Goal: Task Accomplishment & Management: Manage account settings

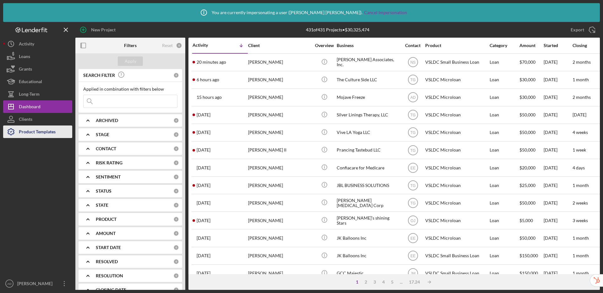
click at [36, 131] on div "Product Templates" at bounding box center [37, 133] width 37 height 14
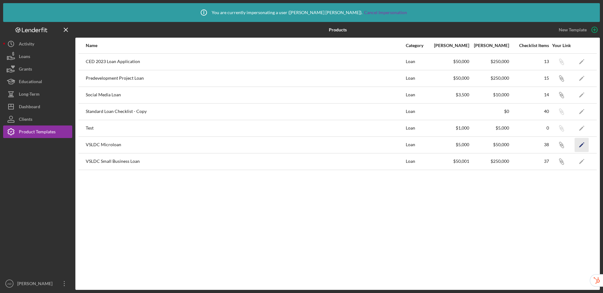
click at [583, 146] on icon "Icon/Edit" at bounding box center [582, 145] width 14 height 14
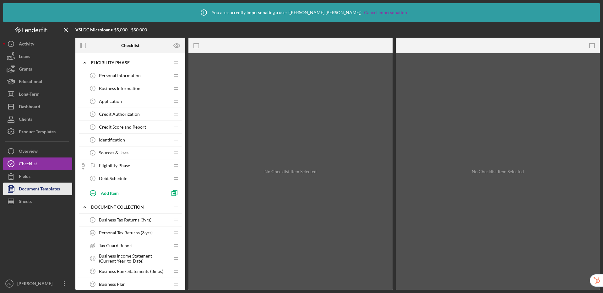
click at [37, 188] on div "Document Templates" at bounding box center [39, 190] width 41 height 14
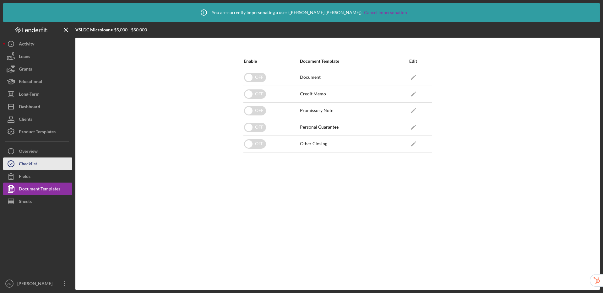
click at [27, 165] on div "Checklist" at bounding box center [28, 165] width 18 height 14
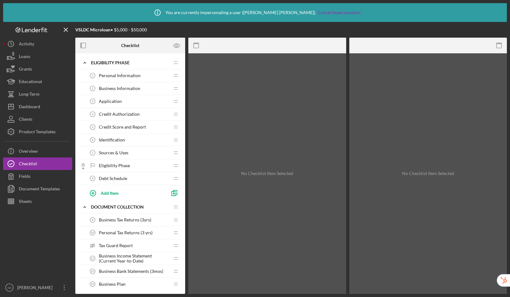
scroll to position [1, 0]
click at [135, 176] on div "Debt Schedule 8 Debt Schedule" at bounding box center [127, 177] width 83 height 13
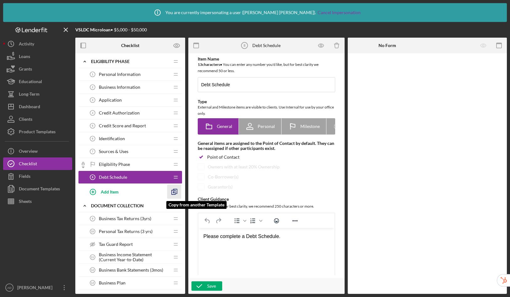
click at [174, 192] on polyline "button" at bounding box center [174, 193] width 2 height 2
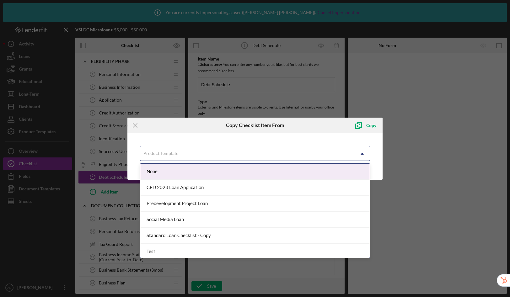
click at [173, 153] on div "Product Template" at bounding box center [160, 153] width 35 height 5
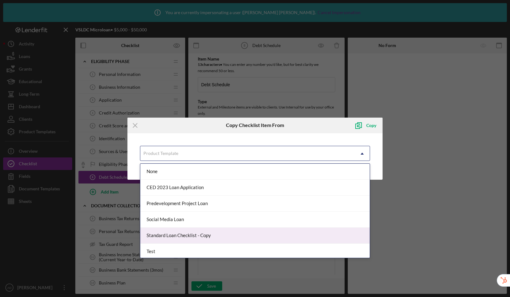
scroll to position [34, 0]
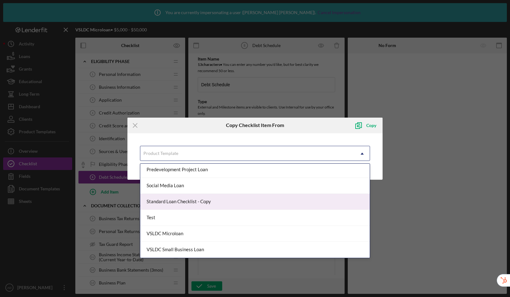
click at [176, 202] on div "Standard Loan Checklist - Copy" at bounding box center [254, 202] width 229 height 16
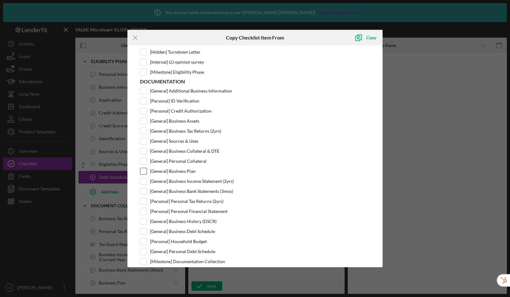
scroll to position [86, 0]
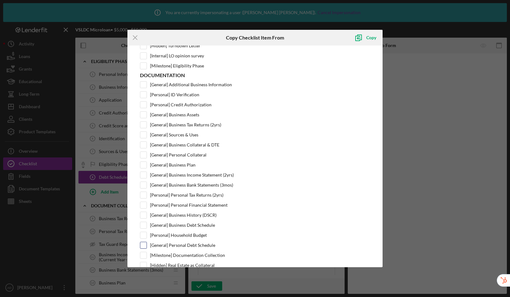
click at [140, 244] on input "[General] Personal Debt Schedule" at bounding box center [143, 245] width 6 height 6
checkbox input "true"
click at [366, 37] on icon "submit" at bounding box center [359, 38] width 16 height 16
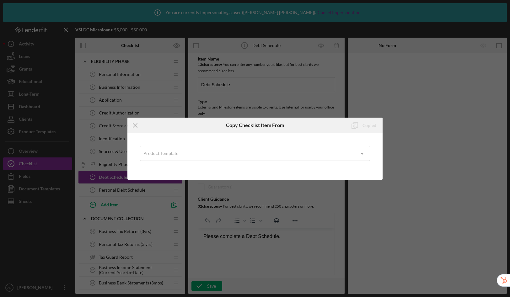
scroll to position [0, 0]
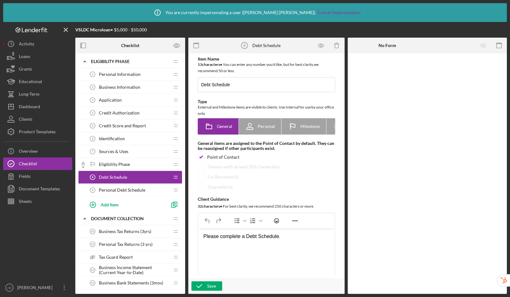
click at [124, 190] on span "Personal Debt Schedule" at bounding box center [122, 190] width 46 height 5
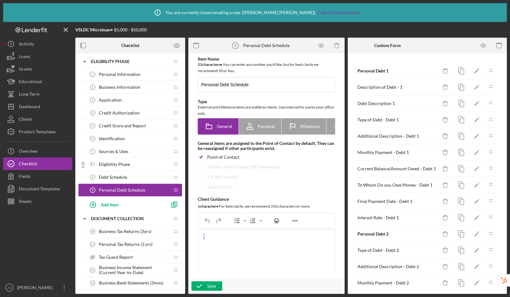
drag, startPoint x: 218, startPoint y: 238, endPoint x: 196, endPoint y: 236, distance: 22.0
click at [198, 236] on html "." at bounding box center [266, 236] width 136 height 17
click at [245, 236] on div "Please complete a personal debt schedule." at bounding box center [266, 236] width 126 height 7
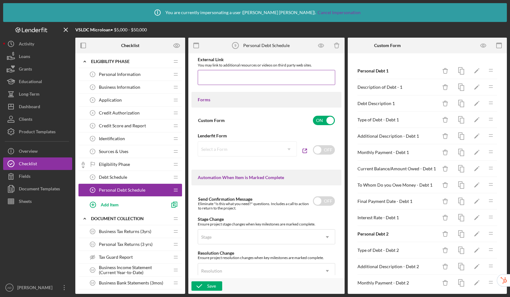
scroll to position [418, 0]
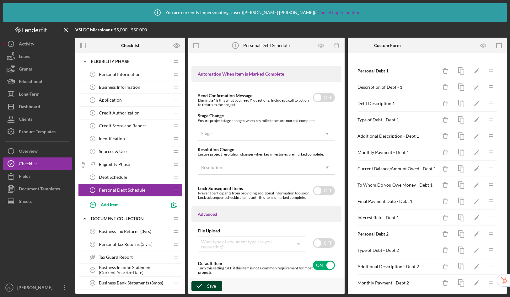
click at [214, 282] on div "Save" at bounding box center [211, 286] width 9 height 9
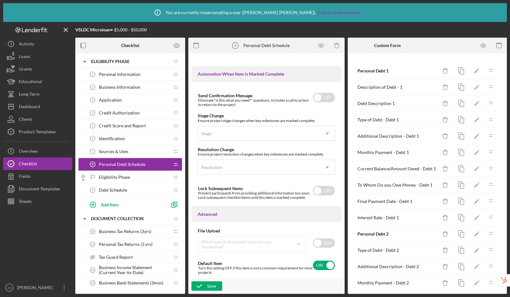
click at [144, 188] on div "Debt Schedule 9 Debt Schedule" at bounding box center [127, 190] width 83 height 13
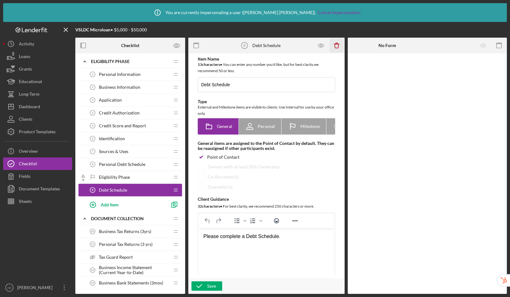
click at [339, 45] on icon "Icon/Delete" at bounding box center [337, 46] width 14 height 14
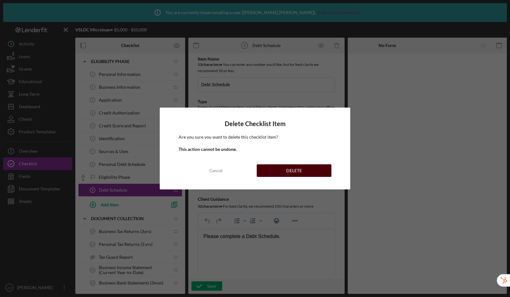
click at [315, 172] on button "DELETE" at bounding box center [294, 171] width 75 height 13
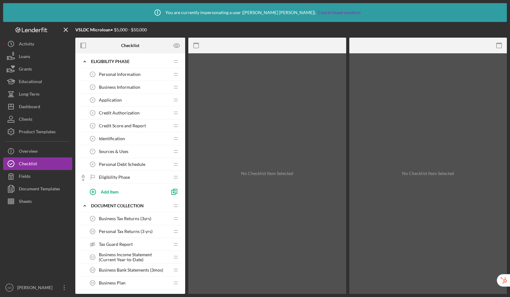
click at [130, 161] on div "Personal Debt Schedule 8 Personal Debt Schedule" at bounding box center [127, 164] width 83 height 13
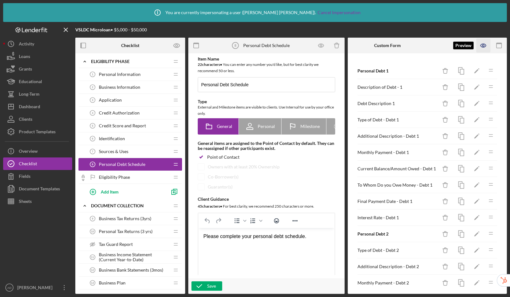
click at [484, 45] on icon "button" at bounding box center [484, 46] width 14 height 14
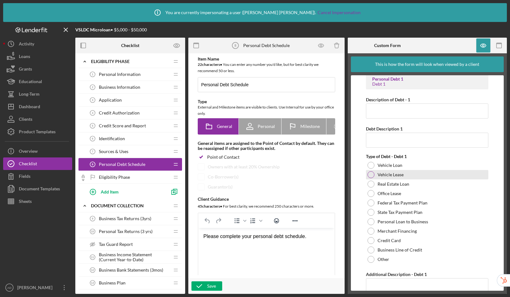
scroll to position [12, 0]
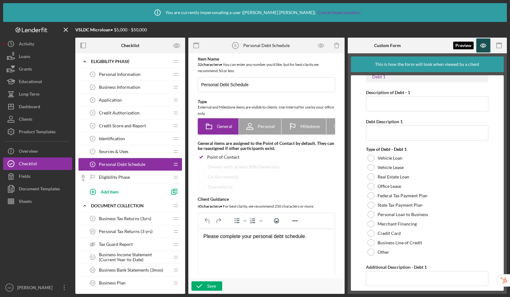
click at [484, 46] on icon "button" at bounding box center [484, 46] width 14 height 14
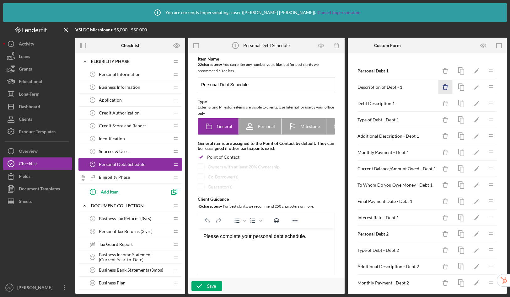
click at [443, 88] on icon "Icon/Delete" at bounding box center [446, 87] width 14 height 14
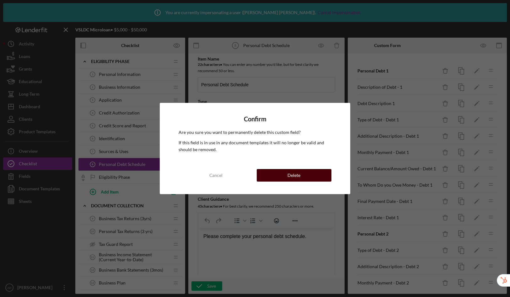
click at [292, 175] on div "Delete" at bounding box center [294, 175] width 13 height 13
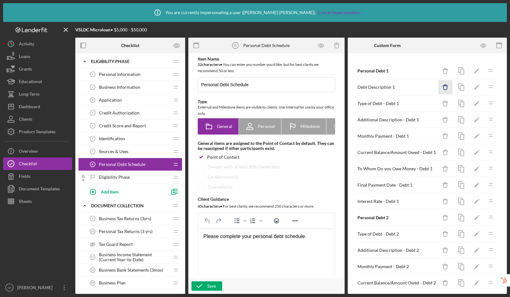
click at [441, 89] on icon "Icon/Delete" at bounding box center [446, 87] width 14 height 14
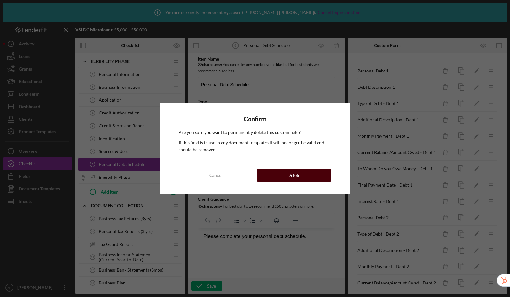
click at [314, 175] on button "Delete" at bounding box center [294, 175] width 75 height 13
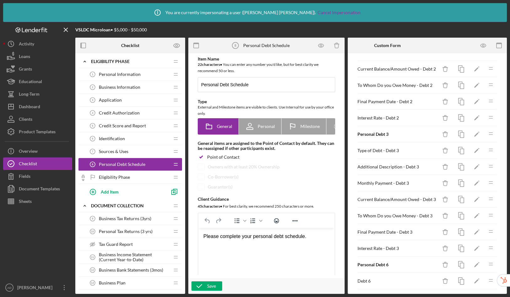
scroll to position [217, 0]
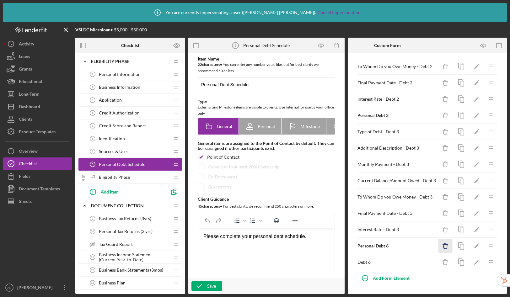
click at [440, 247] on icon "Icon/Delete" at bounding box center [446, 246] width 14 height 14
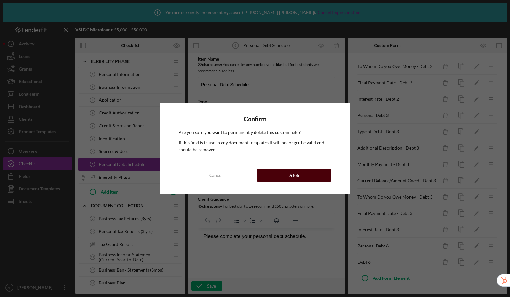
click at [309, 176] on button "Delete" at bounding box center [294, 175] width 75 height 13
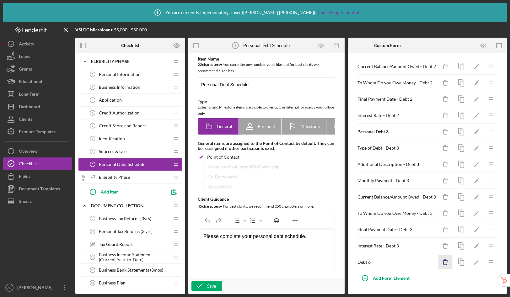
click at [439, 263] on icon "Icon/Delete" at bounding box center [446, 263] width 14 height 14
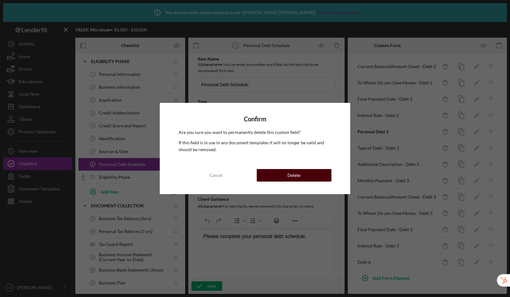
click at [316, 177] on button "Delete" at bounding box center [294, 175] width 75 height 13
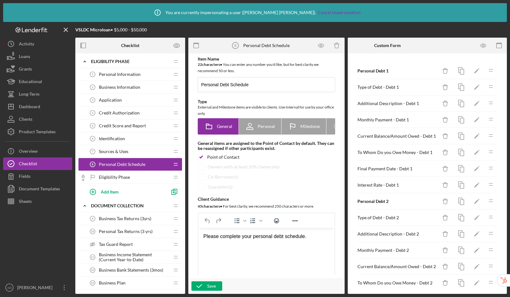
scroll to position [184, 0]
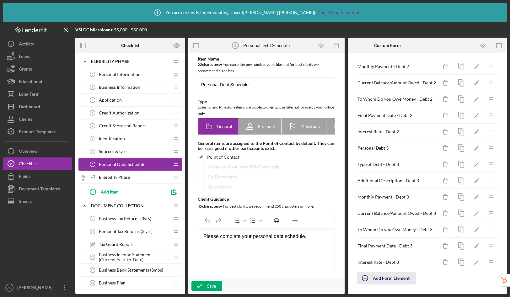
click at [379, 277] on div "Add Form Element" at bounding box center [391, 278] width 37 height 13
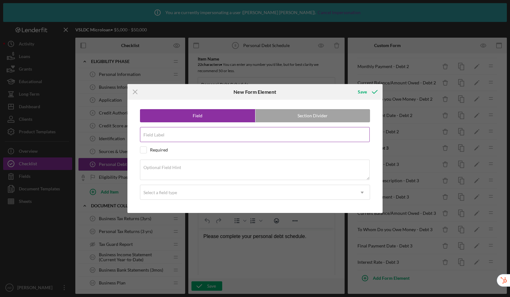
click at [248, 136] on input "Field Label" at bounding box center [255, 134] width 230 height 15
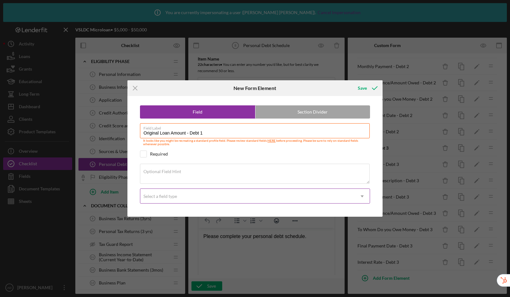
type input "Original Loan Amount - Debt 1"
click at [218, 197] on div "Select a field type" at bounding box center [247, 196] width 214 height 14
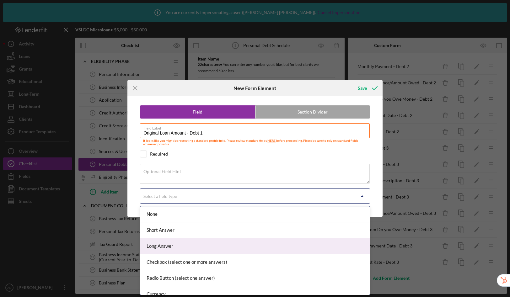
scroll to position [72, 0]
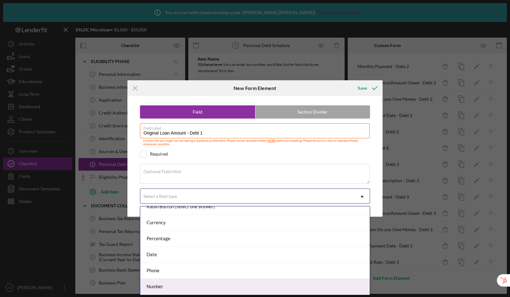
click at [198, 282] on div "Number" at bounding box center [254, 287] width 229 height 16
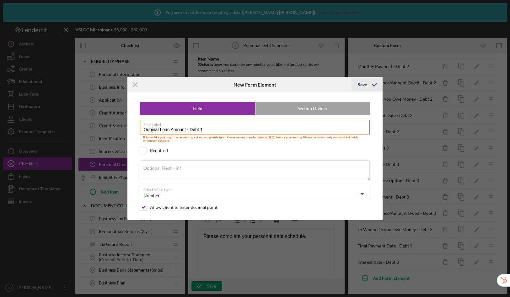
click at [365, 85] on div "Save" at bounding box center [362, 84] width 9 height 13
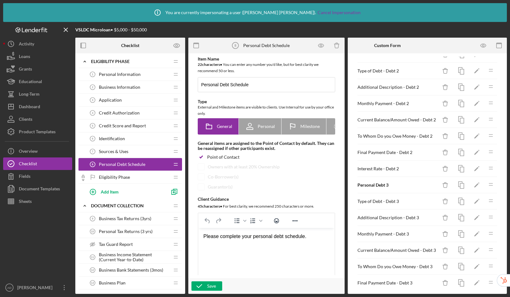
scroll to position [200, 0]
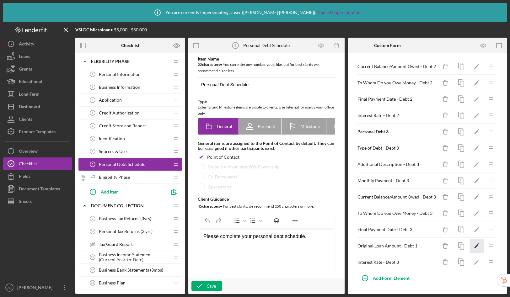
click at [472, 244] on icon "Icon/Edit" at bounding box center [477, 246] width 14 height 14
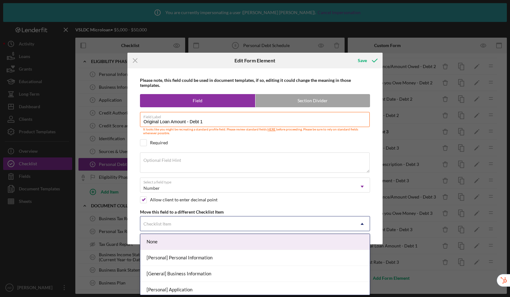
click at [171, 224] on div "Checklist Item" at bounding box center [157, 224] width 28 height 5
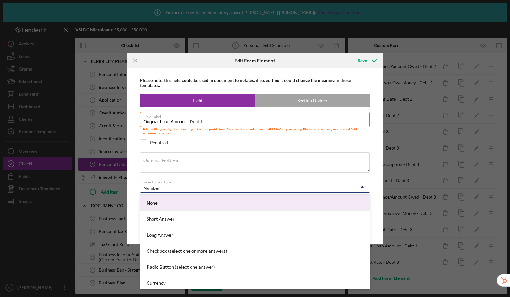
click at [169, 178] on div "Number Icon/Dropdown Arrow" at bounding box center [255, 185] width 230 height 15
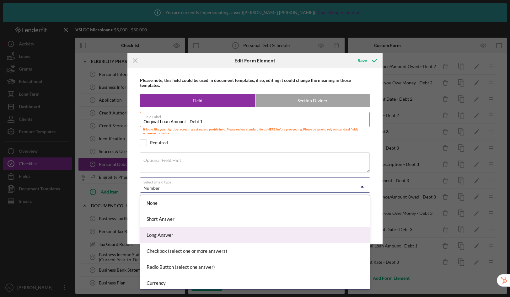
scroll to position [53, 0]
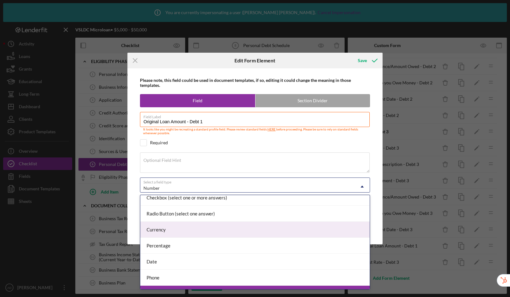
click at [177, 226] on div "Currency" at bounding box center [254, 230] width 229 height 16
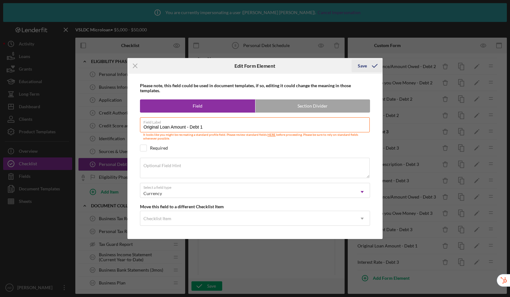
click at [362, 68] on div "Save" at bounding box center [362, 66] width 9 height 13
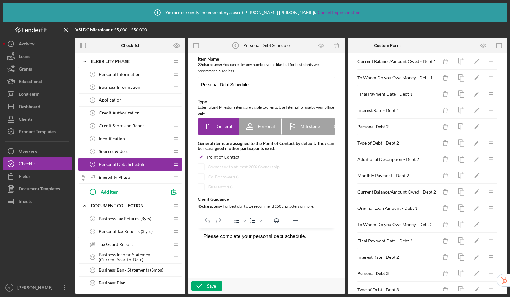
scroll to position [0, 0]
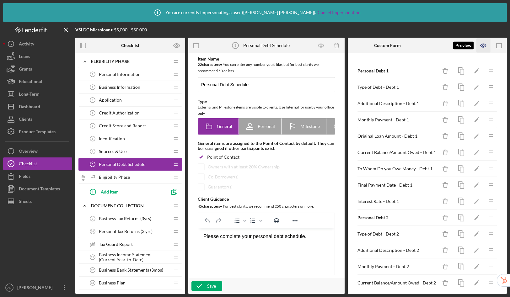
click at [485, 49] on icon "button" at bounding box center [484, 46] width 14 height 14
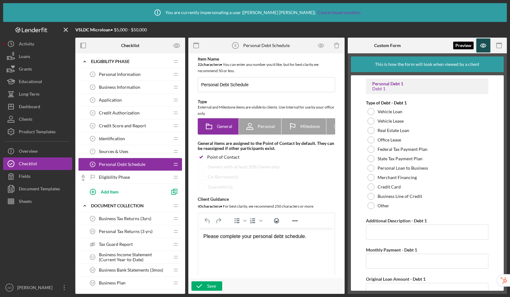
click at [486, 46] on icon "button" at bounding box center [483, 45] width 5 height 3
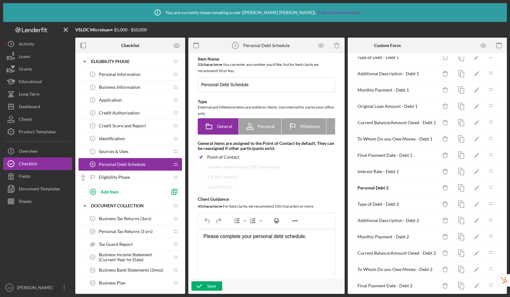
scroll to position [21, 0]
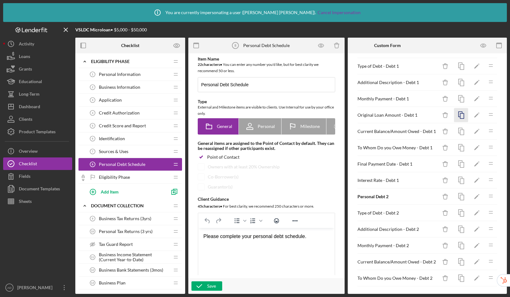
click at [456, 116] on icon "button" at bounding box center [461, 115] width 14 height 14
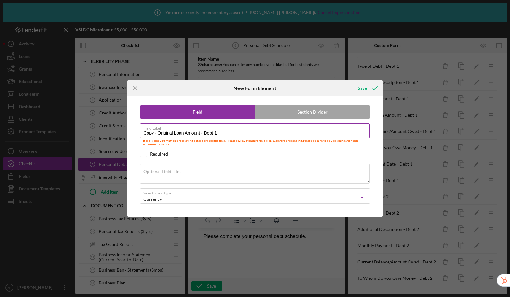
click at [225, 136] on input "Copy - Original Loan Amount - Debt 1" at bounding box center [255, 130] width 230 height 15
type input "Copy - Original Loan Amount - Debt 2"
click at [361, 85] on div "Save" at bounding box center [362, 88] width 9 height 13
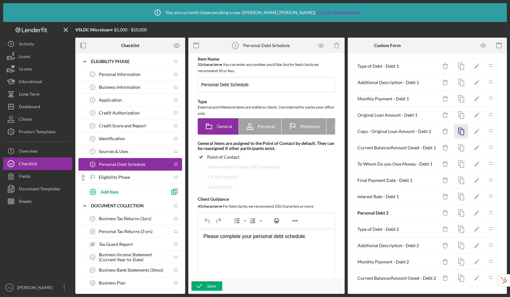
click at [459, 132] on icon "button" at bounding box center [461, 132] width 14 height 14
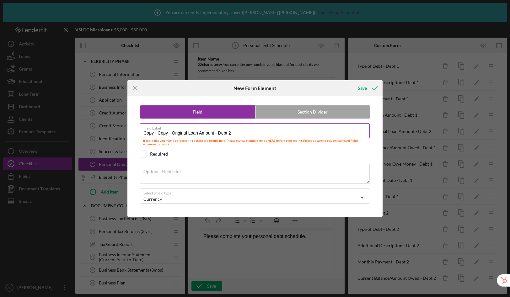
click at [236, 133] on input "Copy - Copy - Original Loan Amount - Debt 2" at bounding box center [255, 130] width 230 height 15
type input "Copy - Copy - Original Loan Amount - Debt 3"
click at [363, 90] on div "Save" at bounding box center [362, 88] width 9 height 13
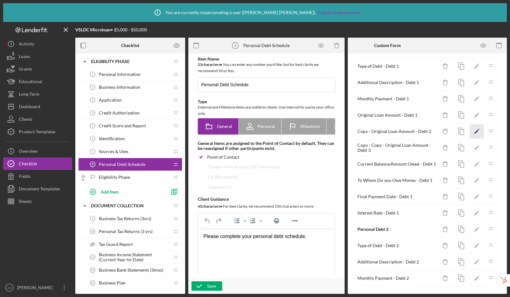
click at [473, 131] on icon "Icon/Edit" at bounding box center [477, 132] width 14 height 14
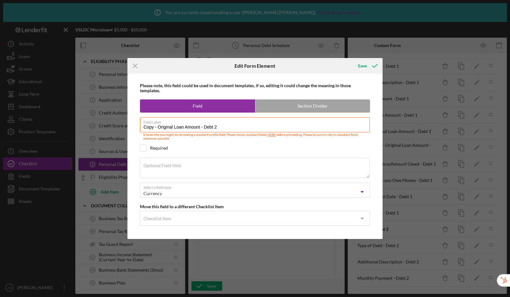
drag, startPoint x: 159, startPoint y: 127, endPoint x: 108, endPoint y: 123, distance: 51.0
click at [108, 123] on div "Icon/Menu Close Edit Form Element Save Please note, this field could be used in…" at bounding box center [255, 148] width 510 height 297
type input "Original Loan Amount - Debt 2"
click at [362, 65] on div "Save" at bounding box center [362, 66] width 9 height 13
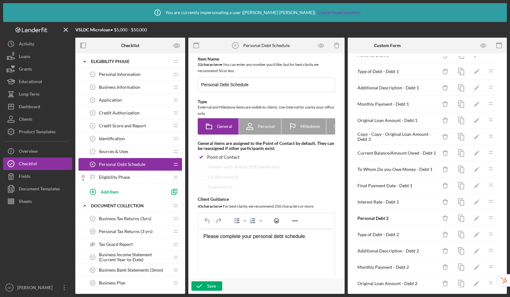
scroll to position [0, 0]
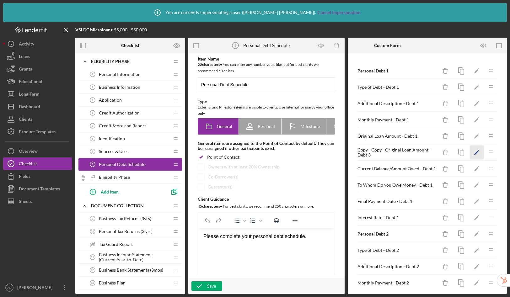
click at [474, 153] on icon "Icon/Edit" at bounding box center [477, 153] width 14 height 14
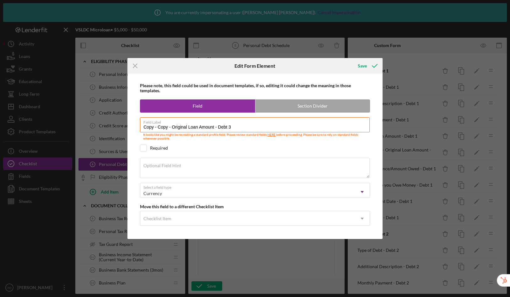
drag, startPoint x: 172, startPoint y: 127, endPoint x: 126, endPoint y: 123, distance: 46.4
click at [126, 123] on div "Icon/Menu Close Edit Form Element Save Please note, this field could be used in…" at bounding box center [255, 148] width 510 height 297
type input "Original Loan Amount - Debt 3"
click at [357, 67] on button "Save" at bounding box center [367, 66] width 31 height 13
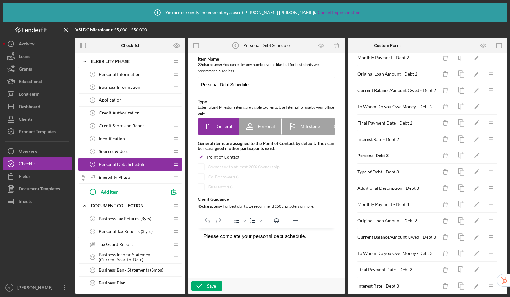
scroll to position [233, 0]
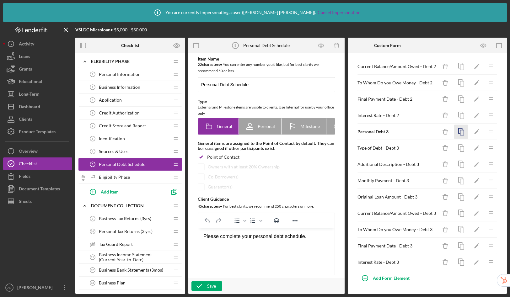
click at [459, 132] on icon "button" at bounding box center [461, 132] width 14 height 14
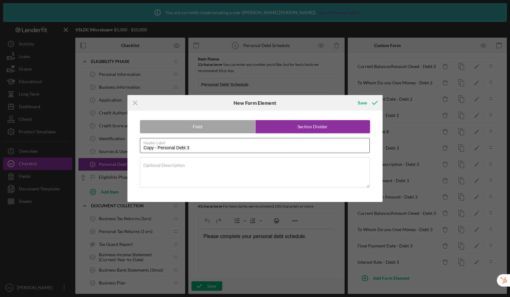
drag, startPoint x: 159, startPoint y: 148, endPoint x: 125, endPoint y: 146, distance: 34.0
click at [125, 146] on div "Icon/Menu Close New Form Element Save Field Section Divider Header Label Copy -…" at bounding box center [255, 148] width 510 height 297
click at [199, 151] on input "Personal Debt 3" at bounding box center [255, 145] width 230 height 15
type input "Personal Debt 4"
click at [363, 102] on div "Save" at bounding box center [362, 103] width 9 height 13
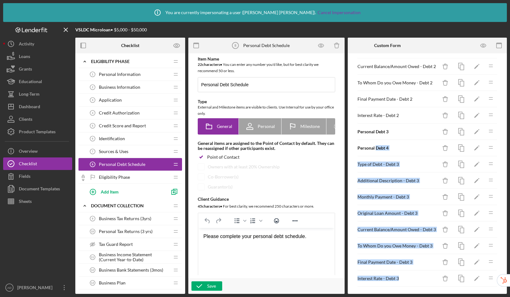
drag, startPoint x: 376, startPoint y: 148, endPoint x: 385, endPoint y: 284, distance: 136.5
click at [385, 284] on div "Personal Debt 1 Icon/Delete Icon/Edit Icon/Drag Type of Debt - Debt 1 Icon/Dele…" at bounding box center [427, 58] width 141 height 457
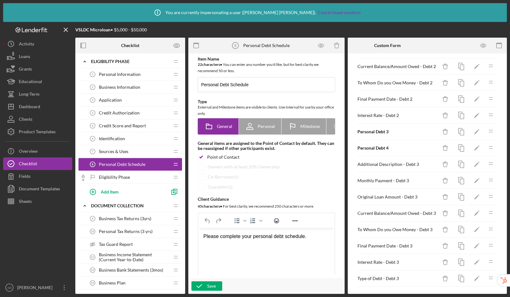
scroll to position [249, 0]
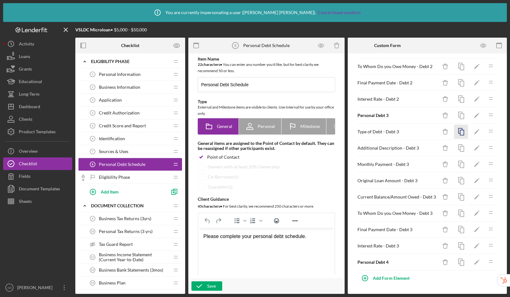
click at [458, 134] on icon "button" at bounding box center [461, 132] width 14 height 14
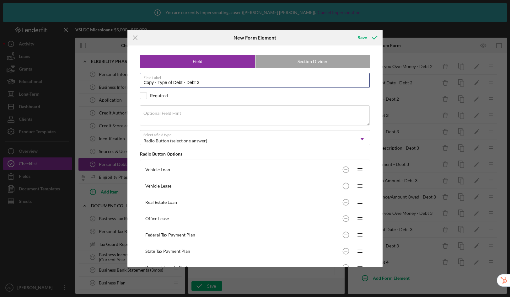
drag, startPoint x: 158, startPoint y: 83, endPoint x: 120, endPoint y: 78, distance: 38.6
click at [120, 78] on div "Icon/Menu Close New Form Element Save Field Section Divider Field Label Copy - …" at bounding box center [255, 148] width 510 height 297
click at [195, 84] on input "Type of Debt - Debt 3" at bounding box center [255, 80] width 230 height 15
type input "Type of Debt - Debt 4"
click at [365, 36] on div "Save" at bounding box center [362, 37] width 9 height 13
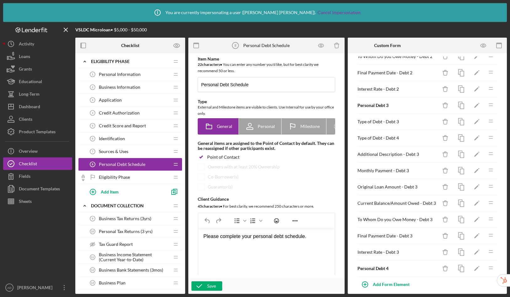
scroll to position [266, 0]
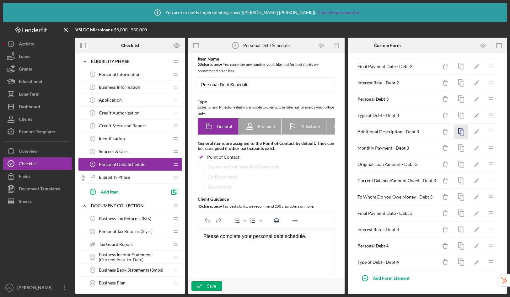
click at [459, 133] on icon "button" at bounding box center [461, 132] width 14 height 14
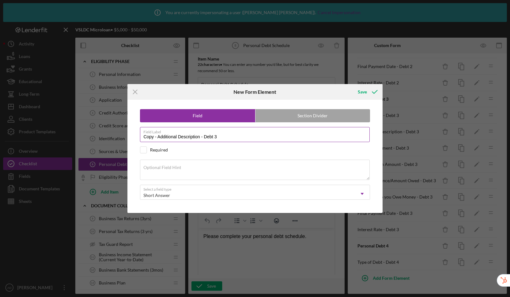
click at [218, 138] on input "Copy - Additional Description - Debt 3" at bounding box center [255, 134] width 230 height 15
drag, startPoint x: 158, startPoint y: 138, endPoint x: 124, endPoint y: 135, distance: 33.7
click at [124, 135] on div "Icon/Menu Close New Form Element Save Field Section Divider Field Label Copy - …" at bounding box center [255, 148] width 510 height 297
type input "Additional Description - Debt 4"
click at [362, 92] on div "Save" at bounding box center [362, 92] width 9 height 13
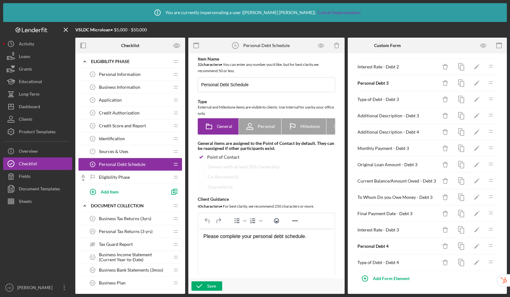
scroll to position [282, 0]
click at [456, 132] on icon "button" at bounding box center [461, 132] width 14 height 14
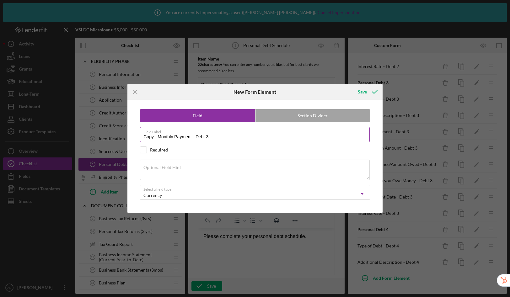
click at [213, 137] on input "Copy - Monthly Payment - Debt 3" at bounding box center [255, 134] width 230 height 15
drag, startPoint x: 158, startPoint y: 138, endPoint x: 127, endPoint y: 136, distance: 31.1
click at [127, 136] on div "Icon/Menu Close New Form Element Save Field Section Divider Field Label Copy - …" at bounding box center [255, 148] width 510 height 297
type input "Monthly Payment - Debt 4"
click at [363, 93] on div "Save" at bounding box center [362, 92] width 9 height 13
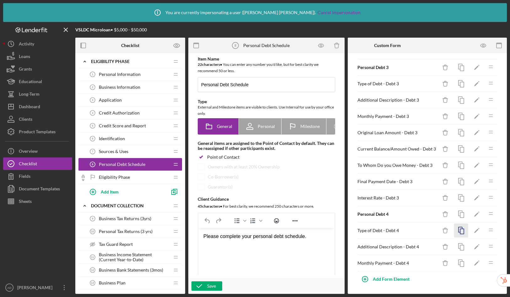
scroll to position [298, 0]
click at [456, 131] on icon "button" at bounding box center [461, 132] width 14 height 14
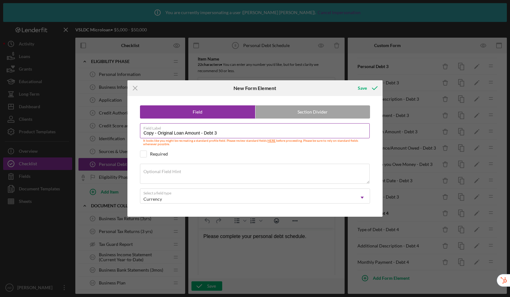
click at [220, 132] on input "Copy - Original Loan Amount - Debt 3" at bounding box center [255, 130] width 230 height 15
drag, startPoint x: 158, startPoint y: 134, endPoint x: 111, endPoint y: 127, distance: 46.9
click at [111, 127] on div "Icon/Menu Close New Form Element Save Field Section Divider Field Label Copy - …" at bounding box center [255, 148] width 510 height 297
type input "Original Loan Amount - Debt 4"
click at [360, 90] on div "Save" at bounding box center [362, 88] width 9 height 13
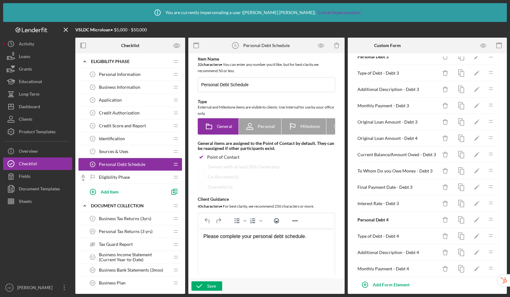
scroll to position [315, 0]
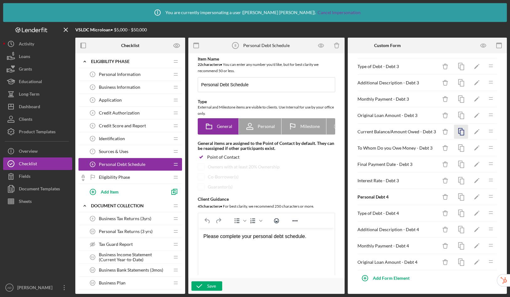
click at [458, 130] on icon "button" at bounding box center [461, 132] width 14 height 14
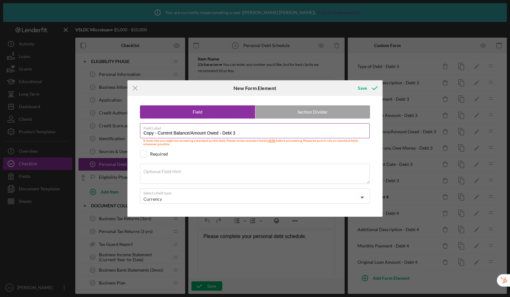
click at [245, 136] on input "Copy - Current Balance/Amount Owed - Debt 3" at bounding box center [255, 130] width 230 height 15
drag, startPoint x: 158, startPoint y: 133, endPoint x: 105, endPoint y: 124, distance: 53.9
click at [105, 124] on div "Icon/Menu Close New Form Element Save Field Section Divider Field Label Copy - …" at bounding box center [255, 148] width 510 height 297
type input "Current Balance/Amount Owed - Debt 4"
click at [364, 87] on div "Save" at bounding box center [362, 88] width 9 height 13
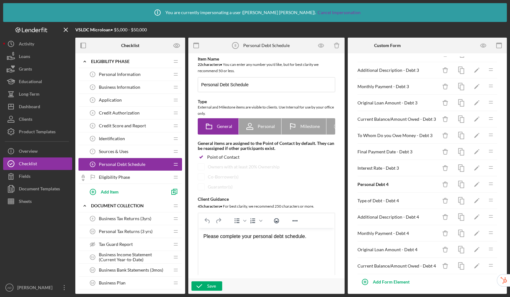
scroll to position [331, 0]
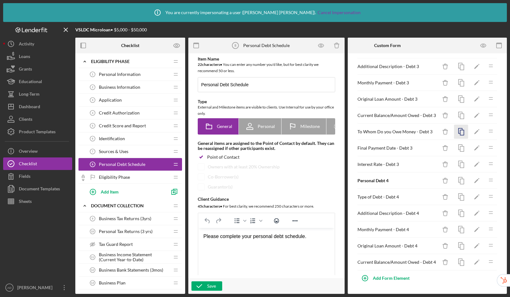
click at [458, 133] on icon "button" at bounding box center [461, 132] width 14 height 14
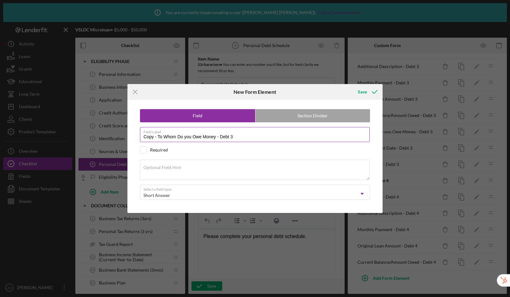
click at [235, 137] on input "Copy - To Whom Do you Owe Money - Debt 3" at bounding box center [255, 134] width 230 height 15
drag, startPoint x: 159, startPoint y: 138, endPoint x: 105, endPoint y: 134, distance: 53.8
click at [105, 134] on div "Icon/Menu Close New Form Element Save Field Section Divider Field Label Copy - …" at bounding box center [255, 148] width 510 height 297
drag, startPoint x: 157, startPoint y: 138, endPoint x: 111, endPoint y: 133, distance: 46.4
click at [111, 133] on div "Icon/Menu Close New Form Element Save Field Section Divider Field Label Copy - …" at bounding box center [255, 148] width 510 height 297
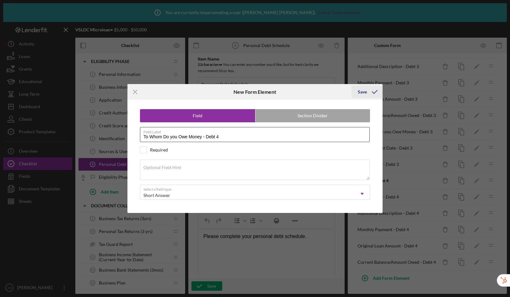
type input "To Whom Do you Owe Money - Debt 4"
click at [368, 90] on icon "submit" at bounding box center [375, 92] width 16 height 16
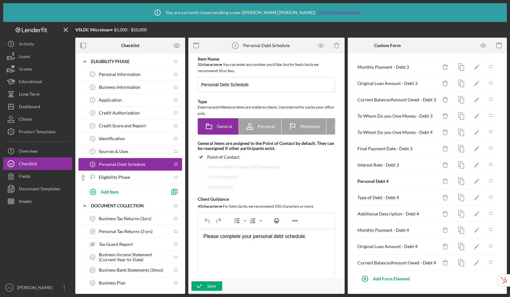
scroll to position [347, 0]
click at [459, 132] on icon "button" at bounding box center [461, 132] width 14 height 14
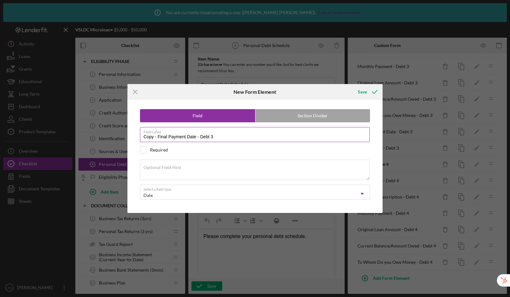
click at [229, 138] on input "Copy - Final Payment Date - Debt 3" at bounding box center [255, 134] width 230 height 15
drag, startPoint x: 144, startPoint y: 138, endPoint x: 111, endPoint y: 130, distance: 34.2
click at [111, 130] on div "Icon/Menu Close New Form Element Save Field Section Divider Field Label Copy - …" at bounding box center [255, 148] width 510 height 297
type input "Final Payment Date - Debt 4"
click at [364, 92] on div "Save" at bounding box center [362, 92] width 9 height 13
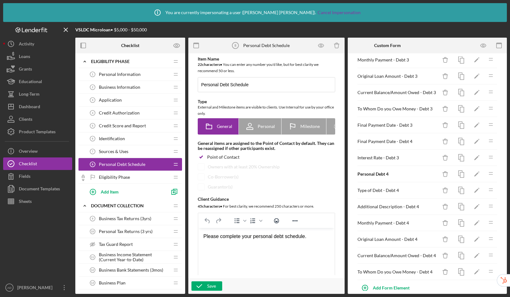
scroll to position [364, 0]
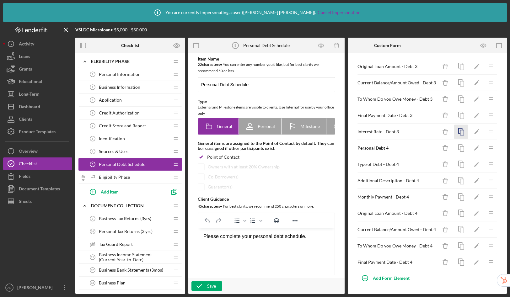
click at [458, 130] on icon "button" at bounding box center [461, 132] width 14 height 14
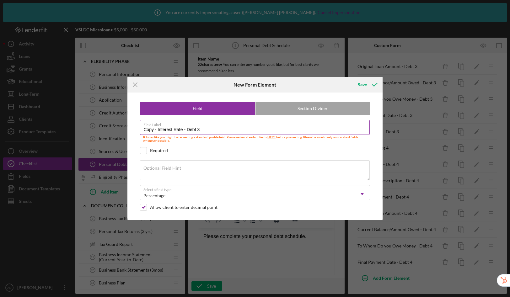
click at [221, 129] on input "Copy - Interest Rate - Debt 3" at bounding box center [255, 127] width 230 height 15
drag, startPoint x: 158, startPoint y: 130, endPoint x: 112, endPoint y: 127, distance: 46.2
click at [112, 127] on div "Icon/Menu Close New Form Element Save Field Section Divider Field Label Copy - …" at bounding box center [255, 148] width 510 height 297
type input "Interest Rate - Debt 4"
click at [362, 84] on div "Save" at bounding box center [362, 84] width 9 height 13
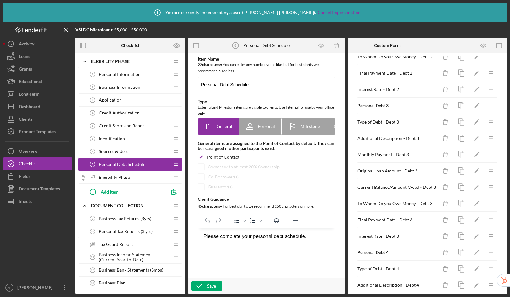
scroll to position [380, 0]
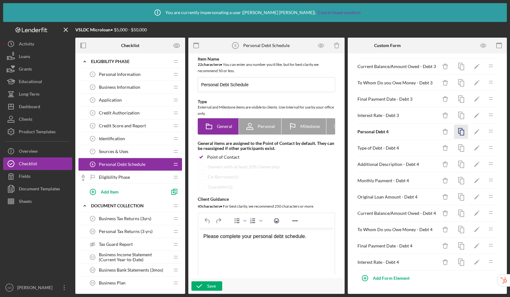
click at [460, 134] on icon "button" at bounding box center [461, 132] width 14 height 14
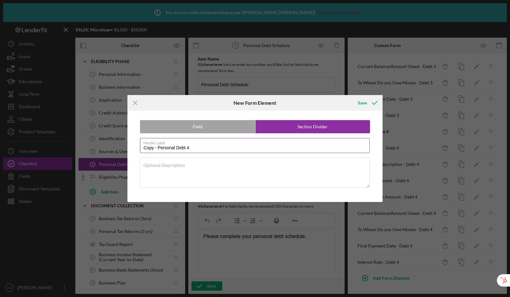
click at [234, 147] on input "Copy - Personal Debt 4" at bounding box center [255, 145] width 230 height 15
drag, startPoint x: 158, startPoint y: 148, endPoint x: 117, endPoint y: 143, distance: 41.5
click at [117, 143] on div "Icon/Menu Close New Form Element Save Field Section Divider Header Label Copy -…" at bounding box center [255, 148] width 510 height 297
type input "Personal Debt 5"
click at [360, 103] on div "Save" at bounding box center [362, 103] width 9 height 13
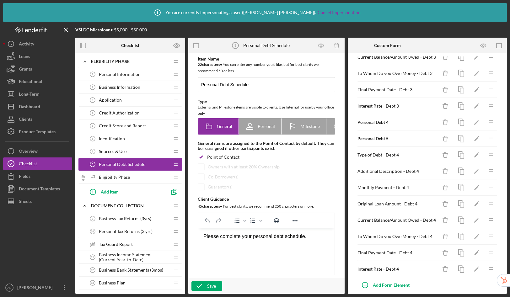
scroll to position [396, 0]
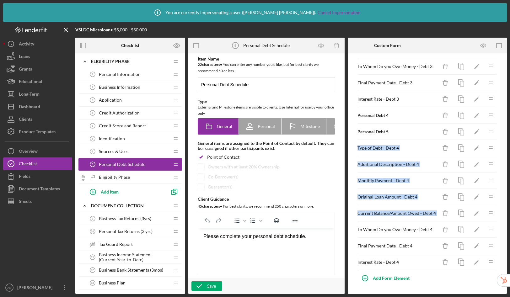
drag, startPoint x: 392, startPoint y: 132, endPoint x: 400, endPoint y: 224, distance: 92.3
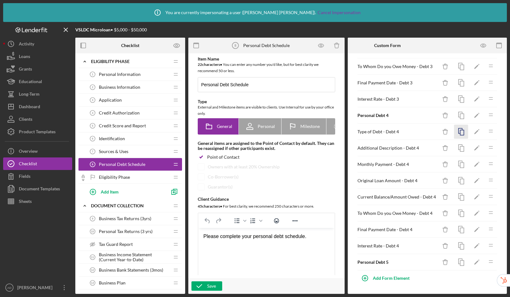
click at [456, 132] on icon "button" at bounding box center [461, 132] width 14 height 14
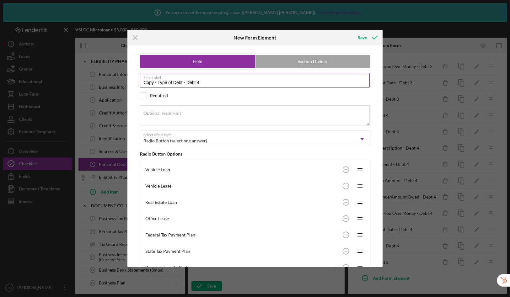
click at [211, 83] on input "Copy - Type of Debt - Debt 4" at bounding box center [255, 80] width 230 height 15
drag, startPoint x: 158, startPoint y: 82, endPoint x: 126, endPoint y: 80, distance: 32.4
click at [126, 80] on div "Icon/Menu Close New Form Element Save Field Section Divider Field Label Copy - …" at bounding box center [255, 148] width 510 height 297
type input "Type of Debt - Debt 5"
click at [365, 41] on div "Save" at bounding box center [362, 37] width 9 height 13
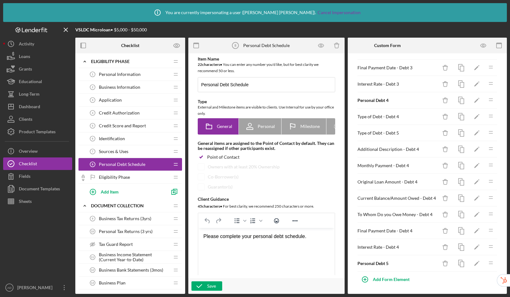
scroll to position [413, 0]
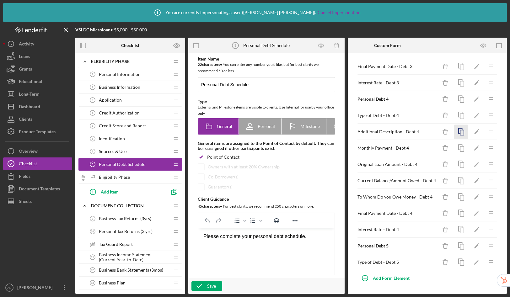
click at [457, 133] on icon "button" at bounding box center [461, 132] width 14 height 14
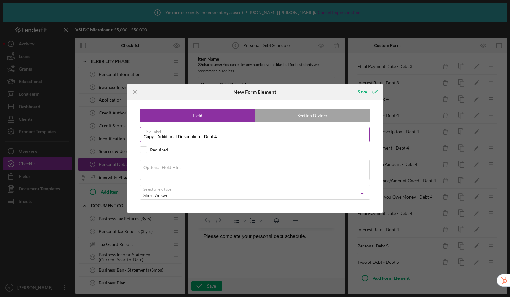
click at [225, 139] on input "Copy - Additional Description - Debt 4" at bounding box center [255, 134] width 230 height 15
drag, startPoint x: 158, startPoint y: 138, endPoint x: 124, endPoint y: 136, distance: 33.4
click at [124, 136] on div "Icon/Menu Close New Form Element Save Field Section Divider Field Label Copy - …" at bounding box center [255, 148] width 510 height 297
type input "Additional Description - Debt 5"
click at [359, 90] on div "Save" at bounding box center [362, 92] width 9 height 13
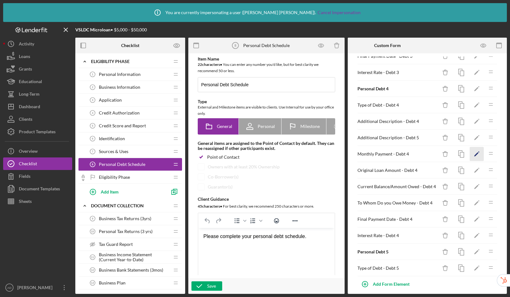
scroll to position [423, 0]
click at [456, 138] on icon "button" at bounding box center [461, 138] width 14 height 14
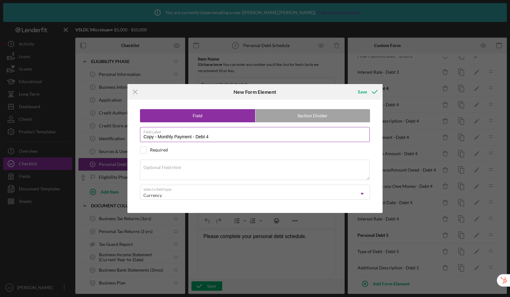
click at [217, 136] on input "Copy - Monthly Payment - Debt 4" at bounding box center [255, 134] width 230 height 15
drag, startPoint x: 158, startPoint y: 138, endPoint x: 115, endPoint y: 132, distance: 43.0
click at [115, 132] on div "Icon/Menu Close New Form Element Save Field Section Divider Field Label Copy - …" at bounding box center [255, 148] width 510 height 297
type input "Monthly Payment - Debt 5"
click at [362, 92] on div "Save" at bounding box center [362, 92] width 9 height 13
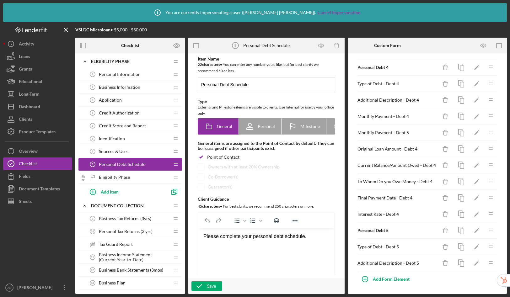
scroll to position [445, 0]
click at [456, 134] on icon "button" at bounding box center [461, 132] width 14 height 14
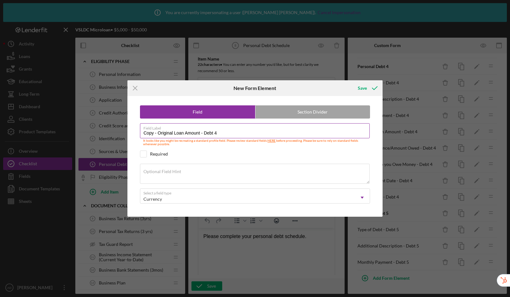
click at [229, 133] on input "Copy - Original Loan Amount - Debt 4" at bounding box center [255, 130] width 230 height 15
drag, startPoint x: 159, startPoint y: 133, endPoint x: 119, endPoint y: 131, distance: 39.3
click at [119, 131] on div "Icon/Menu Close New Form Element Save Field Section Divider Field Label Copy - …" at bounding box center [255, 148] width 510 height 297
type input "Original Loan Amount - Debt 5"
click at [361, 87] on div "Save" at bounding box center [362, 88] width 9 height 13
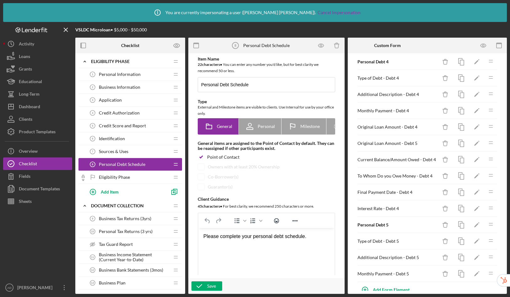
scroll to position [462, 0]
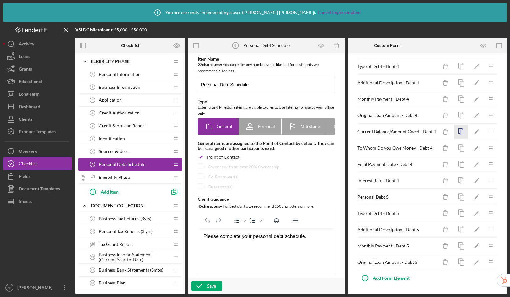
click at [460, 133] on rect "button" at bounding box center [462, 132] width 4 height 5
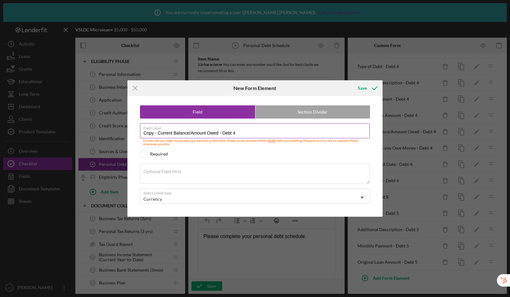
click at [241, 134] on input "Copy - Current Balance/Amount Owed - Debt 4" at bounding box center [255, 130] width 230 height 15
drag, startPoint x: 157, startPoint y: 134, endPoint x: 128, endPoint y: 133, distance: 28.6
click at [128, 133] on div "Field Section Divider Field Label Copy - Current Balance/Amount Owed - Debt 5 I…" at bounding box center [254, 156] width 255 height 121
type input "Current Balance/Amount Owed - Debt 5"
click at [358, 88] on div "Save" at bounding box center [362, 88] width 9 height 13
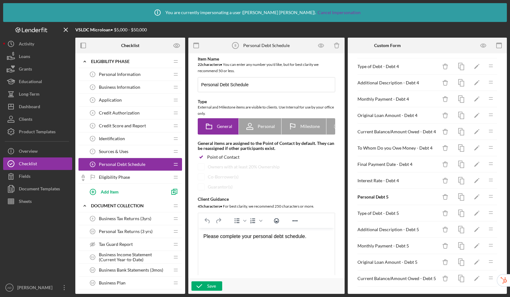
scroll to position [478, 0]
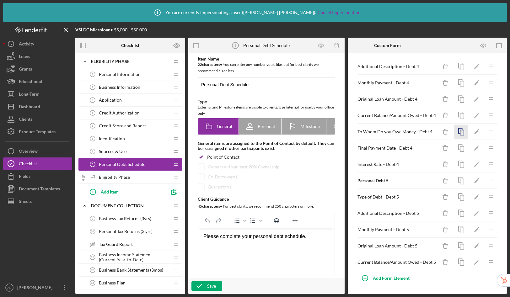
click at [456, 131] on icon "button" at bounding box center [461, 132] width 14 height 14
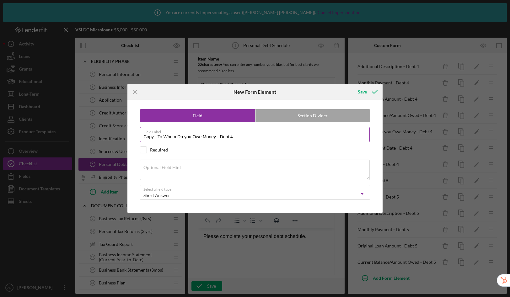
click at [243, 138] on input "Copy - To Whom Do you Owe Money - Debt 4" at bounding box center [255, 134] width 230 height 15
drag, startPoint x: 158, startPoint y: 137, endPoint x: 121, endPoint y: 133, distance: 37.5
click at [121, 133] on div "Icon/Menu Close New Form Element Save Field Section Divider Field Label Copy - …" at bounding box center [255, 148] width 510 height 297
type input "To Whom Do you Owe Money - Debt 5"
click at [356, 92] on button "Save" at bounding box center [367, 92] width 31 height 13
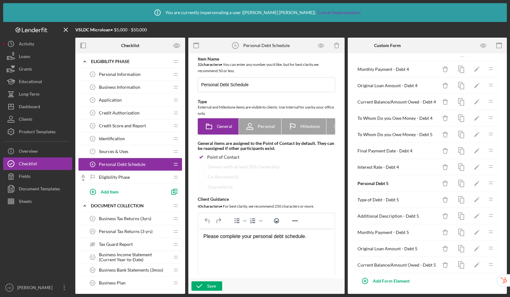
scroll to position [494, 0]
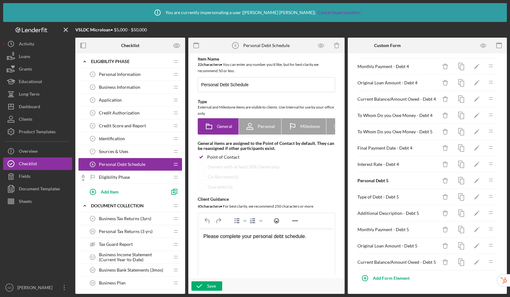
click at [488, 134] on icon "Icon/Drag" at bounding box center [491, 131] width 13 height 13
click at [460, 132] on icon "button" at bounding box center [461, 132] width 14 height 14
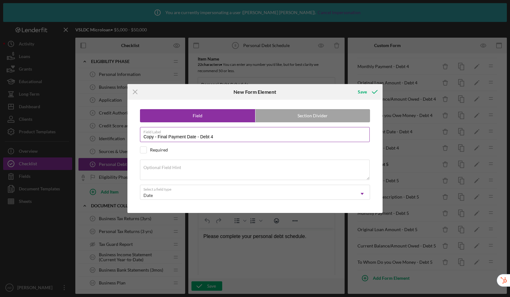
click at [256, 138] on input "Copy - Final Payment Date - Debt 4" at bounding box center [255, 134] width 230 height 15
drag, startPoint x: 158, startPoint y: 137, endPoint x: 119, endPoint y: 126, distance: 40.7
click at [119, 126] on div "Icon/Menu Close New Form Element Save Field Section Divider Field Label Copy - …" at bounding box center [255, 148] width 510 height 297
type input "Final Payment Date - Debt 5"
click at [367, 93] on icon "submit" at bounding box center [375, 92] width 16 height 16
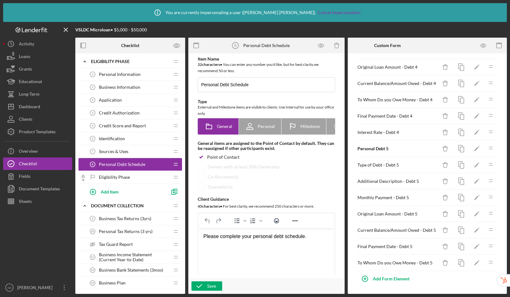
scroll to position [510, 0]
click at [456, 130] on icon "button" at bounding box center [461, 132] width 14 height 14
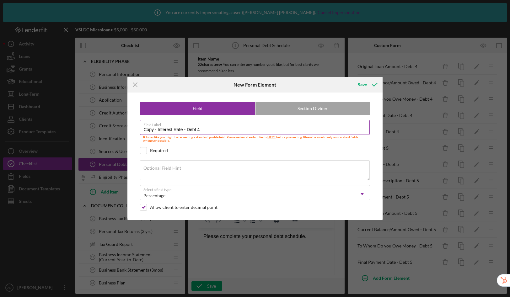
click at [218, 128] on input "Copy - Interest Rate - Debt 4" at bounding box center [255, 127] width 230 height 15
drag, startPoint x: 156, startPoint y: 130, endPoint x: 119, endPoint y: 126, distance: 37.7
click at [119, 126] on div "Icon/Menu Close New Form Element Save Field Section Divider Field Label Copy - …" at bounding box center [255, 148] width 510 height 297
type input "Interest Rate - Debt 5"
click at [369, 84] on icon "submit" at bounding box center [375, 85] width 16 height 16
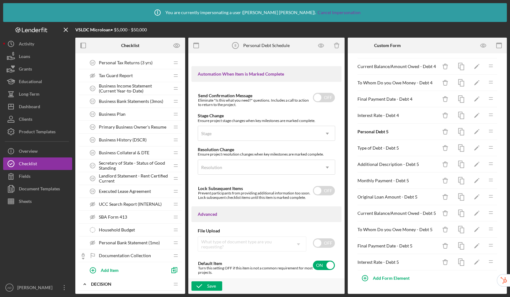
scroll to position [171, 0]
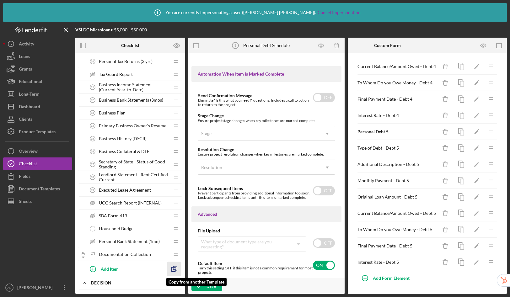
click at [174, 269] on polyline "button" at bounding box center [174, 270] width 2 height 2
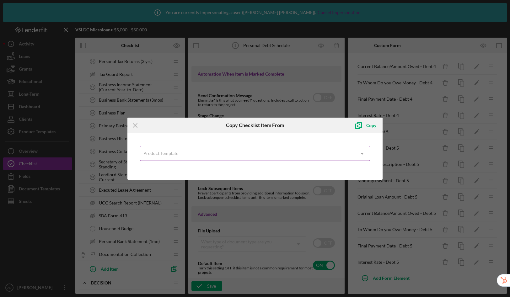
click at [160, 156] on div "Product Template" at bounding box center [160, 153] width 35 height 5
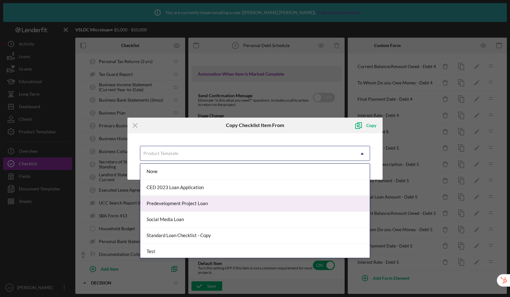
scroll to position [34, 0]
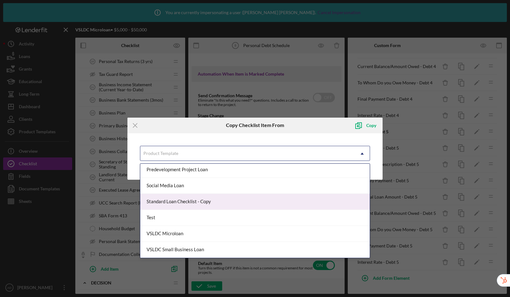
click at [165, 195] on div "Standard Loan Checklist - Copy" at bounding box center [254, 202] width 229 height 16
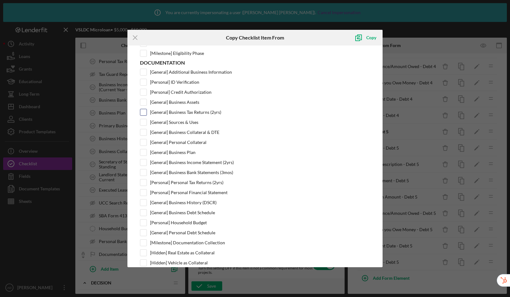
scroll to position [99, 0]
click at [143, 212] on input "[General] Business Debt Schedule" at bounding box center [143, 213] width 6 height 6
checkbox input "true"
click at [371, 37] on div "Copy" at bounding box center [371, 37] width 10 height 13
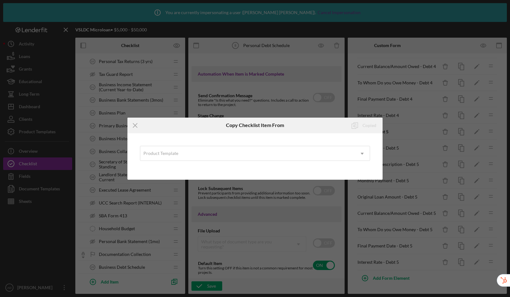
scroll to position [0, 0]
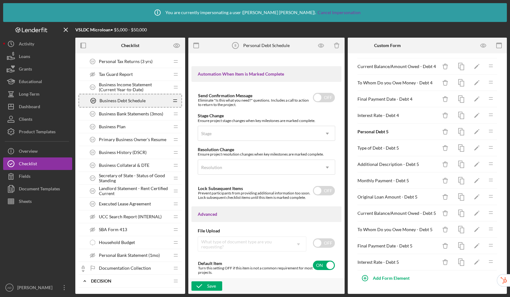
scroll to position [171, 0]
click at [134, 97] on div "Business Debt Schedule 12 Business Debt Schedule" at bounding box center [127, 100] width 83 height 13
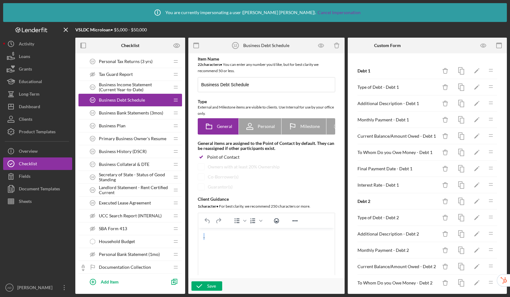
drag, startPoint x: 212, startPoint y: 236, endPoint x: 183, endPoint y: 232, distance: 29.2
click at [198, 232] on html "." at bounding box center [266, 236] width 136 height 17
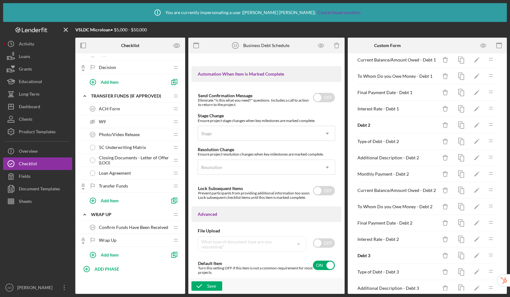
scroll to position [184, 0]
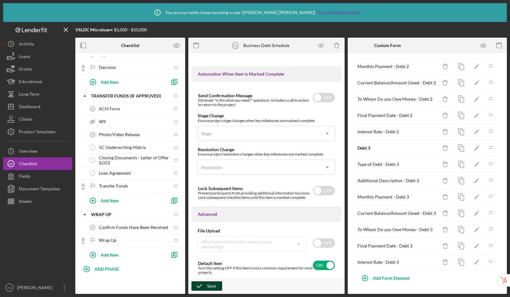
click at [211, 285] on div "Save" at bounding box center [211, 286] width 9 height 9
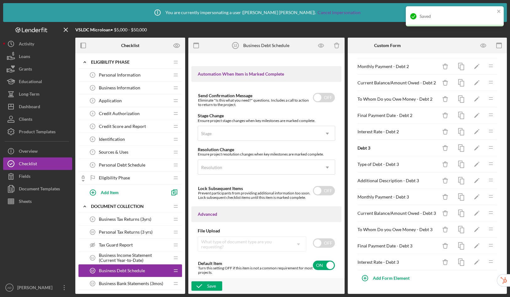
scroll to position [0, 0]
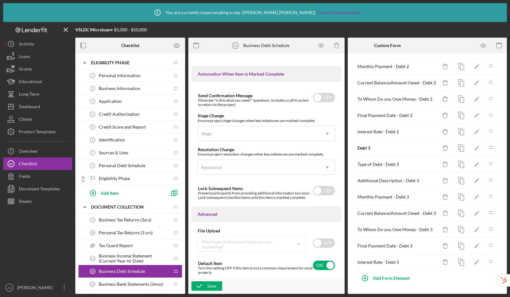
click at [124, 165] on span "Personal Debt Schedule" at bounding box center [122, 165] width 46 height 5
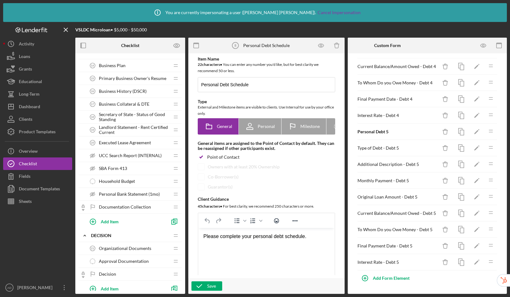
scroll to position [439, 0]
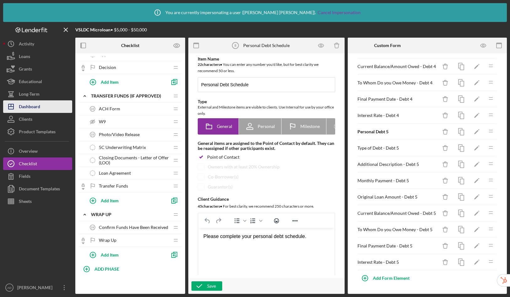
click at [13, 102] on icon "Icon/Dashboard" at bounding box center [11, 107] width 16 height 16
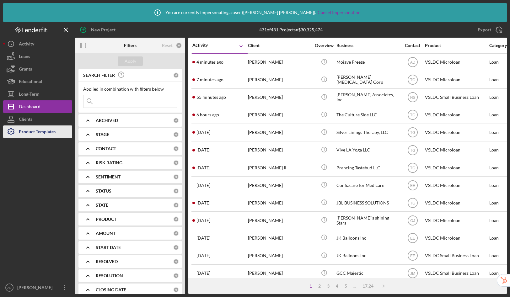
click at [34, 132] on div "Product Templates" at bounding box center [37, 133] width 37 height 14
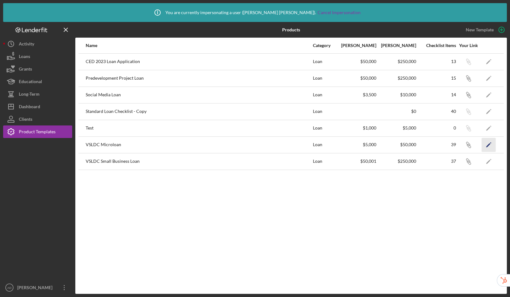
click at [488, 145] on polygon "button" at bounding box center [488, 145] width 4 height 4
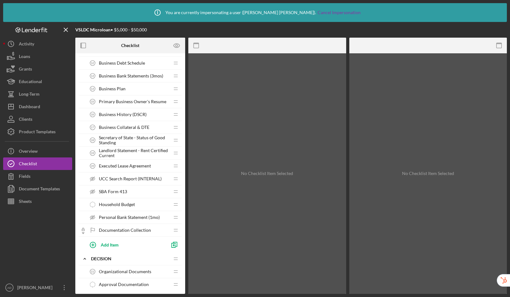
scroll to position [163, 0]
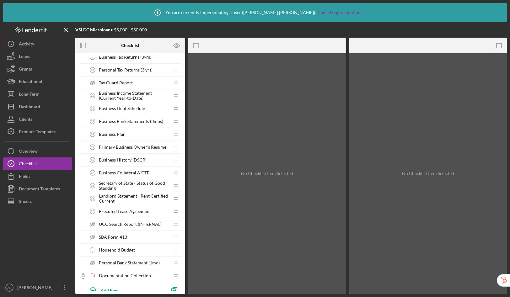
click at [127, 134] on div "Business Plan 14 Business Plan" at bounding box center [127, 134] width 83 height 13
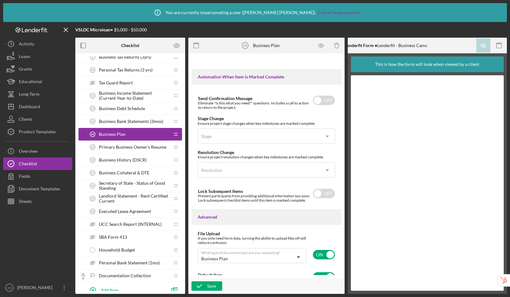
scroll to position [427, 0]
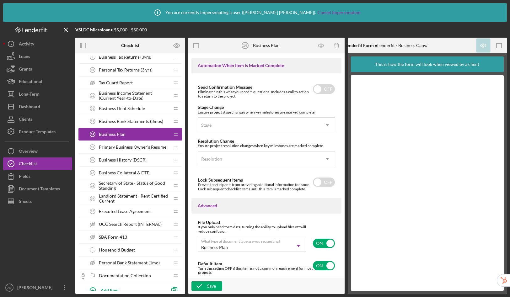
click at [128, 121] on span "Business Bank Statements (3mos)" at bounding box center [131, 121] width 64 height 5
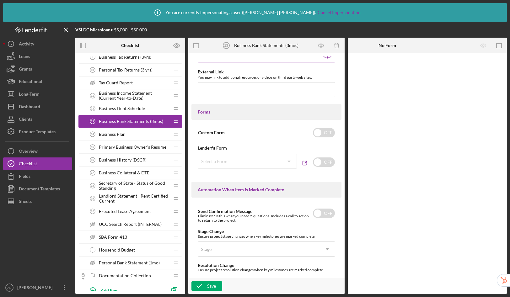
scroll to position [427, 0]
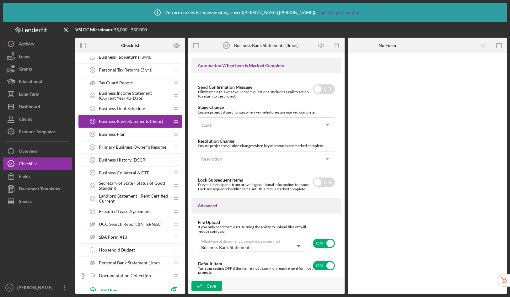
click at [101, 109] on span "Business Debt Schedule" at bounding box center [122, 108] width 46 height 5
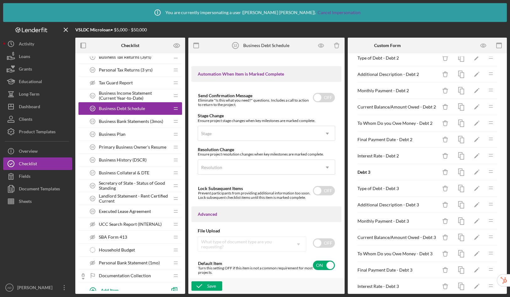
scroll to position [184, 0]
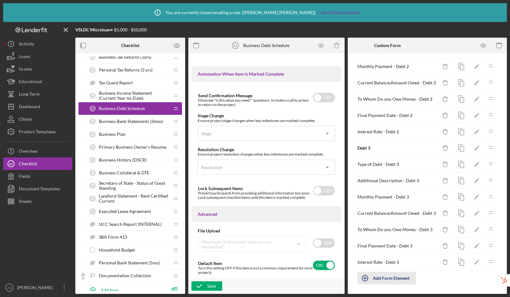
click at [390, 277] on div "Add Form Element" at bounding box center [391, 278] width 37 height 13
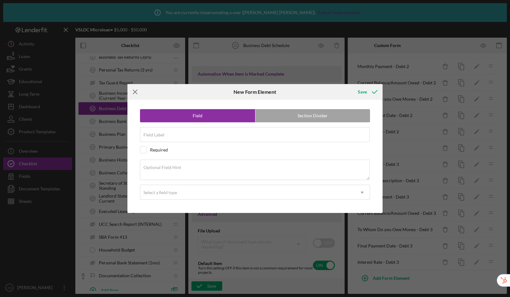
click at [138, 91] on icon "Icon/Menu Close" at bounding box center [135, 92] width 16 height 16
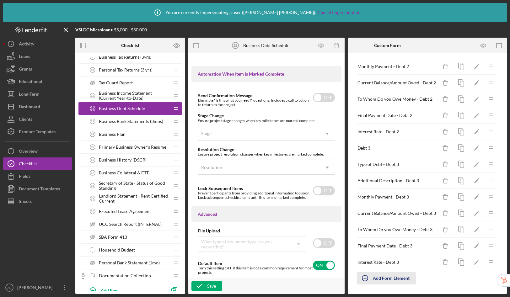
click at [394, 277] on div "Add Form Element" at bounding box center [391, 278] width 37 height 13
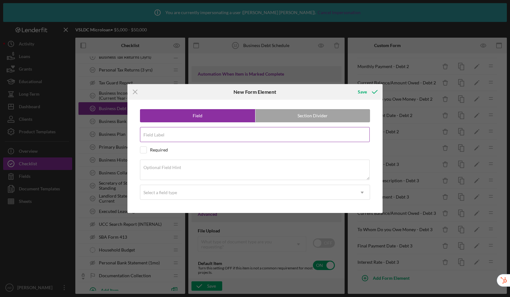
click at [183, 135] on input "Field Label" at bounding box center [255, 134] width 230 height 15
type input "O"
click at [140, 93] on icon "Icon/Menu Close" at bounding box center [135, 92] width 16 height 16
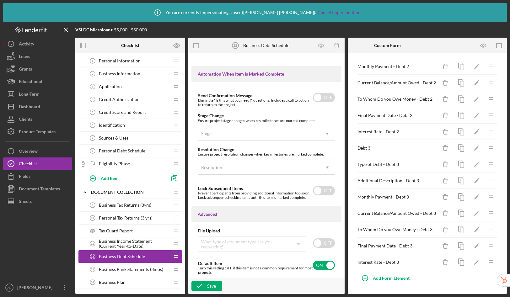
scroll to position [0, 0]
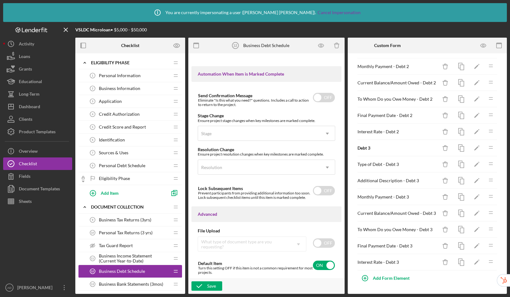
click at [129, 166] on span "Personal Debt Schedule" at bounding box center [122, 165] width 46 height 5
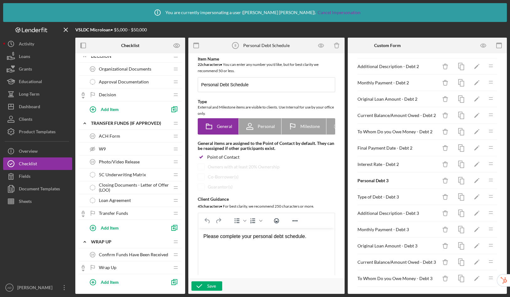
scroll to position [99, 0]
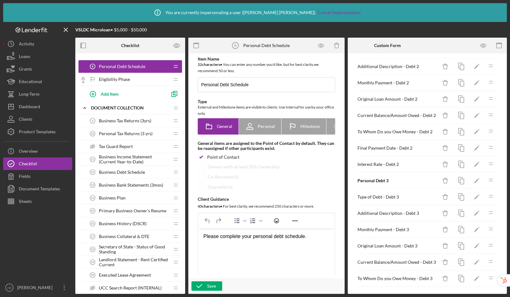
click at [116, 172] on span "Business Debt Schedule" at bounding box center [122, 172] width 46 height 5
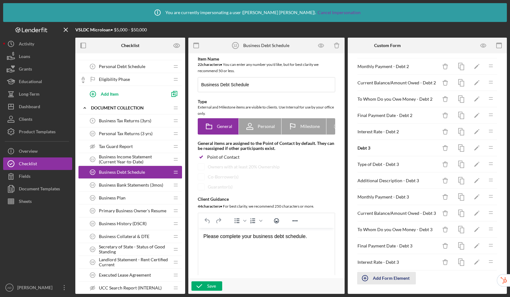
click at [390, 277] on div "Add Form Element" at bounding box center [391, 278] width 37 height 13
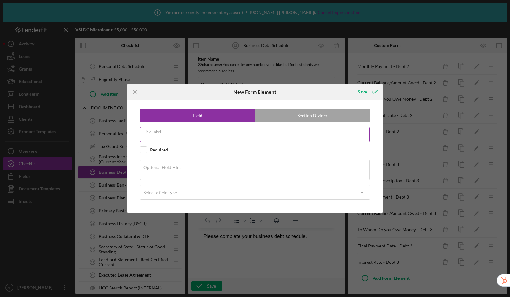
click at [239, 138] on input "Field Label" at bounding box center [255, 134] width 230 height 15
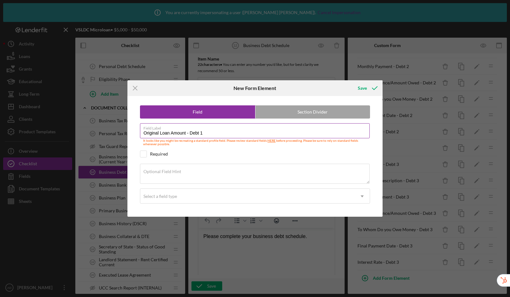
click at [190, 134] on input "Original Loan Amount - Debt 1" at bounding box center [255, 130] width 230 height 15
type input "Original Loan Amount - Business Debt 1"
click at [360, 89] on div "Save" at bounding box center [362, 88] width 9 height 13
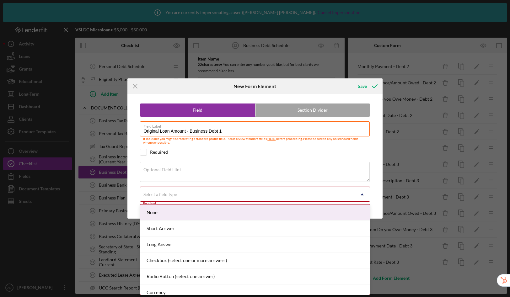
click at [171, 195] on div "Select a field type" at bounding box center [160, 194] width 34 height 5
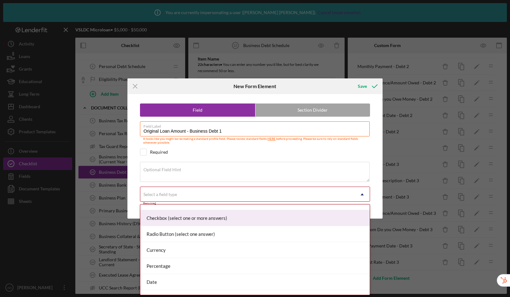
scroll to position [61, 0]
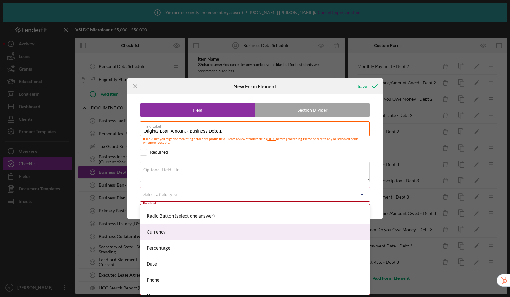
click at [165, 232] on div "Currency" at bounding box center [254, 232] width 229 height 16
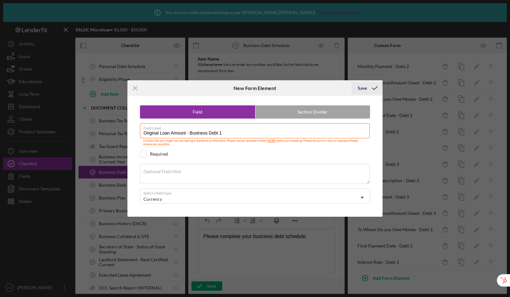
click at [364, 88] on div "Save" at bounding box center [362, 88] width 9 height 13
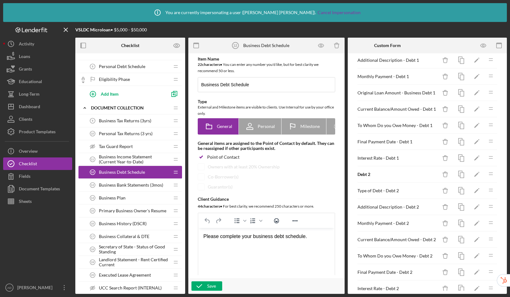
scroll to position [0, 0]
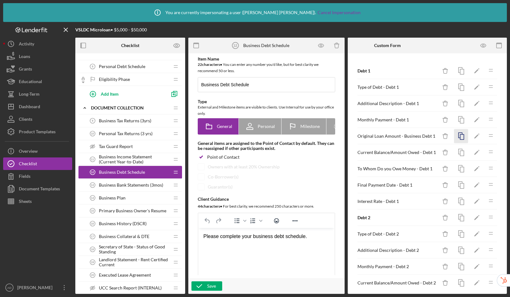
click at [456, 136] on icon "button" at bounding box center [461, 136] width 14 height 14
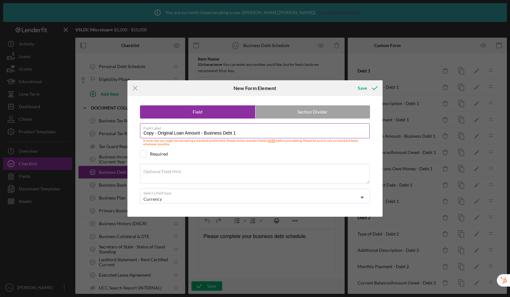
click at [236, 134] on input "Copy - Original Loan Amount - Business Debt 1" at bounding box center [255, 130] width 230 height 15
drag, startPoint x: 158, startPoint y: 133, endPoint x: 115, endPoint y: 130, distance: 42.9
click at [115, 130] on div "Icon/Menu Close New Form Element Save Field Section Divider Field Label Copy - …" at bounding box center [255, 148] width 510 height 297
type input "Original Loan Amount - Business Debt 2"
click at [364, 89] on div "Save" at bounding box center [362, 88] width 9 height 13
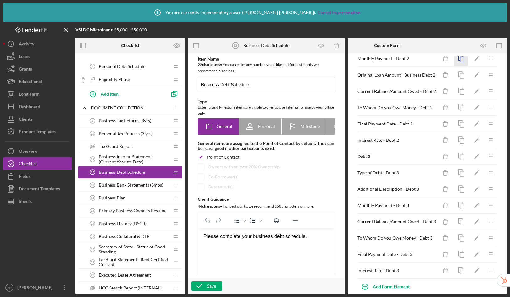
scroll to position [208, 0]
click at [456, 75] on icon "button" at bounding box center [461, 75] width 14 height 14
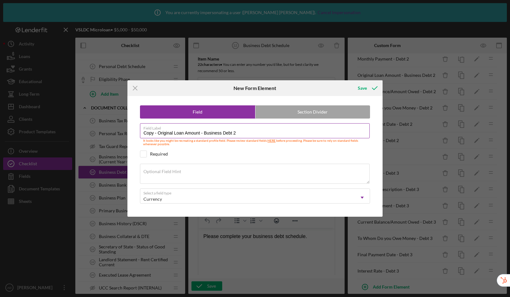
click at [250, 136] on input "Copy - Original Loan Amount - Business Debt 2" at bounding box center [255, 130] width 230 height 15
drag, startPoint x: 158, startPoint y: 133, endPoint x: 108, endPoint y: 127, distance: 50.3
click at [108, 127] on div "Icon/Menu Close New Form Element Save Field Section Divider Field Label Copy - …" at bounding box center [255, 148] width 510 height 297
type input "Original Loan Amount - Business Debt 3"
click at [359, 89] on div "Save" at bounding box center [362, 88] width 9 height 13
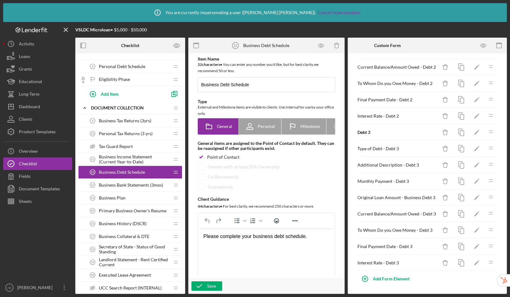
scroll to position [233, 0]
click at [457, 133] on icon "button" at bounding box center [461, 132] width 14 height 14
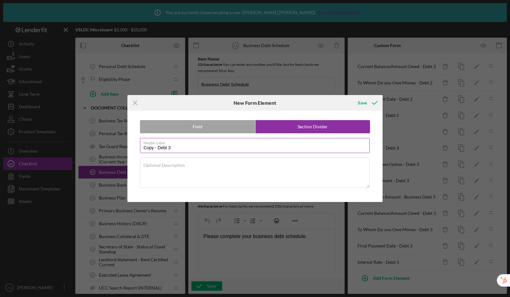
click at [192, 147] on input "Copy - Debt 3" at bounding box center [255, 145] width 230 height 15
drag, startPoint x: 151, startPoint y: 148, endPoint x: 131, endPoint y: 146, distance: 20.2
click at [131, 146] on div "Field Section Divider Header Label Copy - Debt 4 Optional Description" at bounding box center [255, 156] width 249 height 91
type input "Business Debt 4"
click at [363, 103] on div "Save" at bounding box center [362, 103] width 9 height 13
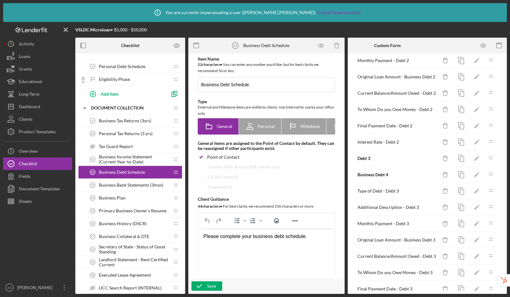
scroll to position [201, 0]
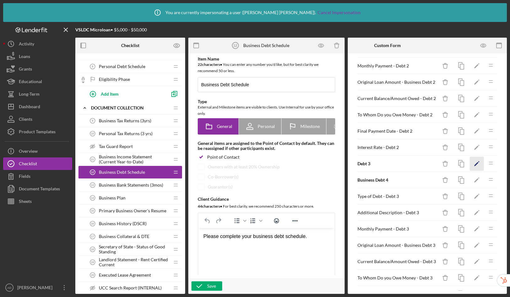
click at [472, 162] on icon "Icon/Edit" at bounding box center [477, 164] width 14 height 14
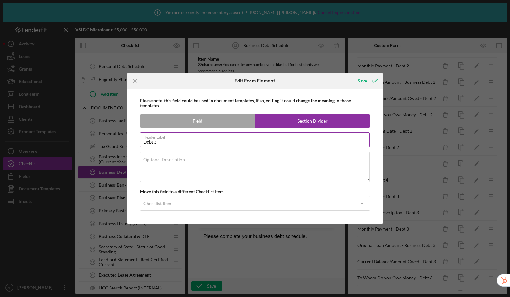
click at [143, 143] on input "Debt 3" at bounding box center [255, 139] width 230 height 15
type input "Business Debt 3"
click at [365, 81] on div "Save" at bounding box center [362, 81] width 9 height 13
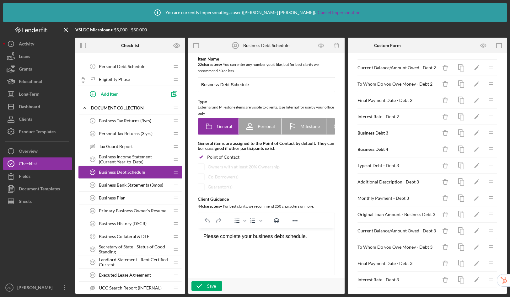
scroll to position [249, 0]
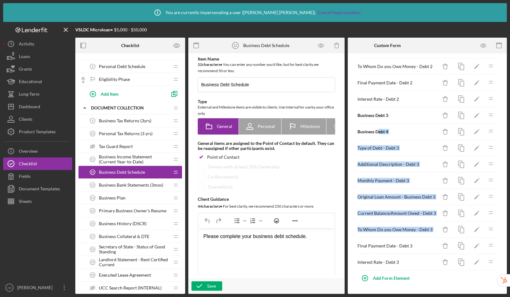
drag, startPoint x: 377, startPoint y: 131, endPoint x: 386, endPoint y: 240, distance: 109.9
click at [386, 240] on div "Debt 1 Icon/Delete Icon/Edit Icon/Drag Type of Debt - Debt 1 Icon/Delete Icon/E…" at bounding box center [427, 42] width 141 height 457
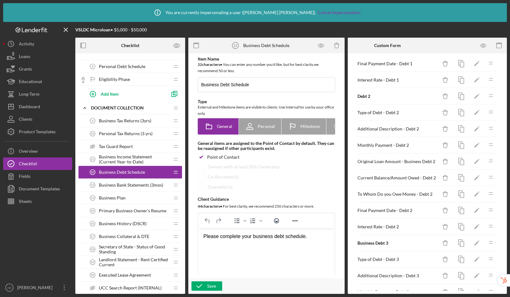
scroll to position [113, 0]
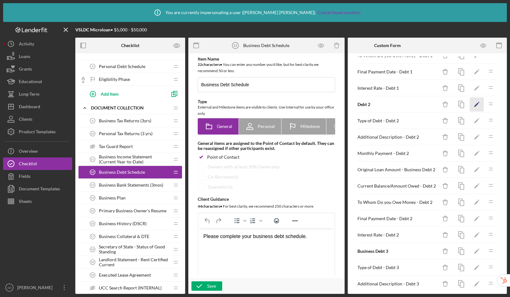
click at [473, 105] on icon "Icon/Edit" at bounding box center [477, 105] width 14 height 14
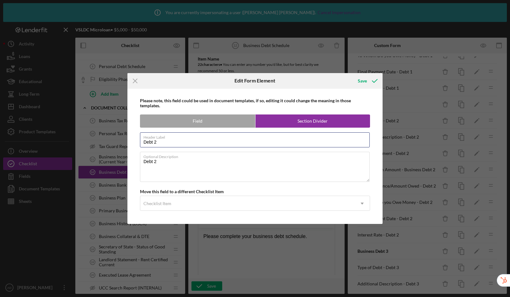
drag, startPoint x: 153, startPoint y: 140, endPoint x: 137, endPoint y: 139, distance: 15.8
click at [137, 139] on div "Please note, this field could be used in document templates, if so, editing it …" at bounding box center [255, 157] width 249 height 136
type input "Business Debt 2"
drag, startPoint x: 166, startPoint y: 161, endPoint x: 134, endPoint y: 161, distance: 32.3
click at [134, 161] on div "Please note, this field could be used in document templates, if so, editing it …" at bounding box center [255, 157] width 249 height 136
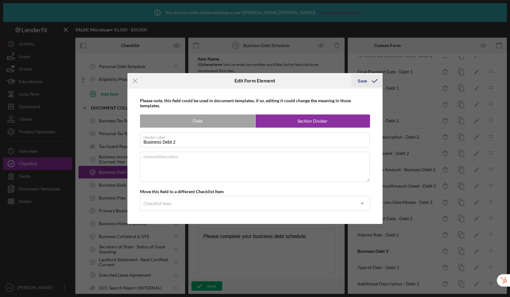
click at [358, 82] on button "Save" at bounding box center [367, 81] width 31 height 13
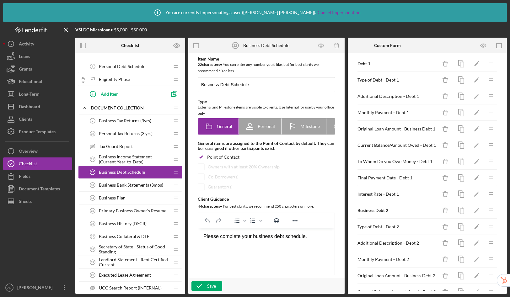
scroll to position [0, 0]
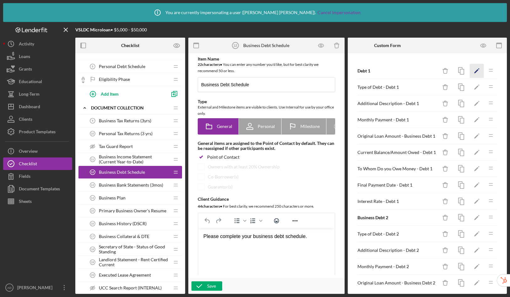
click at [470, 71] on icon "Icon/Edit" at bounding box center [477, 71] width 14 height 14
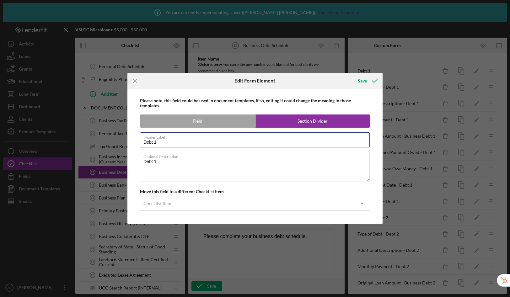
drag, startPoint x: 141, startPoint y: 141, endPoint x: 121, endPoint y: 136, distance: 20.8
click at [121, 136] on div "Icon/Menu Close Edit Form Element Save Please note, this field could be used in…" at bounding box center [255, 148] width 510 height 297
type input "Business Debt 1"
drag, startPoint x: 163, startPoint y: 167, endPoint x: 127, endPoint y: 164, distance: 35.3
click at [127, 164] on div "Please note, this field could be used in document templates, if so, editing it …" at bounding box center [254, 157] width 255 height 136
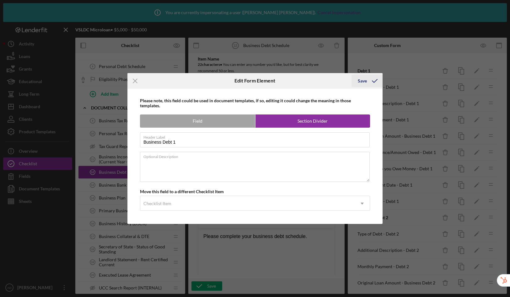
click at [365, 83] on div "Save" at bounding box center [362, 81] width 9 height 13
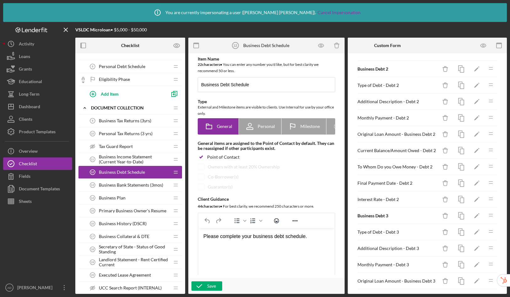
scroll to position [249, 0]
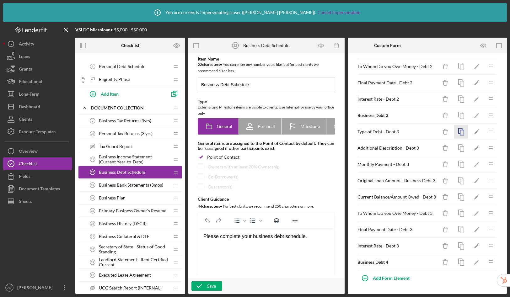
click at [458, 133] on icon "button" at bounding box center [461, 132] width 14 height 14
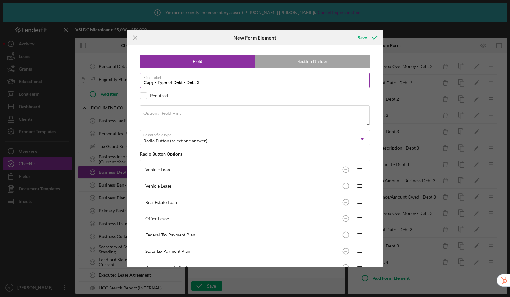
click at [207, 82] on input "Copy - Type of Debt - Debt 3" at bounding box center [255, 80] width 230 height 15
drag, startPoint x: 159, startPoint y: 82, endPoint x: 122, endPoint y: 80, distance: 37.1
click at [122, 80] on div "Icon/Menu Close New Form Element Save Field Section Divider Field Label Copy - …" at bounding box center [255, 148] width 510 height 297
type input "Type of Debt - Debt 4"
click at [360, 38] on div "Save" at bounding box center [362, 37] width 9 height 13
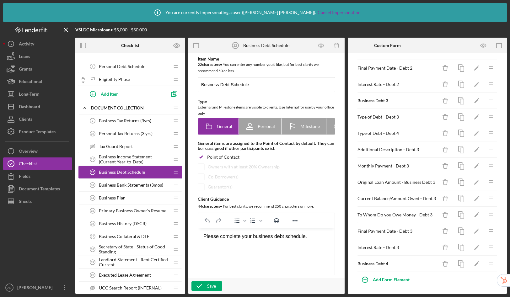
scroll to position [266, 0]
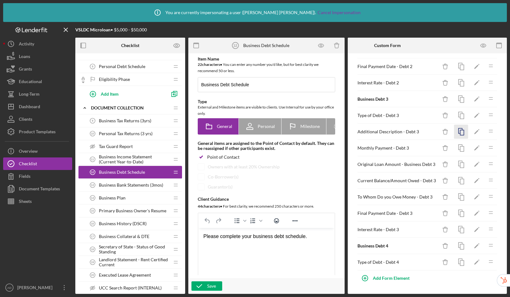
click at [460, 135] on rect "button" at bounding box center [462, 132] width 4 height 5
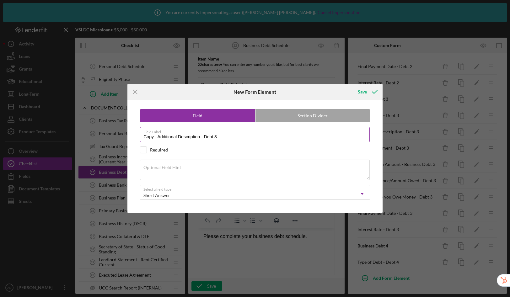
click at [229, 138] on input "Copy - Additional Description - Debt 3" at bounding box center [255, 134] width 230 height 15
drag, startPoint x: 158, startPoint y: 139, endPoint x: 113, endPoint y: 134, distance: 44.5
click at [113, 134] on div "Icon/Menu Close New Form Element Save Field Section Divider Field Label Copy - …" at bounding box center [255, 148] width 510 height 297
type input "Additional Description - Debt 4"
click at [361, 91] on div "Save" at bounding box center [362, 92] width 9 height 13
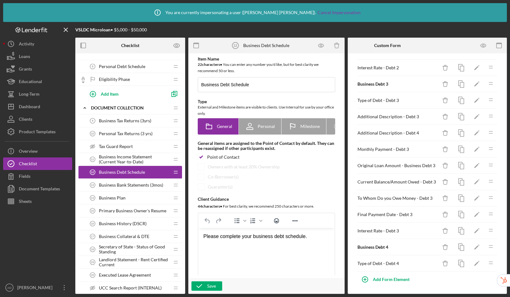
scroll to position [282, 0]
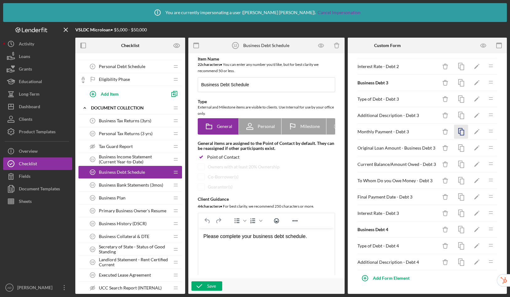
click at [456, 132] on icon "button" at bounding box center [461, 132] width 14 height 14
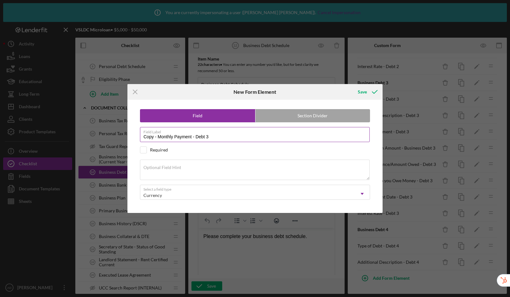
click at [222, 138] on input "Copy - Monthly Payment - Debt 3" at bounding box center [255, 134] width 230 height 15
drag, startPoint x: 158, startPoint y: 136, endPoint x: 121, endPoint y: 136, distance: 37.4
click at [121, 136] on div "Icon/Menu Close New Form Element Save Field Section Divider Field Label Copy - …" at bounding box center [255, 148] width 510 height 297
type input "Monthly Payment - Debt 4"
click at [366, 93] on div "Save" at bounding box center [362, 92] width 9 height 13
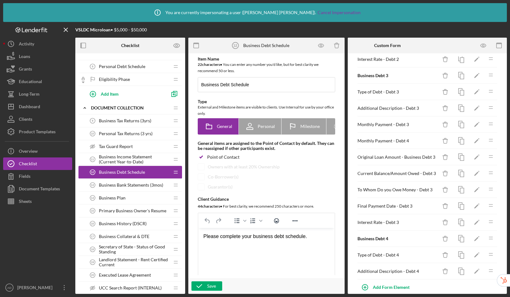
scroll to position [298, 0]
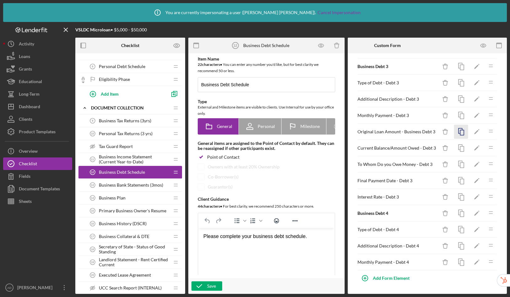
click at [456, 131] on icon "button" at bounding box center [461, 132] width 14 height 14
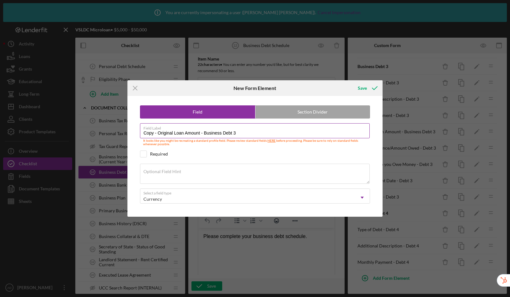
click at [239, 134] on input "Copy - Original Loan Amount - Business Debt 3" at bounding box center [255, 130] width 230 height 15
drag, startPoint x: 158, startPoint y: 133, endPoint x: 112, endPoint y: 133, distance: 45.8
click at [112, 133] on div "Icon/Menu Close New Form Element Save Field Section Divider Field Label Copy - …" at bounding box center [255, 148] width 510 height 297
type input "Original Loan Amount - Business Debt 4"
click at [363, 87] on div "Save" at bounding box center [362, 88] width 9 height 13
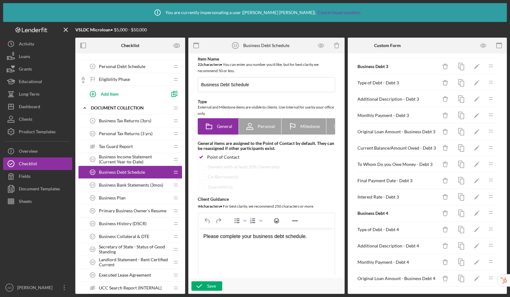
scroll to position [315, 0]
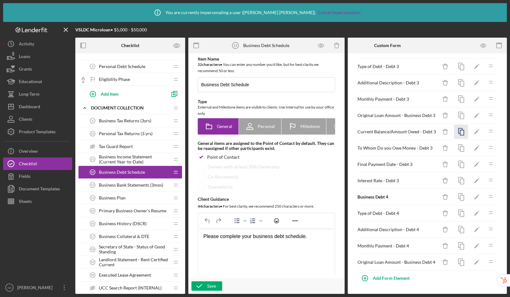
click at [457, 131] on icon "button" at bounding box center [461, 132] width 14 height 14
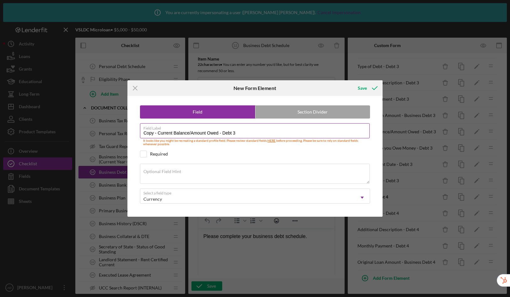
click at [251, 136] on input "Copy - Current Balance/Amount Owed - Debt 3" at bounding box center [255, 130] width 230 height 15
drag, startPoint x: 158, startPoint y: 134, endPoint x: 123, endPoint y: 132, distance: 34.9
click at [123, 132] on div "Icon/Menu Close New Form Element Save Field Section Divider Field Label Copy - …" at bounding box center [255, 148] width 510 height 297
type input "Current Balance/Amount Owed - Debt 4"
click at [361, 89] on div "Save" at bounding box center [362, 88] width 9 height 13
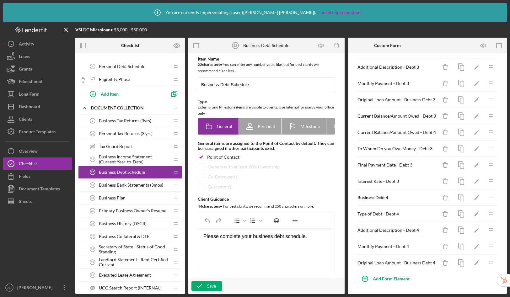
scroll to position [331, 0]
click at [456, 133] on icon "button" at bounding box center [461, 132] width 14 height 14
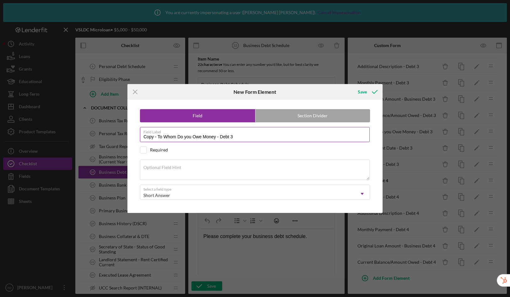
click at [244, 139] on input "Copy - To Whom Do you Owe Money - Debt 3" at bounding box center [255, 134] width 230 height 15
drag, startPoint x: 159, startPoint y: 137, endPoint x: 126, endPoint y: 134, distance: 32.5
click at [126, 134] on div "Icon/Menu Close New Form Element Save Field Section Divider Field Label Copy - …" at bounding box center [255, 148] width 510 height 297
type input "To Whom Do you Owe Money - Debt 4"
click at [365, 91] on div "Save" at bounding box center [362, 92] width 9 height 13
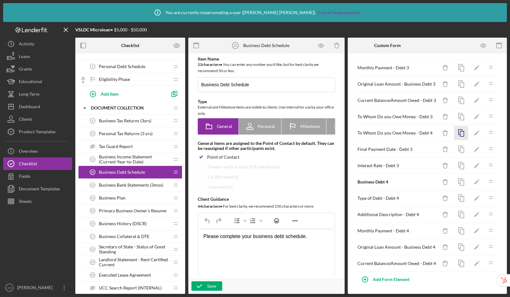
scroll to position [347, 0]
click at [456, 132] on icon "button" at bounding box center [461, 132] width 14 height 14
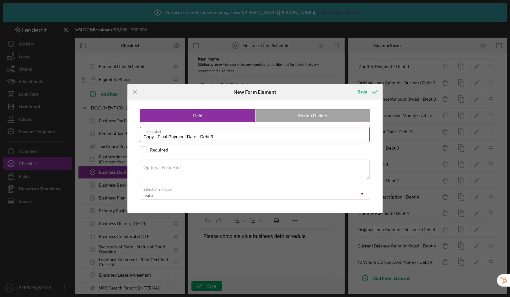
click at [240, 138] on input "Copy - Final Payment Date - Debt 3" at bounding box center [255, 134] width 230 height 15
drag, startPoint x: 158, startPoint y: 138, endPoint x: 107, endPoint y: 128, distance: 51.2
click at [107, 128] on div "Icon/Menu Close New Form Element Save Field Section Divider Field Label Copy - …" at bounding box center [255, 148] width 510 height 297
type input "Final Payment Date - Debt 4"
click at [362, 93] on div "Save" at bounding box center [362, 92] width 9 height 13
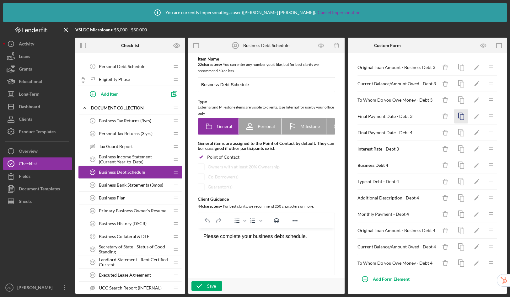
scroll to position [364, 0]
click at [456, 133] on icon "button" at bounding box center [461, 132] width 14 height 14
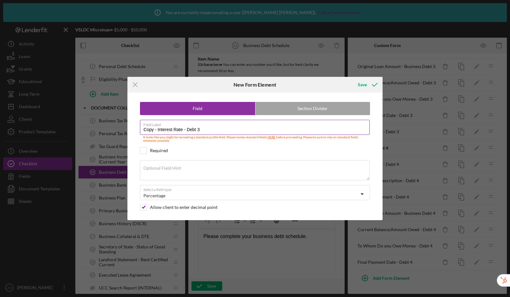
click at [225, 128] on input "Copy - Interest Rate - Debt 3" at bounding box center [255, 127] width 230 height 15
drag, startPoint x: 158, startPoint y: 130, endPoint x: 116, endPoint y: 126, distance: 42.3
click at [116, 126] on div "Icon/Menu Close New Form Element Save Field Section Divider Field Label Copy - …" at bounding box center [255, 148] width 510 height 297
type input "Interest Rate - Debt 4"
click at [360, 84] on div "Save" at bounding box center [362, 84] width 9 height 13
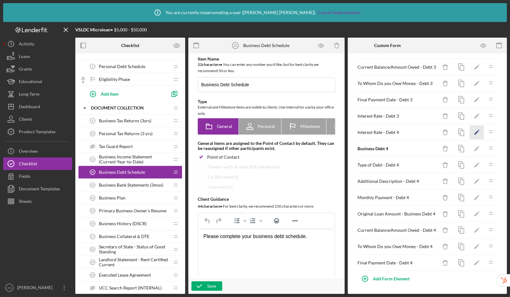
scroll to position [380, 0]
click at [460, 132] on icon "button" at bounding box center [461, 132] width 14 height 14
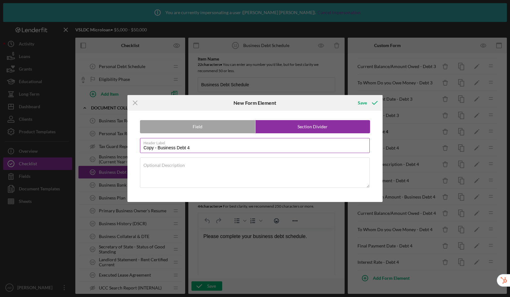
click at [221, 148] on input "Copy - Business Debt 4" at bounding box center [255, 145] width 230 height 15
drag, startPoint x: 158, startPoint y: 148, endPoint x: 117, endPoint y: 144, distance: 41.0
click at [117, 144] on div "Icon/Menu Close New Form Element Save Field Section Divider Header Label Copy -…" at bounding box center [255, 148] width 510 height 297
type input "Business Debt 5"
click at [366, 105] on div "Save" at bounding box center [362, 103] width 9 height 13
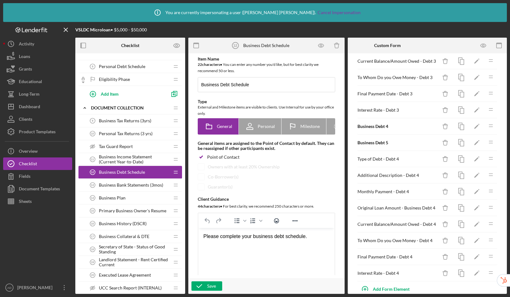
scroll to position [396, 0]
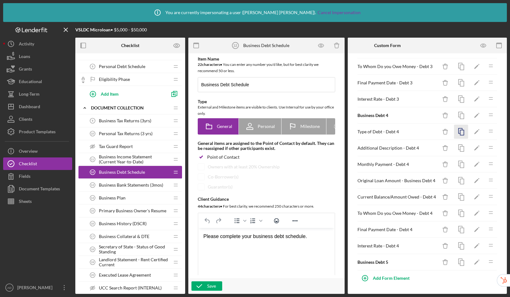
click at [457, 133] on icon "button" at bounding box center [461, 132] width 14 height 14
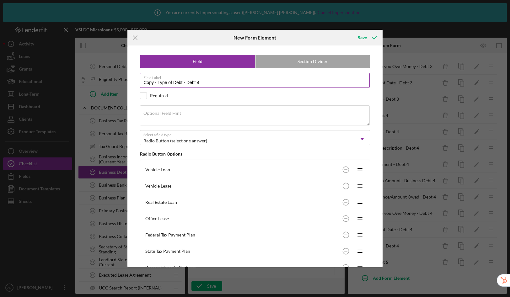
click at [206, 83] on input "Copy - Type of Debt - Debt 4" at bounding box center [255, 80] width 230 height 15
drag, startPoint x: 158, startPoint y: 82, endPoint x: 121, endPoint y: 78, distance: 37.2
click at [121, 78] on div "Icon/Menu Close New Form Element Save Field Section Divider Field Label Copy - …" at bounding box center [255, 148] width 510 height 297
type input "Type of Debt - Debt 5"
click at [361, 37] on div "Save" at bounding box center [362, 37] width 9 height 13
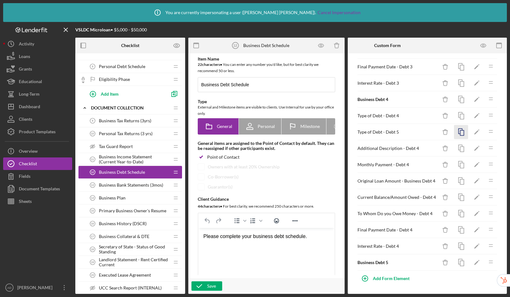
scroll to position [413, 0]
click at [460, 133] on rect "button" at bounding box center [462, 132] width 4 height 5
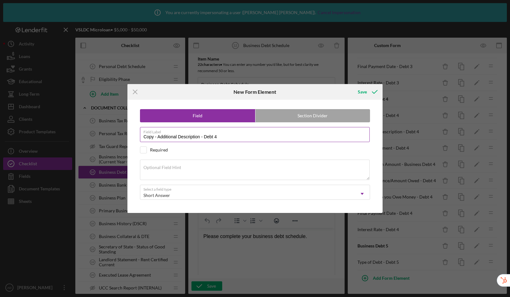
click at [221, 138] on input "Copy - Additional Description - Debt 4" at bounding box center [255, 134] width 230 height 15
drag, startPoint x: 159, startPoint y: 138, endPoint x: 131, endPoint y: 135, distance: 28.4
click at [131, 135] on div "Field Section Divider Field Label Copy - Additional Description - Debt 5 Requir…" at bounding box center [255, 156] width 249 height 113
type input "Additional Description - Debt 5"
click at [362, 94] on div "Save" at bounding box center [362, 92] width 9 height 13
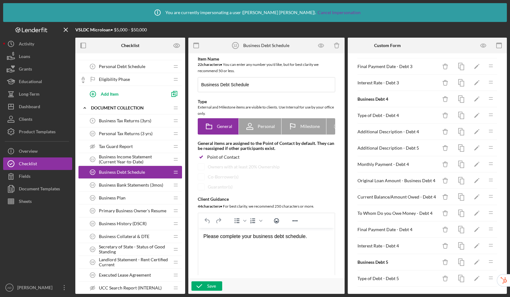
scroll to position [429, 0]
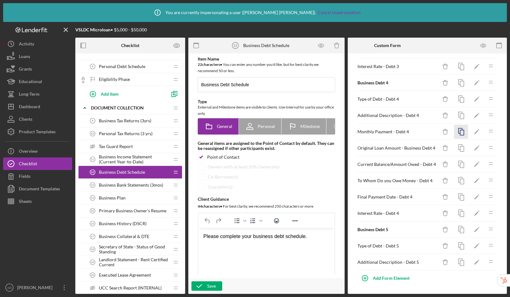
click at [459, 133] on polyline "button" at bounding box center [461, 130] width 4 height 5
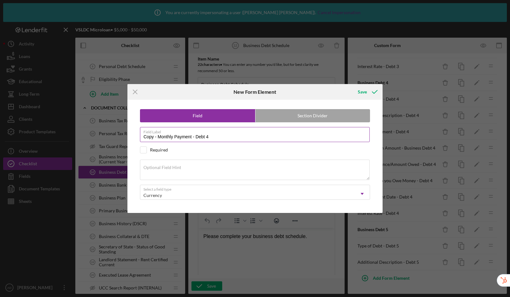
click at [238, 137] on input "Copy - Monthly Payment - Debt 4" at bounding box center [255, 134] width 230 height 15
drag, startPoint x: 158, startPoint y: 138, endPoint x: 104, endPoint y: 132, distance: 54.0
click at [104, 132] on div "Icon/Menu Close New Form Element Save Field Section Divider Field Label Copy - …" at bounding box center [255, 148] width 510 height 297
type input "Monthly Payment - Debt 5"
click at [357, 89] on button "Save" at bounding box center [367, 92] width 31 height 13
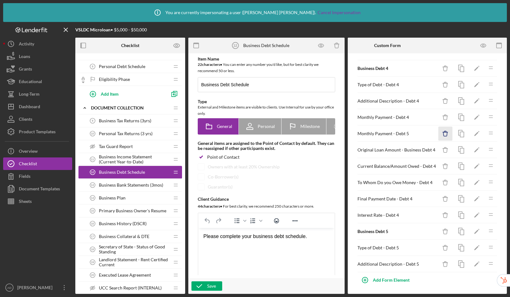
scroll to position [445, 0]
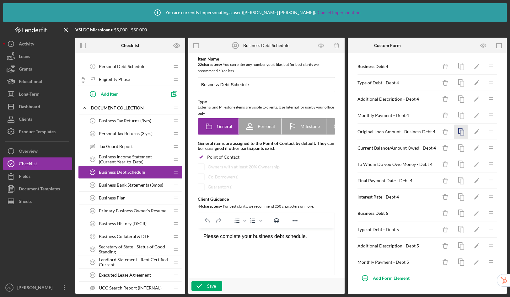
click at [458, 133] on icon "button" at bounding box center [461, 132] width 14 height 14
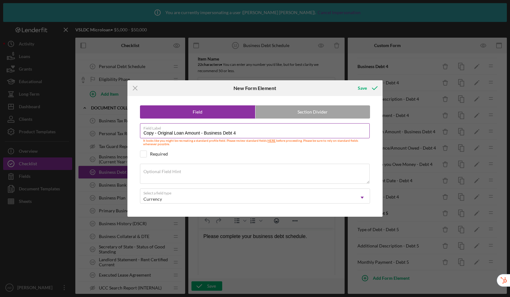
click at [277, 137] on input "Copy - Original Loan Amount - Business Debt 4" at bounding box center [255, 130] width 230 height 15
drag, startPoint x: 158, startPoint y: 134, endPoint x: 122, endPoint y: 130, distance: 36.0
click at [122, 130] on div "Icon/Menu Close New Form Element Save Field Section Divider Field Label Copy - …" at bounding box center [255, 148] width 510 height 297
type input "Original Loan Amount - Business Debt 5"
click at [360, 87] on div "Save" at bounding box center [362, 88] width 9 height 13
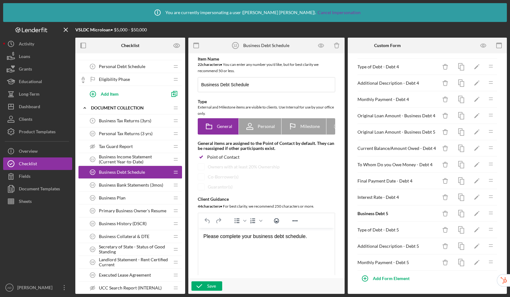
scroll to position [462, 0]
click at [460, 133] on rect "button" at bounding box center [462, 132] width 4 height 5
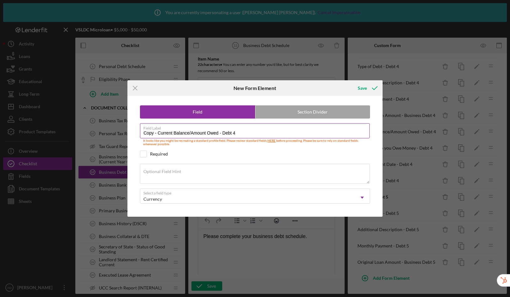
click at [245, 132] on input "Copy - Current Balance/Amount Owed - Debt 4" at bounding box center [255, 130] width 230 height 15
drag, startPoint x: 153, startPoint y: 133, endPoint x: 124, endPoint y: 129, distance: 29.5
click at [124, 129] on div "Icon/Menu Close New Form Element Save Field Section Divider Field Label Copy - …" at bounding box center [255, 148] width 510 height 297
type input "Current Balance/Amount Owed - Debt 5"
click at [365, 87] on div "Save" at bounding box center [362, 88] width 9 height 13
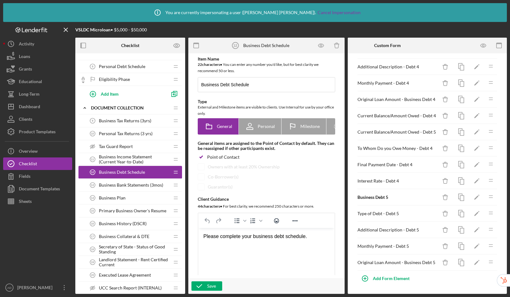
scroll to position [478, 0]
click at [458, 132] on icon "button" at bounding box center [461, 132] width 14 height 14
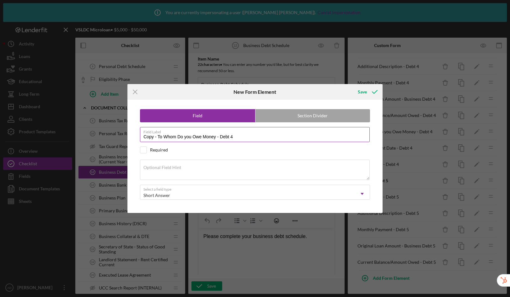
click at [246, 139] on input "Copy - To Whom Do you Owe Money - Debt 4" at bounding box center [255, 134] width 230 height 15
drag, startPoint x: 158, startPoint y: 138, endPoint x: 111, endPoint y: 130, distance: 47.7
click at [111, 130] on div "Icon/Menu Close New Form Element Save Field Section Divider Field Label Copy - …" at bounding box center [255, 148] width 510 height 297
type input "To Whom Do you Owe Money - Debt 5"
click at [362, 92] on div "Save" at bounding box center [362, 92] width 9 height 13
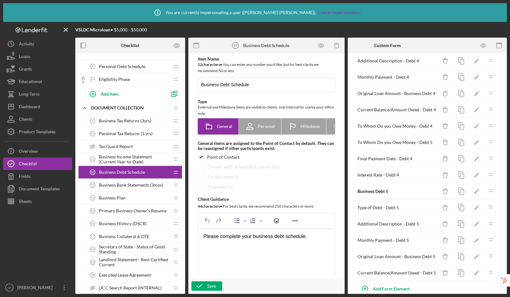
scroll to position [494, 0]
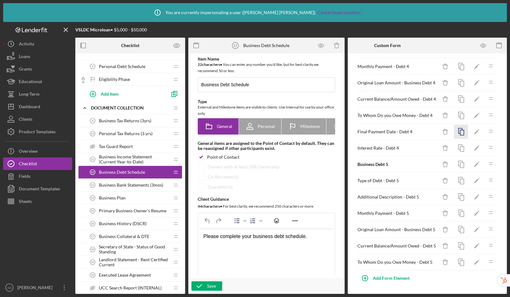
click at [460, 133] on icon "button" at bounding box center [461, 132] width 14 height 14
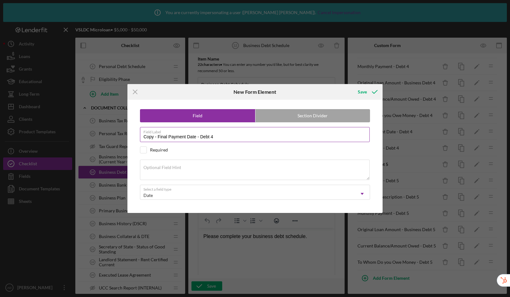
click at [250, 136] on input "Copy - Final Payment Date - Debt 4" at bounding box center [255, 134] width 230 height 15
drag, startPoint x: 158, startPoint y: 137, endPoint x: 95, endPoint y: 125, distance: 63.9
click at [95, 125] on div "Icon/Menu Close New Form Element Save Field Section Divider Field Label Copy - …" at bounding box center [255, 148] width 510 height 297
type input "Final Payment Date - Debt 5"
click at [363, 93] on div "Save" at bounding box center [362, 92] width 9 height 13
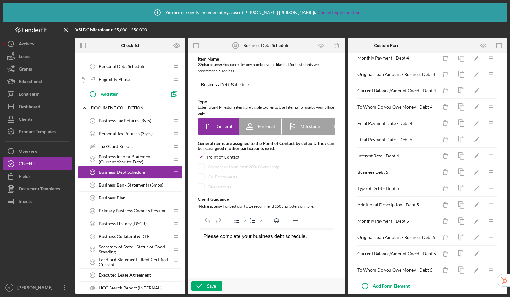
scroll to position [510, 0]
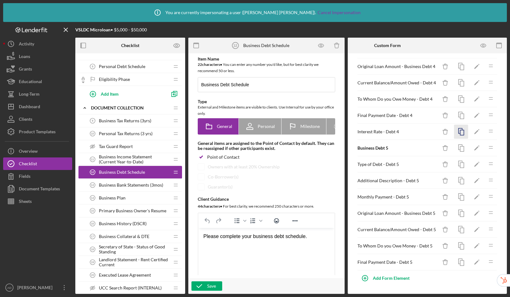
click at [460, 134] on icon "button" at bounding box center [461, 132] width 14 height 14
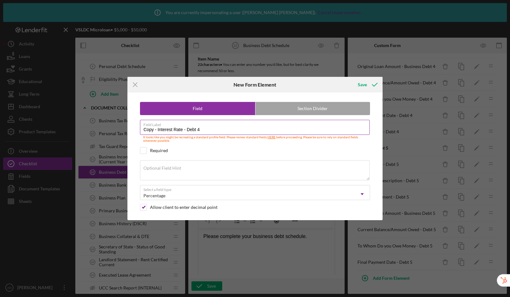
click at [255, 126] on label "Field Label" at bounding box center [256, 123] width 226 height 7
click at [255, 126] on input "Copy - Interest Rate - Debt 4" at bounding box center [255, 127] width 230 height 15
drag, startPoint x: 158, startPoint y: 131, endPoint x: 112, endPoint y: 122, distance: 46.2
click at [112, 122] on div "Icon/Menu Close New Form Element Save Field Section Divider Field Label Copy - …" at bounding box center [255, 148] width 510 height 297
type input "Interest Rate - Debt 5"
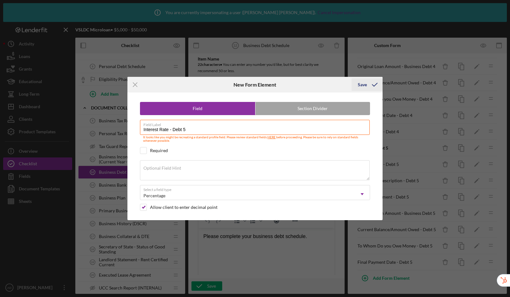
click at [368, 85] on icon "submit" at bounding box center [375, 85] width 16 height 16
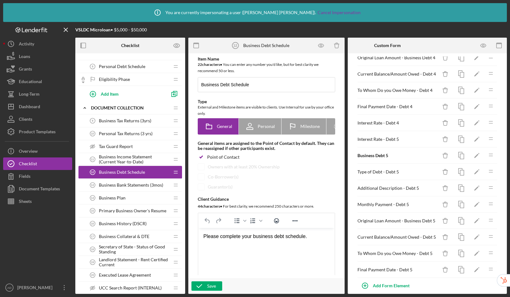
scroll to position [527, 0]
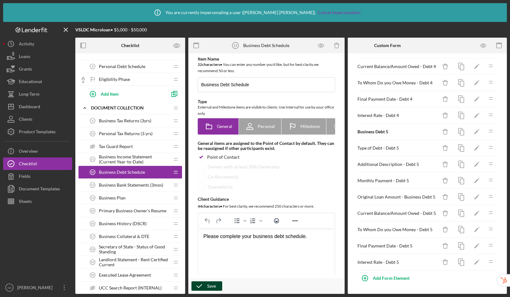
click at [218, 289] on button "Save" at bounding box center [207, 286] width 31 height 9
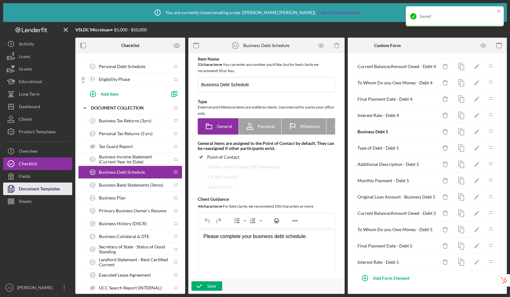
click at [36, 191] on div "Document Templates" at bounding box center [39, 190] width 41 height 14
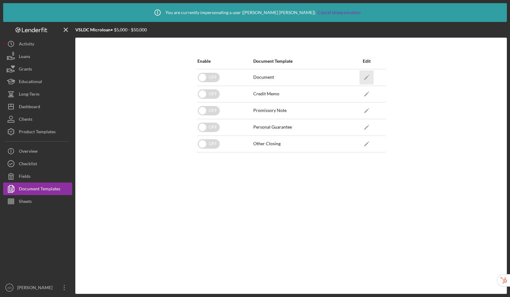
click at [369, 78] on icon "Icon/Edit" at bounding box center [367, 77] width 14 height 14
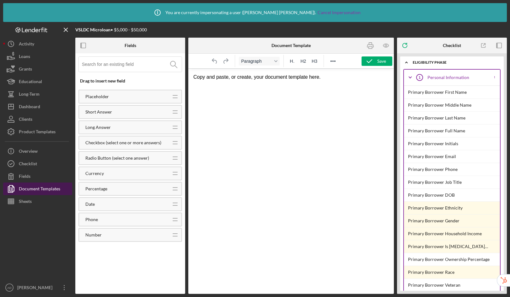
click at [49, 189] on div "Document Templates" at bounding box center [39, 190] width 41 height 14
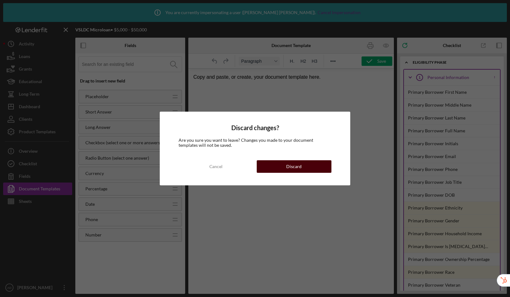
click at [286, 166] on button "Discard" at bounding box center [294, 166] width 75 height 13
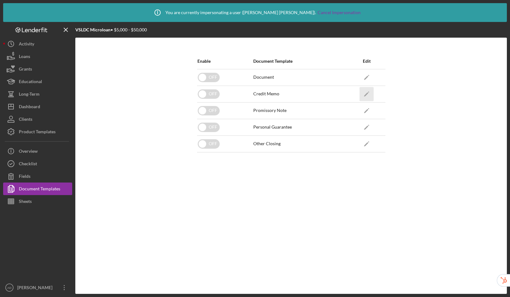
click at [366, 93] on icon "Icon/Edit" at bounding box center [367, 94] width 14 height 14
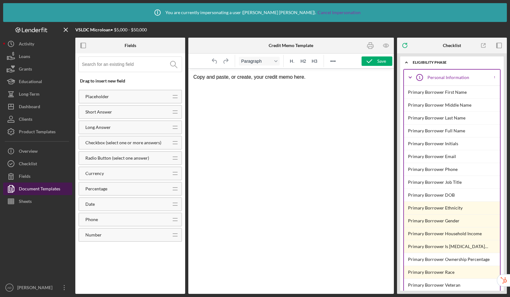
click at [55, 188] on div "Document Templates" at bounding box center [39, 190] width 41 height 14
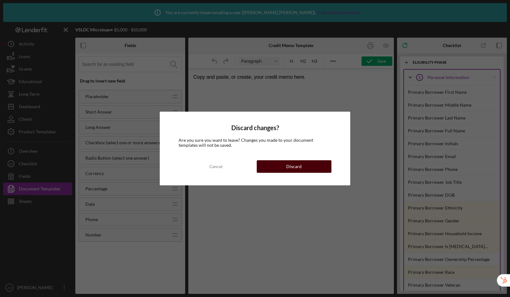
click at [286, 167] on button "Discard" at bounding box center [294, 166] width 75 height 13
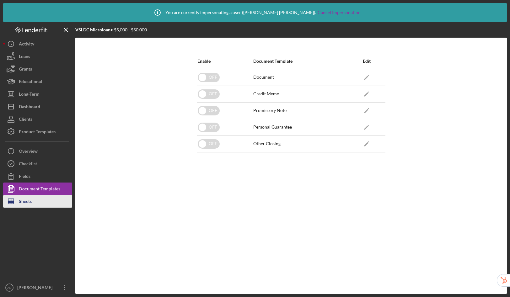
click at [44, 200] on button "Sheets" at bounding box center [37, 201] width 69 height 13
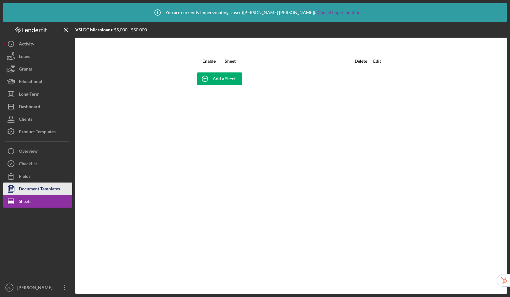
click at [43, 185] on div "Document Templates" at bounding box center [39, 190] width 41 height 14
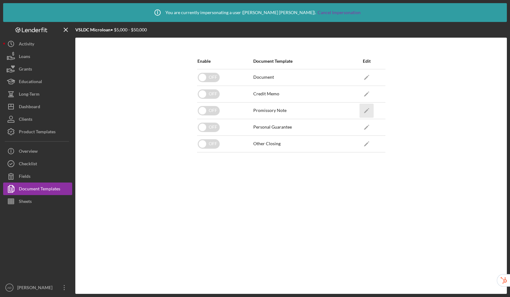
click at [366, 112] on icon "Icon/Edit" at bounding box center [367, 111] width 14 height 14
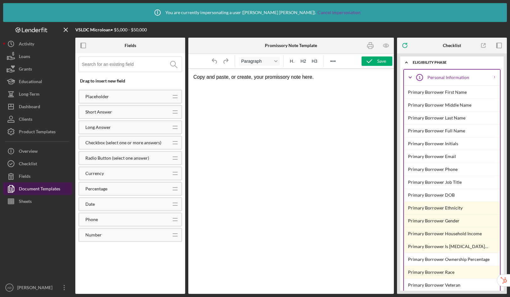
click at [54, 191] on div "Document Templates" at bounding box center [39, 190] width 41 height 14
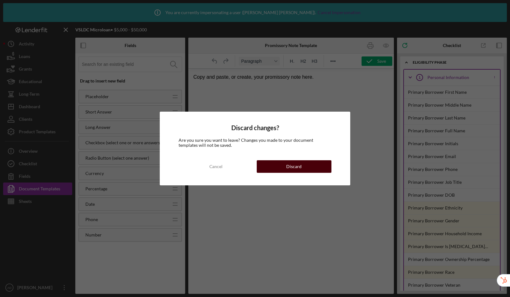
click at [317, 164] on button "Discard" at bounding box center [294, 166] width 75 height 13
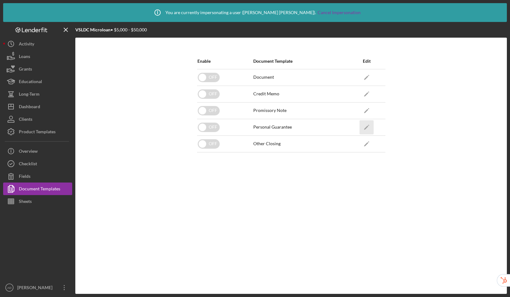
click at [369, 128] on icon "Icon/Edit" at bounding box center [367, 127] width 14 height 14
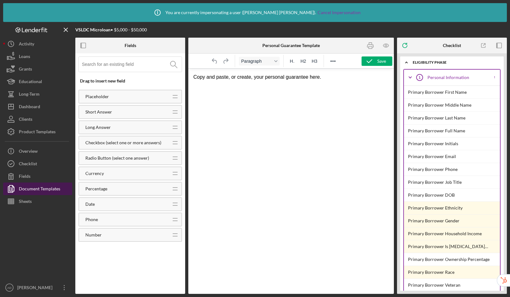
click at [47, 186] on div "Document Templates" at bounding box center [39, 190] width 41 height 14
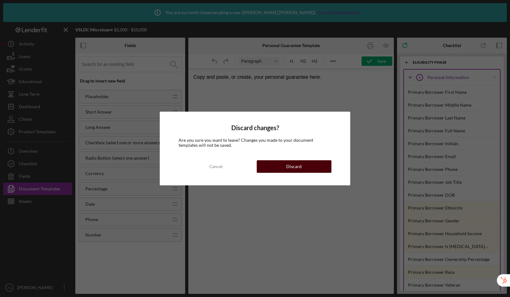
click at [279, 168] on button "Discard" at bounding box center [294, 166] width 75 height 13
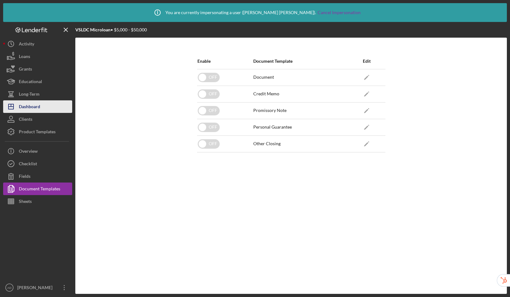
click at [41, 103] on button "Icon/Dashboard Dashboard" at bounding box center [37, 106] width 69 height 13
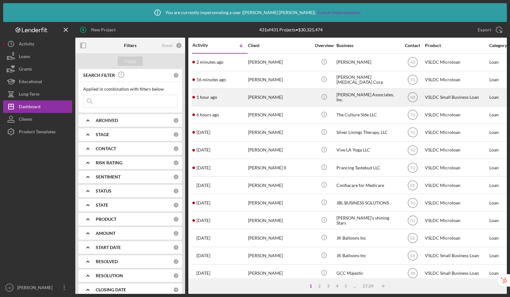
click at [441, 97] on div "VSLDC Small Business Loan" at bounding box center [456, 97] width 63 height 17
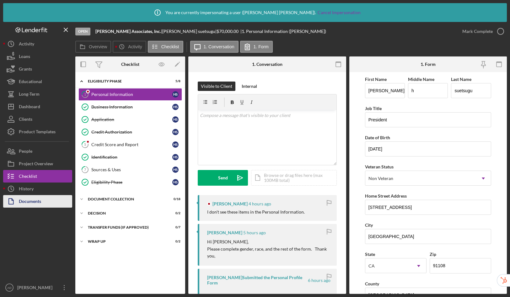
click at [30, 202] on div "Documents" at bounding box center [30, 202] width 22 height 14
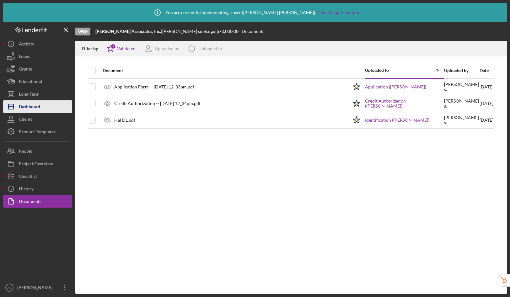
click at [33, 106] on div "Dashboard" at bounding box center [29, 107] width 21 height 14
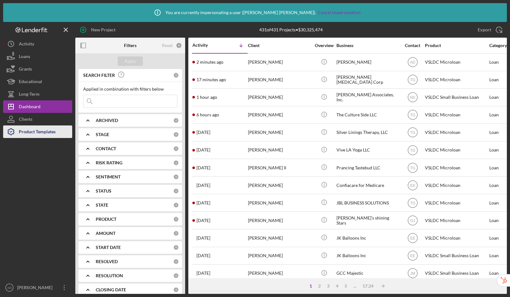
click at [28, 133] on div "Product Templates" at bounding box center [37, 133] width 37 height 14
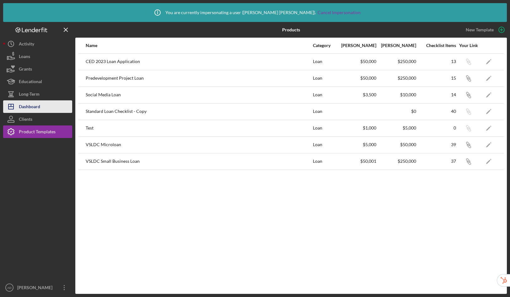
click at [34, 106] on div "Dashboard" at bounding box center [29, 107] width 21 height 14
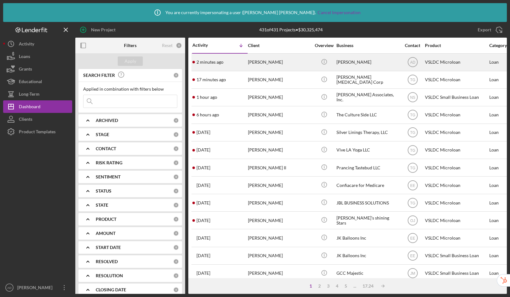
click at [372, 62] on div "[PERSON_NAME]" at bounding box center [368, 62] width 63 height 17
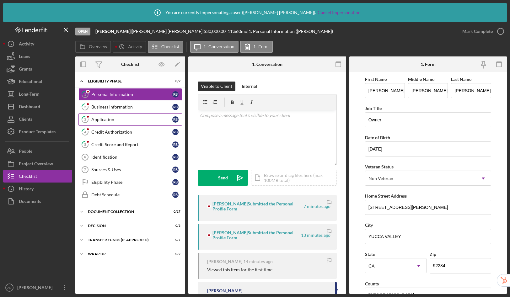
click at [119, 120] on div "Application" at bounding box center [131, 119] width 81 height 5
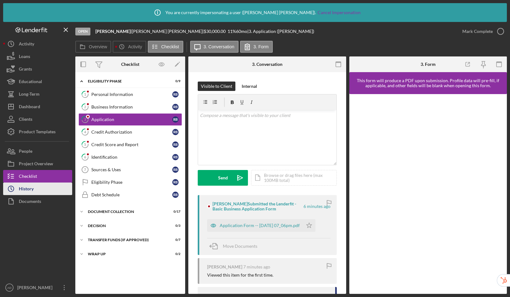
click at [35, 187] on button "Icon/History History" at bounding box center [37, 189] width 69 height 13
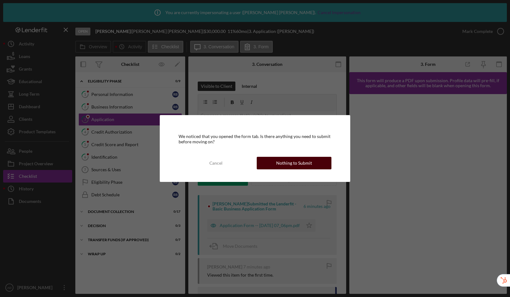
click at [310, 162] on div "Nothing to Submit" at bounding box center [294, 163] width 36 height 13
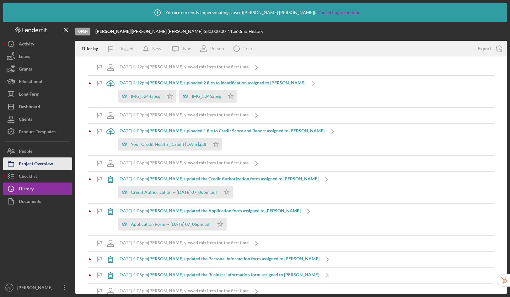
click at [36, 163] on div "Project Overview" at bounding box center [36, 165] width 34 height 14
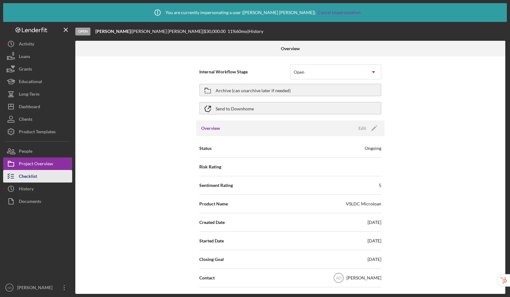
click at [33, 175] on div "Checklist" at bounding box center [28, 177] width 18 height 14
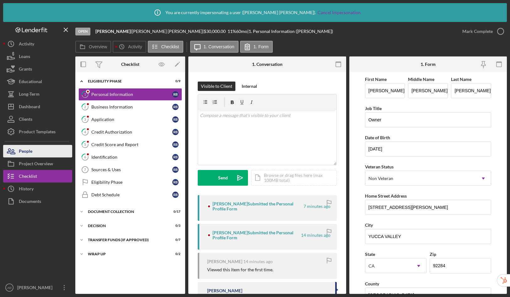
click at [33, 154] on button "People" at bounding box center [37, 151] width 69 height 13
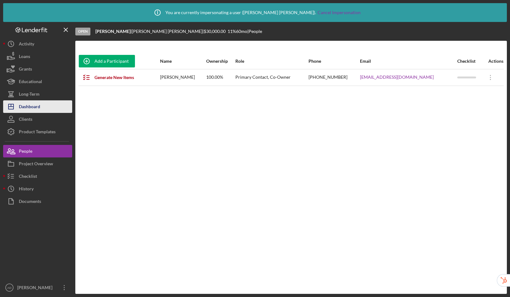
click at [36, 105] on div "Dashboard" at bounding box center [29, 107] width 21 height 14
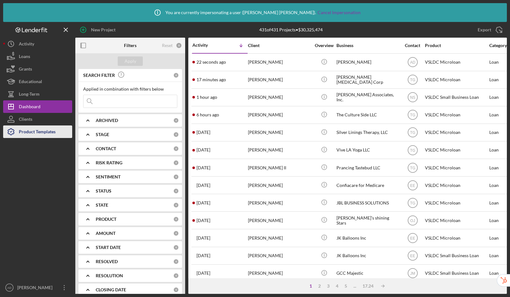
click at [36, 128] on div "Product Templates" at bounding box center [37, 133] width 37 height 14
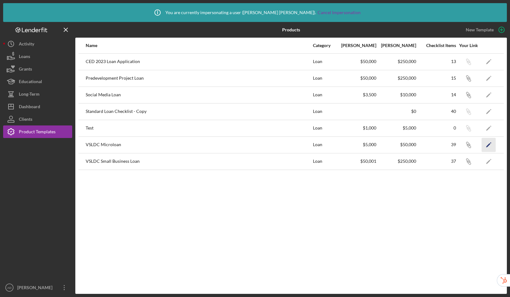
click at [485, 145] on icon "Icon/Edit" at bounding box center [489, 145] width 14 height 14
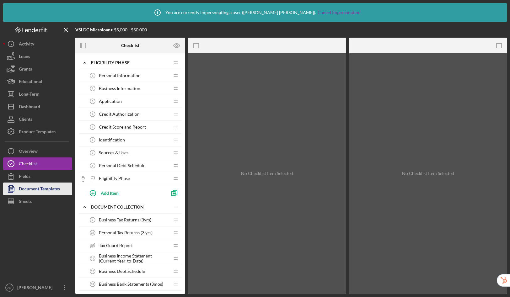
click at [43, 190] on div "Document Templates" at bounding box center [39, 190] width 41 height 14
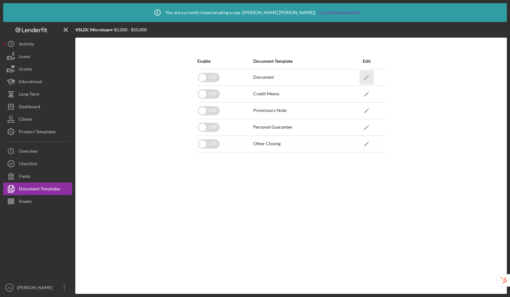
click at [370, 74] on icon "Icon/Edit" at bounding box center [367, 77] width 14 height 14
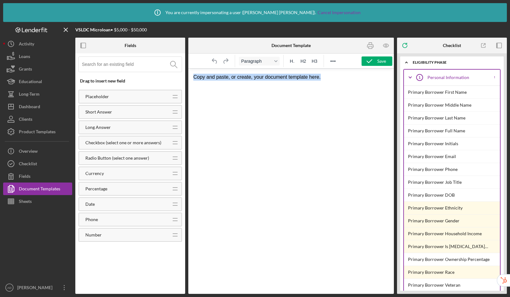
drag, startPoint x: 329, startPoint y: 78, endPoint x: 187, endPoint y: 75, distance: 142.3
click at [188, 75] on html "Copy and paste, or create, your document template here." at bounding box center [291, 77] width 206 height 17
drag, startPoint x: 248, startPoint y: 78, endPoint x: 189, endPoint y: 73, distance: 59.6
click at [189, 73] on html "Personal Debt Schedule" at bounding box center [291, 83] width 206 height 29
click at [282, 89] on p "Rich Text Area. Press ALT-0 for help." at bounding box center [291, 89] width 196 height 7
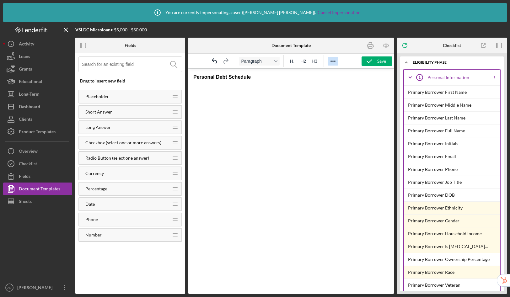
click at [336, 64] on icon "Reveal or hide additional toolbar items" at bounding box center [333, 61] width 8 height 8
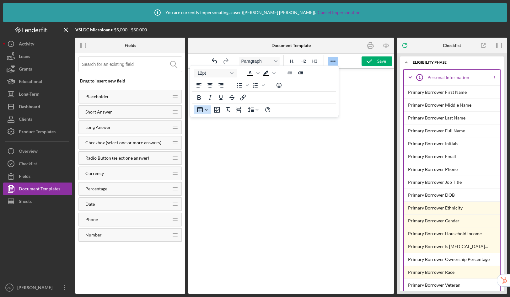
click at [198, 111] on icon "Table" at bounding box center [200, 110] width 8 height 8
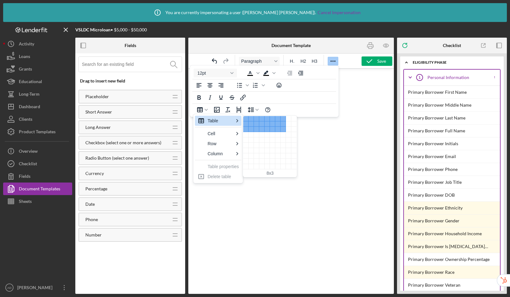
click at [281, 132] on div "8x3" at bounding box center [269, 146] width 53 height 61
click at [282, 161] on div "8 columns, 9 rows" at bounding box center [283, 161] width 5 height 5
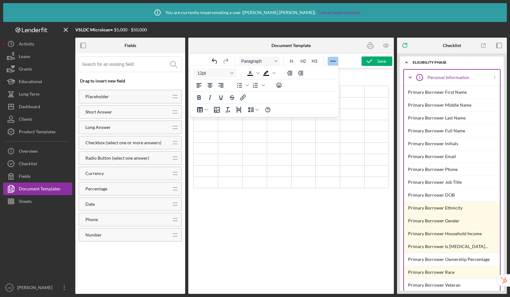
click at [354, 193] on html "Personal Debt Schedule" at bounding box center [291, 131] width 206 height 125
click at [359, 77] on p "Personal Debt Schedule" at bounding box center [291, 77] width 196 height 7
click at [337, 193] on html "Personal Debt Schedule" at bounding box center [291, 131] width 206 height 125
click at [333, 58] on icon "Reveal or hide additional toolbar items" at bounding box center [333, 61] width 8 height 8
click at [201, 94] on td "Rich Text Area. Press ALT-0 for help." at bounding box center [206, 91] width 24 height 11
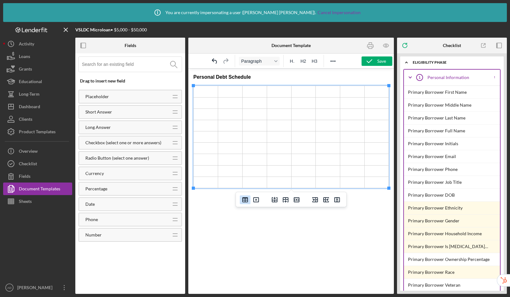
click at [249, 201] on button "Table properties" at bounding box center [245, 200] width 11 height 9
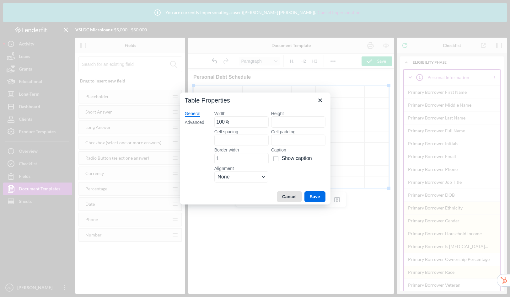
click at [287, 195] on button "Cancel" at bounding box center [289, 197] width 25 height 11
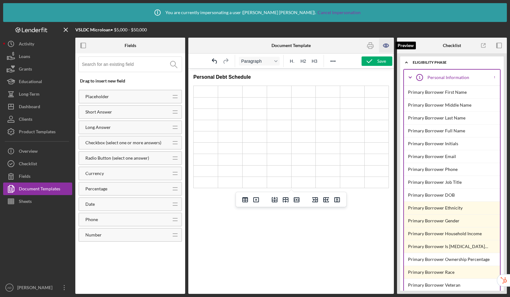
click at [386, 45] on icon "button" at bounding box center [386, 46] width 14 height 14
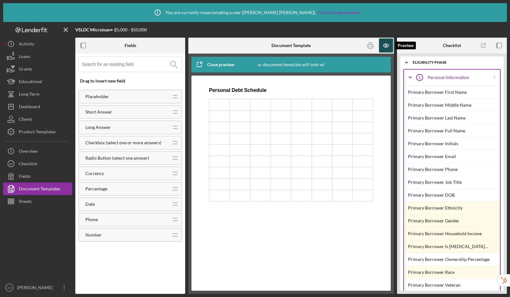
click at [389, 46] on icon "button" at bounding box center [386, 46] width 14 height 14
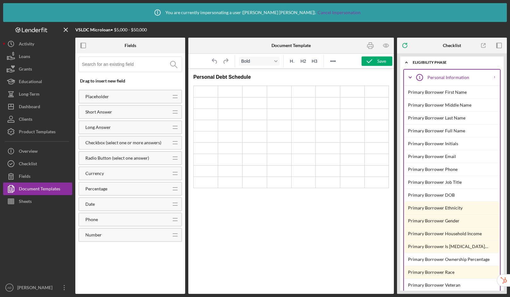
drag, startPoint x: 263, startPoint y: 78, endPoint x: 184, endPoint y: 78, distance: 79.4
click at [188, 78] on html "Personal Debt Schedule" at bounding box center [291, 131] width 206 height 125
click at [332, 62] on icon "Reveal or hide additional toolbar items" at bounding box center [333, 61] width 8 height 8
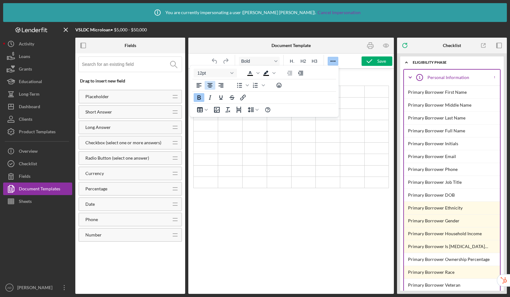
click at [211, 86] on icon "Align center" at bounding box center [210, 85] width 5 height 4
click at [355, 75] on p "Personal Debt Schedule" at bounding box center [291, 77] width 196 height 7
click at [332, 61] on icon "Reveal or hide additional toolbar items" at bounding box center [333, 61] width 5 height 1
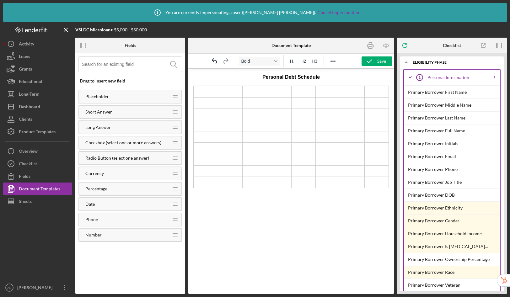
drag, startPoint x: 324, startPoint y: 77, endPoint x: 251, endPoint y: 78, distance: 73.8
click at [251, 78] on p "Personal Debt Schedule" at bounding box center [291, 77] width 196 height 7
click at [333, 62] on icon "Reveal or hide additional toolbar items" at bounding box center [333, 61] width 8 height 8
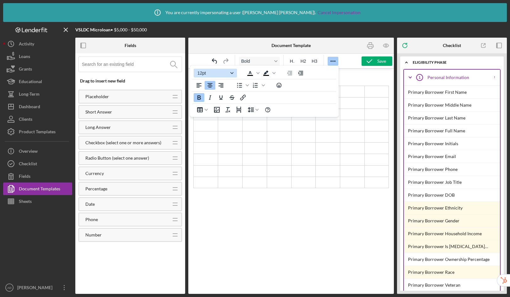
click at [233, 74] on icon "Font size 12pt" at bounding box center [231, 73] width 3 height 3
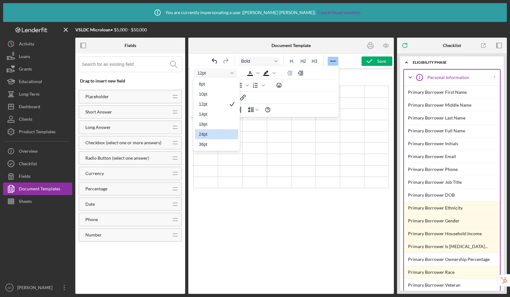
click at [214, 133] on div "24pt" at bounding box center [212, 135] width 27 height 8
click at [362, 82] on p "Personal Debt Schedule" at bounding box center [291, 81] width 196 height 14
click at [334, 61] on icon "Reveal or hide additional toolbar items" at bounding box center [333, 61] width 8 height 8
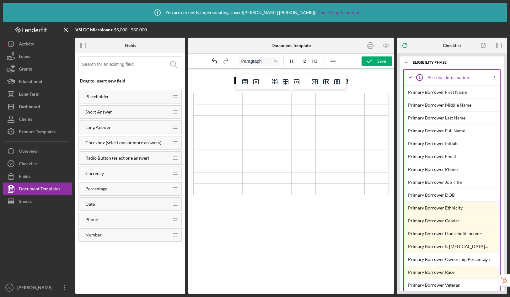
click at [206, 100] on td "Rich Text Area. Press ALT-0 for help." at bounding box center [206, 98] width 24 height 11
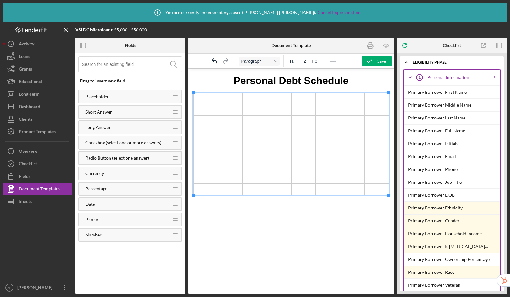
click at [120, 66] on input at bounding box center [132, 64] width 100 height 15
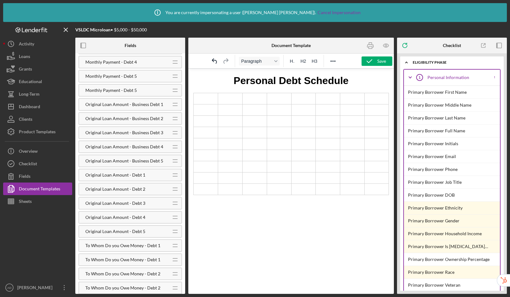
scroll to position [890, 0]
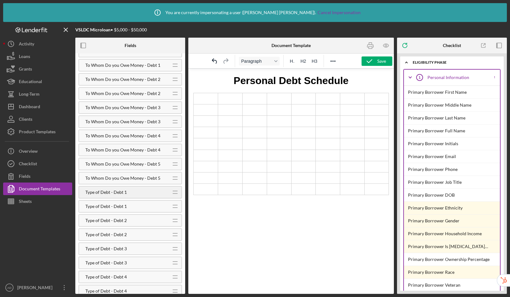
type input "debt"
click at [128, 191] on div "Type of Debt - Debt 1" at bounding box center [123, 192] width 88 height 5
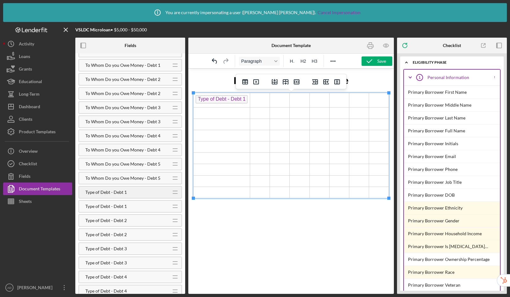
click at [208, 100] on span "Type of Debt - Debt 1" at bounding box center [222, 99] width 52 height 8
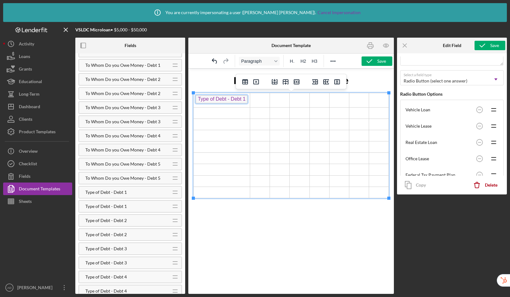
scroll to position [188, 0]
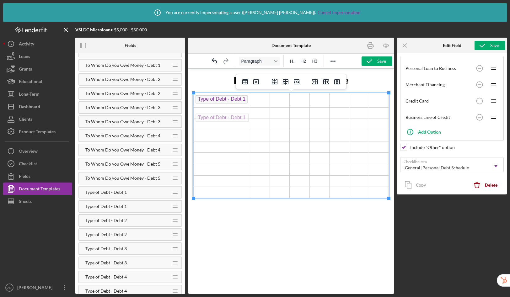
drag, startPoint x: 212, startPoint y: 99, endPoint x: 212, endPoint y: 112, distance: 13.2
click at [213, 99] on td "Rich Text Area. Press ALT-0 for help." at bounding box center [222, 98] width 57 height 11
click at [265, 100] on td "Rich Text Area. Press ALT-0 for help." at bounding box center [260, 98] width 20 height 11
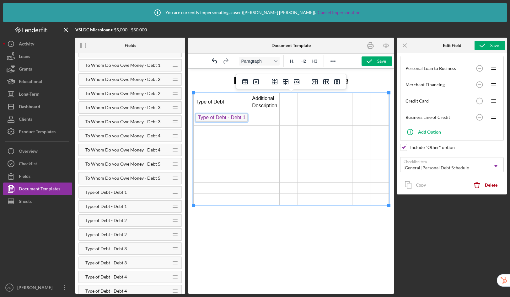
click at [292, 104] on td "Rich Text Area. Press ALT-0 for help." at bounding box center [288, 102] width 18 height 19
click at [312, 101] on td "Rich Text Area. Press ALT-0 for help." at bounding box center [312, 102] width 17 height 19
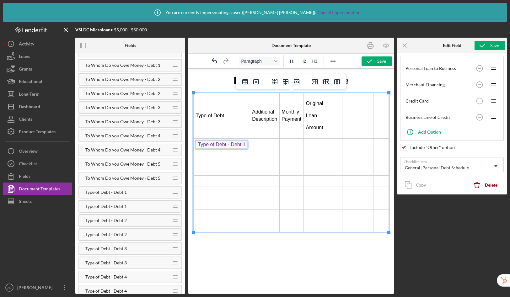
click at [335, 109] on td "Rich Text Area. Press ALT-0 for help." at bounding box center [334, 116] width 15 height 46
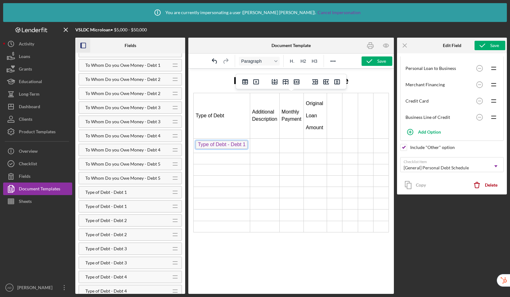
click at [86, 46] on rect "button" at bounding box center [83, 45] width 5 height 5
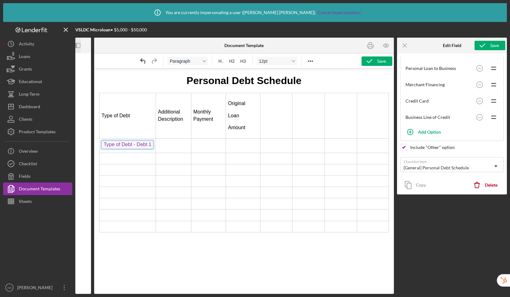
scroll to position [872, 0]
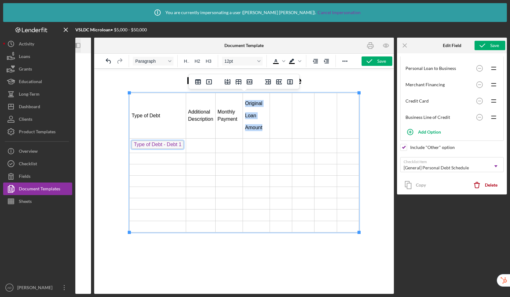
drag, startPoint x: 267, startPoint y: 131, endPoint x: 248, endPoint y: 105, distance: 31.4
click at [248, 105] on td "Original Loan Amount" at bounding box center [256, 116] width 27 height 46
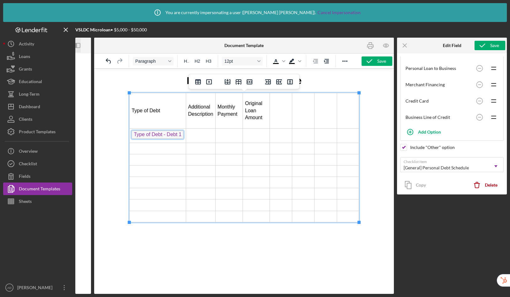
click at [281, 109] on td "Rich Text Area. Press ALT-0 for help." at bounding box center [280, 110] width 22 height 35
click at [317, 113] on td "Rich Text Area. Press ALT-0 for help." at bounding box center [316, 110] width 17 height 35
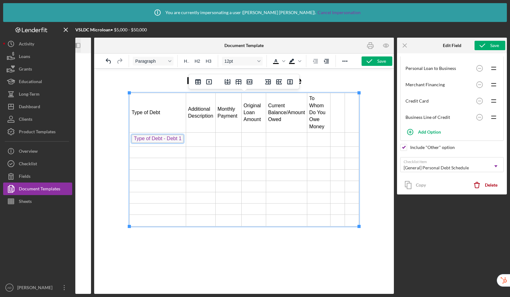
click at [338, 118] on td "Rich Text Area. Press ALT-0 for help." at bounding box center [337, 113] width 14 height 40
click at [355, 111] on td "Rich Text Area. Press ALT-0 for help." at bounding box center [354, 113] width 8 height 40
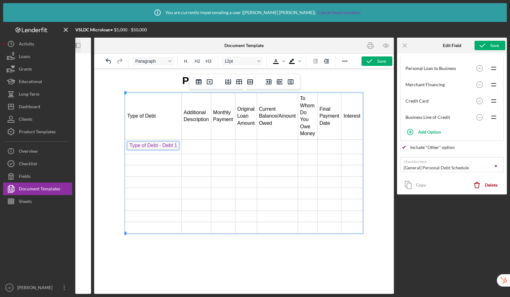
scroll to position [0, 6]
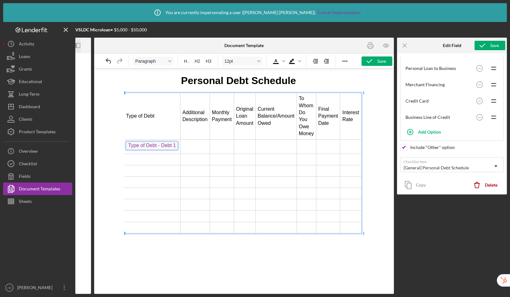
click at [283, 239] on html "Personal Debt Schedule Type of Debt Additional Description Monthly Payment Orig…" at bounding box center [238, 154] width 240 height 170
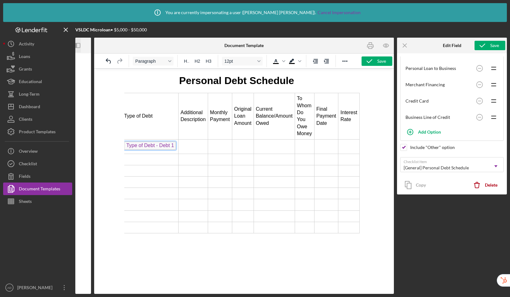
scroll to position [0, 0]
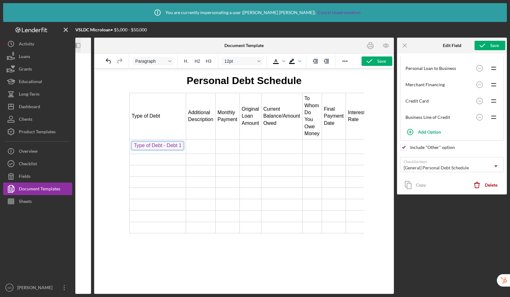
click at [310, 85] on p "Personal Debt Schedule" at bounding box center [244, 81] width 230 height 14
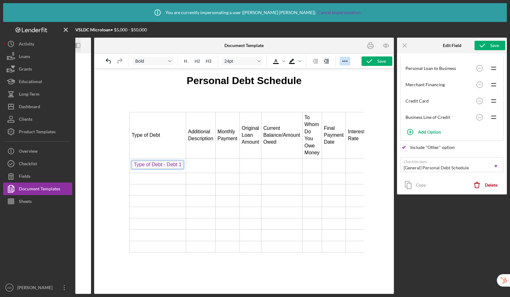
click at [347, 62] on icon "Reveal or hide additional toolbar items" at bounding box center [345, 61] width 8 height 8
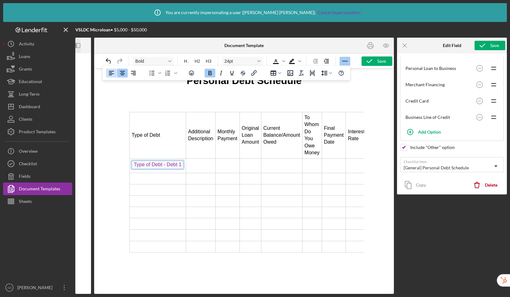
click at [111, 74] on icon "Align left" at bounding box center [112, 73] width 8 height 8
click at [247, 62] on span "24pt" at bounding box center [239, 61] width 31 height 5
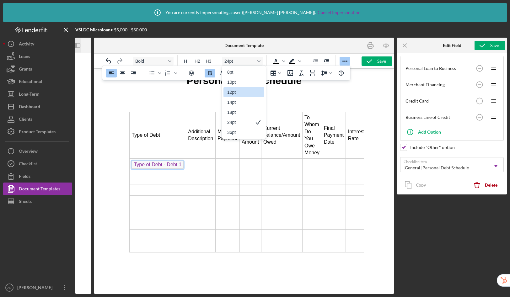
click at [236, 94] on div "12pt" at bounding box center [239, 93] width 24 height 8
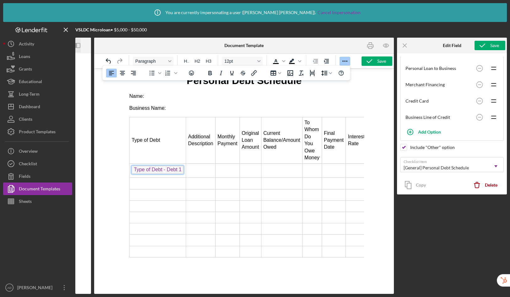
click at [163, 98] on p "Name:" at bounding box center [244, 96] width 230 height 7
click at [110, 292] on div at bounding box center [244, 181] width 300 height 226
click at [111, 291] on div at bounding box center [244, 181] width 300 height 226
drag, startPoint x: 173, startPoint y: 110, endPoint x: 126, endPoint y: 108, distance: 47.1
click at [126, 108] on html "Personal Debt Schedule Name: Business Name: Type of Debt Additional Description…" at bounding box center [244, 166] width 240 height 194
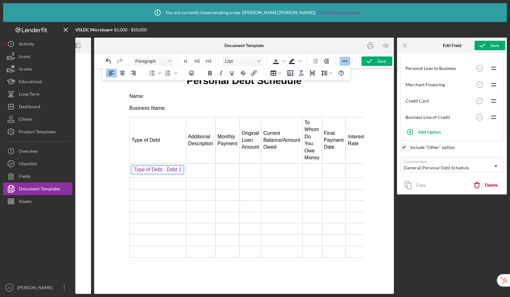
click at [344, 61] on icon "Reveal or hide additional toolbar items" at bounding box center [345, 61] width 8 height 8
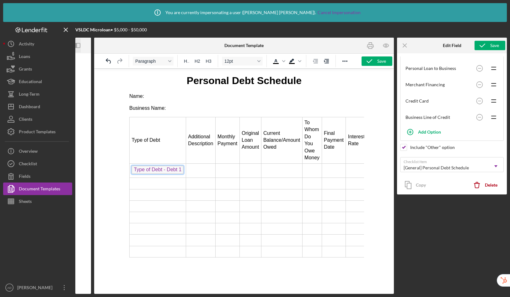
click at [165, 97] on p "Name:" at bounding box center [244, 96] width 230 height 7
click at [78, 46] on icon "Icon/Panel Side Expand" at bounding box center [78, 46] width 14 height 14
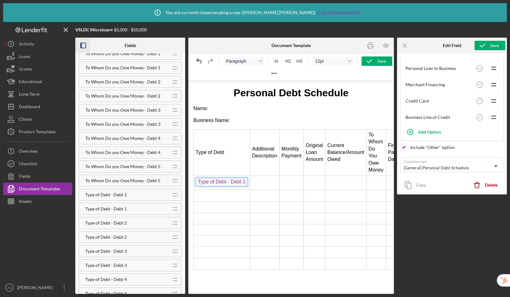
scroll to position [890, 0]
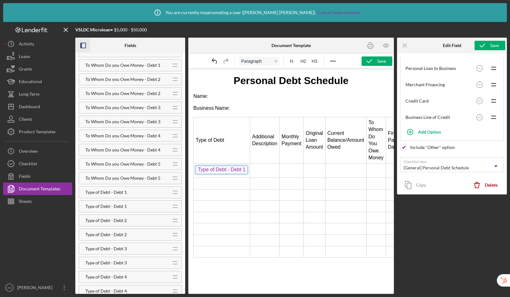
click at [67, 32] on icon "Icon/Menu Close" at bounding box center [66, 30] width 14 height 14
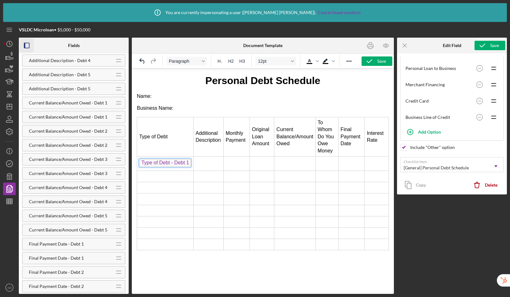
scroll to position [0, 0]
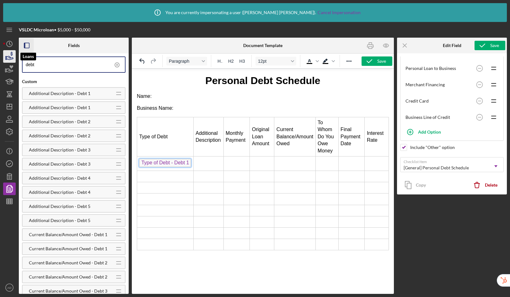
drag, startPoint x: 48, startPoint y: 64, endPoint x: 6, endPoint y: 60, distance: 42.3
click at [6, 60] on div "VSLDC Microloan • $5,000 - $50,000 Fields debt Custom Additional Description - …" at bounding box center [255, 158] width 504 height 272
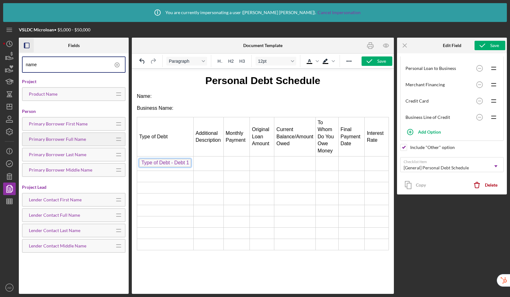
type input "name"
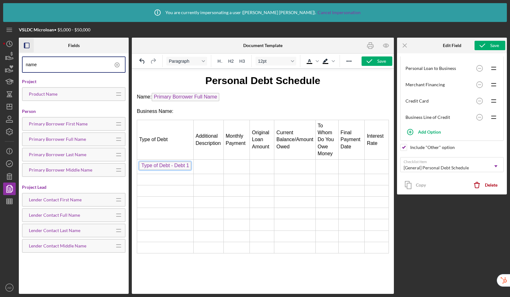
click at [185, 109] on p "Business Name:" at bounding box center [263, 111] width 252 height 7
click at [118, 65] on icon at bounding box center [117, 65] width 16 height 16
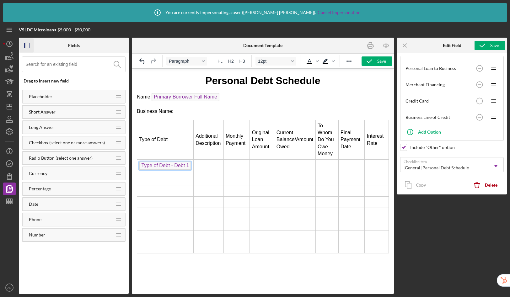
click at [86, 64] on input at bounding box center [75, 64] width 100 height 15
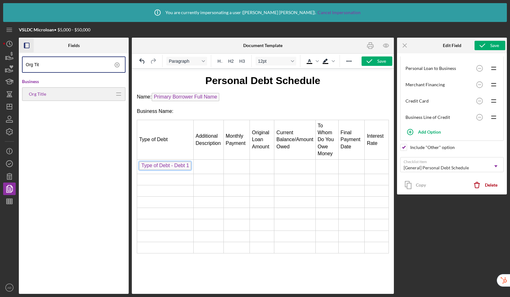
type input "Org Tit"
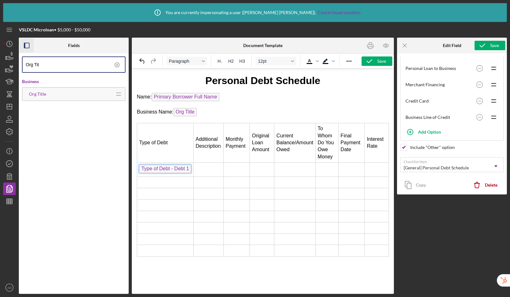
click at [209, 169] on td "Rich Text Area. Press ALT-0 for help." at bounding box center [208, 170] width 30 height 14
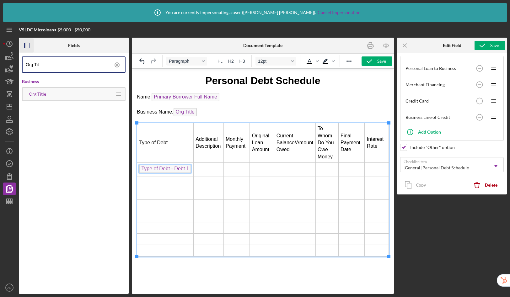
click at [118, 64] on icon at bounding box center [117, 65] width 16 height 16
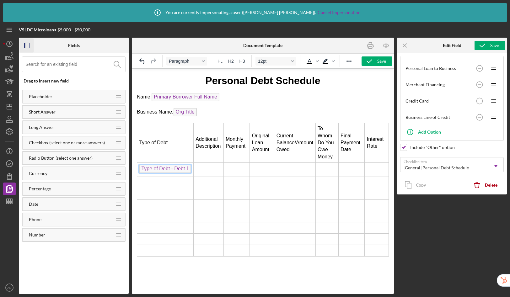
click at [84, 67] on input at bounding box center [75, 64] width 100 height 15
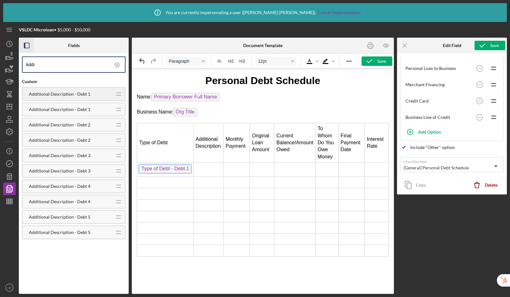
type input "Addi"
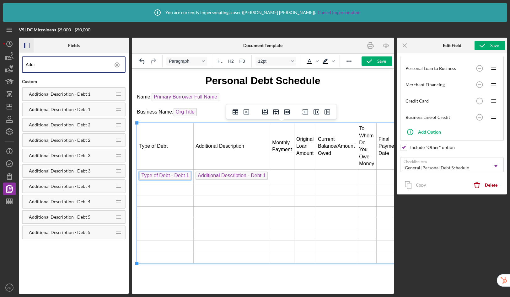
click at [117, 64] on icon at bounding box center [116, 64] width 1 height 1
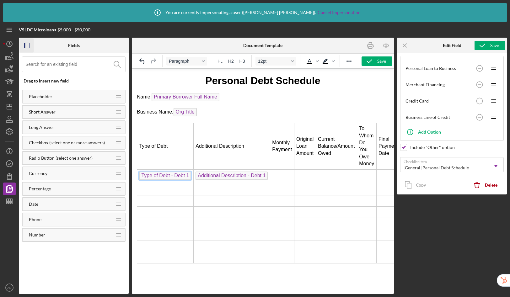
click at [84, 68] on input at bounding box center [75, 64] width 100 height 15
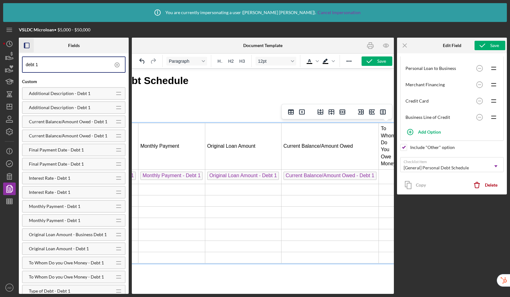
scroll to position [0, 189]
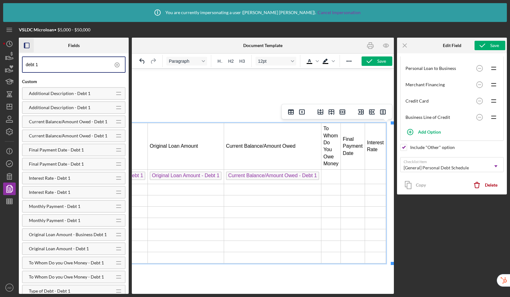
click at [338, 176] on td "Rich Text Area. Press ALT-0 for help." at bounding box center [330, 177] width 19 height 14
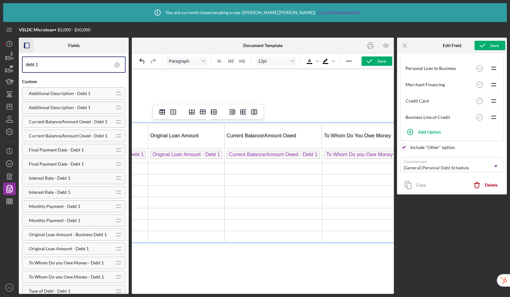
scroll to position [0, 265]
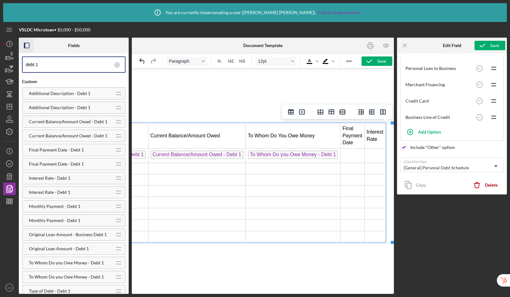
click at [359, 155] on td "Rich Text Area. Press ALT-0 for help." at bounding box center [352, 155] width 24 height 14
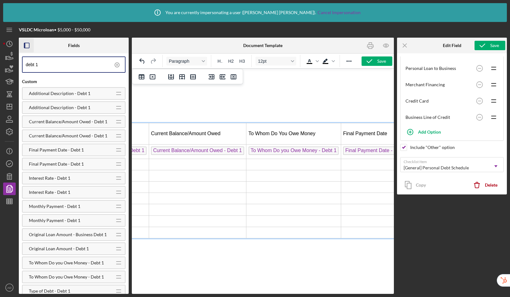
scroll to position [0, 313]
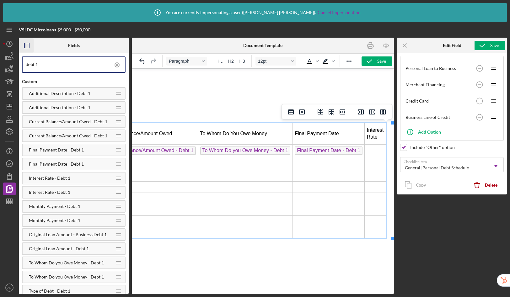
click at [381, 149] on td "Rich Text Area. Press ALT-0 for help." at bounding box center [375, 151] width 21 height 14
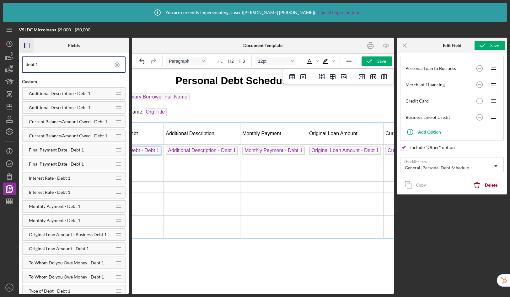
scroll to position [0, 0]
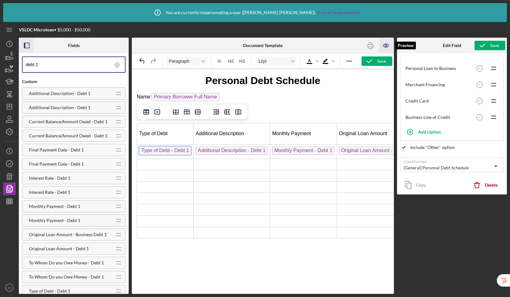
click at [386, 46] on icon "button" at bounding box center [386, 46] width 2 height 2
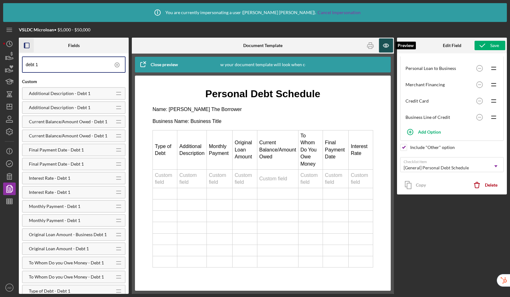
click at [385, 47] on icon "button" at bounding box center [385, 45] width 5 height 3
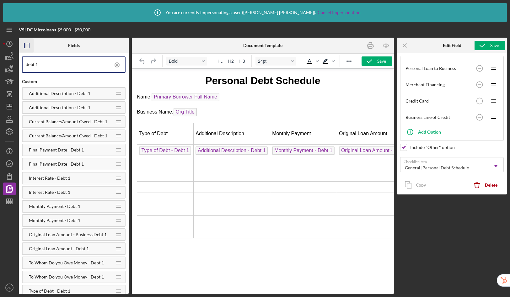
click at [175, 164] on td "Rich Text Area. Press ALT-0 for help." at bounding box center [165, 164] width 57 height 11
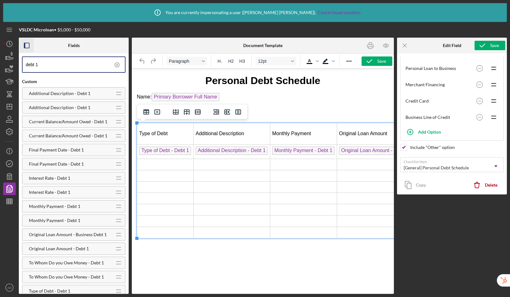
click at [63, 66] on input "debt 1" at bounding box center [75, 64] width 99 height 15
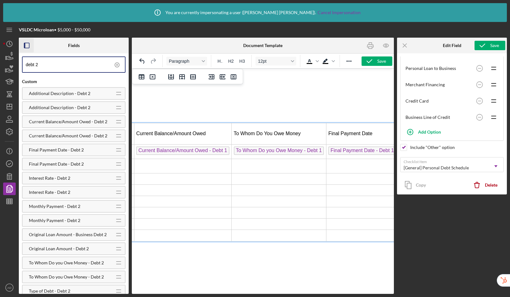
scroll to position [0, 279]
click at [261, 167] on span "To Whom Do you Owe Money - Debt 2" at bounding box center [279, 165] width 90 height 8
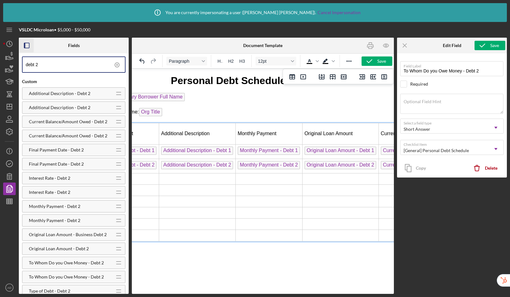
scroll to position [0, 0]
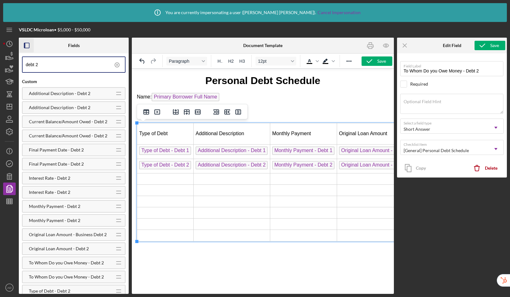
drag, startPoint x: 304, startPoint y: 292, endPoint x: 262, endPoint y: 294, distance: 41.5
drag, startPoint x: 150, startPoint y: 177, endPoint x: 258, endPoint y: 232, distance: 121.5
click at [150, 177] on td "Rich Text Area. Press ALT-0 for help." at bounding box center [165, 178] width 57 height 11
click at [64, 63] on input "debt 2" at bounding box center [75, 64] width 99 height 15
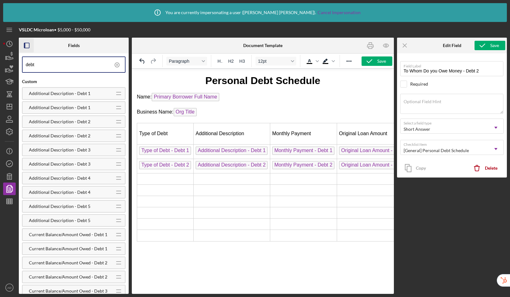
type input "debt 3"
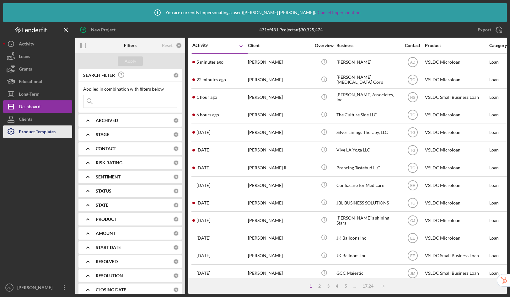
click at [57, 132] on button "Product Templates" at bounding box center [37, 132] width 69 height 13
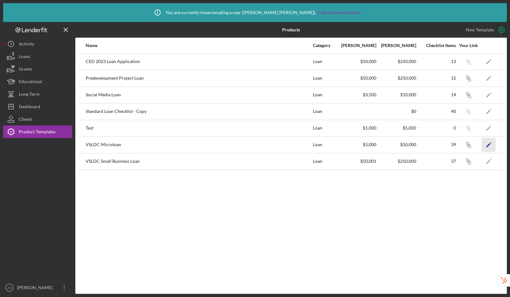
click at [489, 147] on icon "Icon/Edit" at bounding box center [489, 145] width 14 height 14
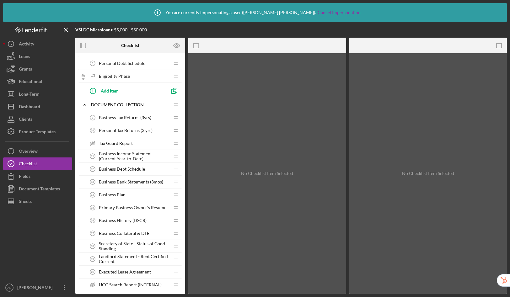
scroll to position [111, 0]
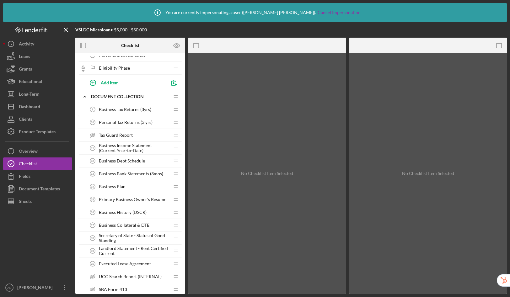
click at [116, 159] on span "Business Debt Schedule" at bounding box center [122, 161] width 46 height 5
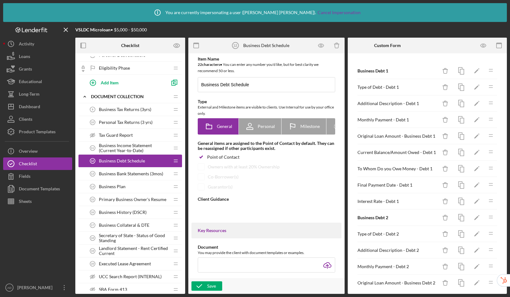
type textarea "<div>Please complete your business debt schedule.</div>"
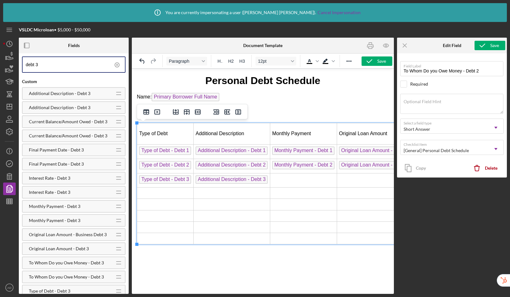
click at [287, 183] on td "Rich Text Area. Press ALT-0 for help." at bounding box center [303, 180] width 67 height 14
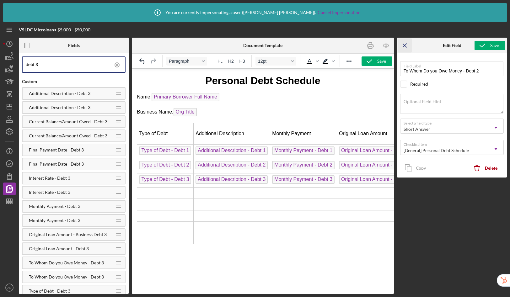
click at [407, 47] on icon "Icon/Menu Close" at bounding box center [405, 46] width 14 height 14
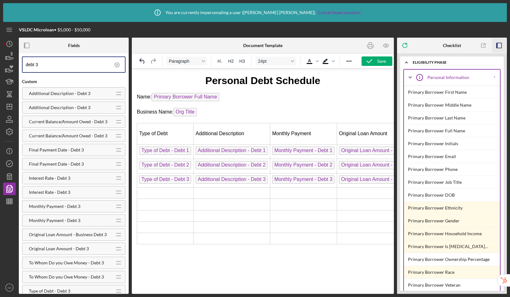
click at [499, 46] on icon "button" at bounding box center [499, 46] width 14 height 14
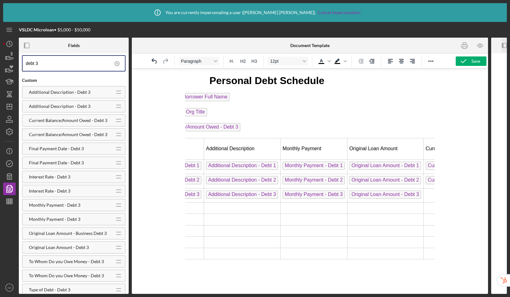
scroll to position [0, 30]
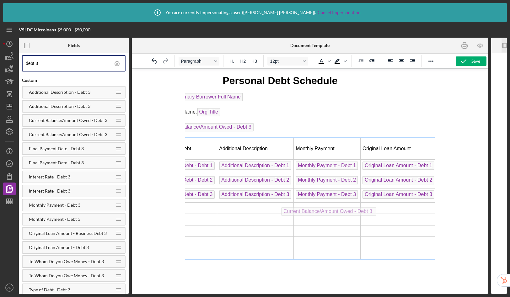
drag, startPoint x: 226, startPoint y: 127, endPoint x: 342, endPoint y: 206, distance: 140.3
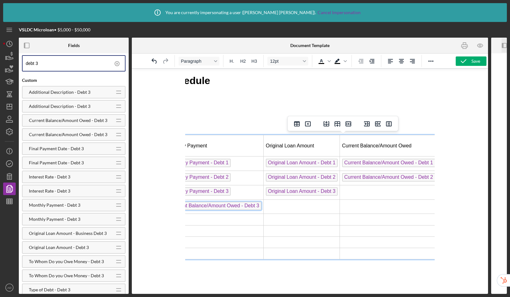
scroll to position [0, 176]
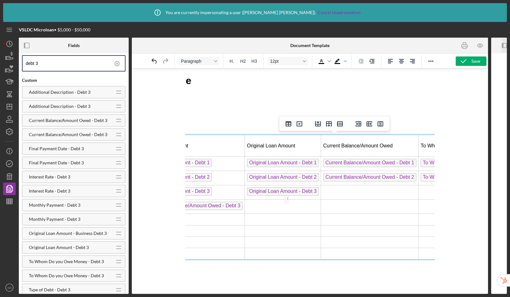
drag, startPoint x: 231, startPoint y: 207, endPoint x: 297, endPoint y: 204, distance: 65.3
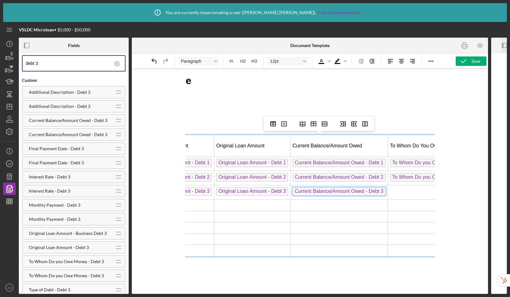
click at [413, 193] on td "Rich Text Area. Press ALT-0 for help." at bounding box center [435, 192] width 95 height 14
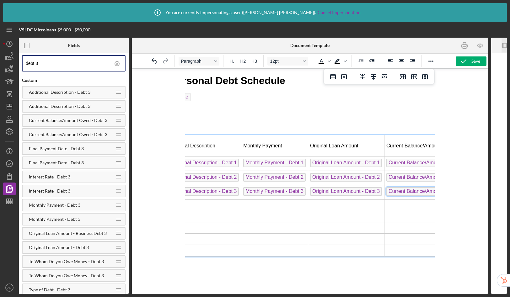
scroll to position [0, 0]
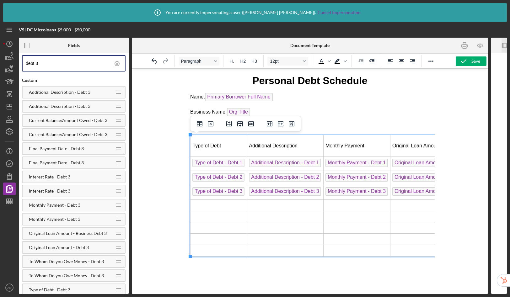
drag, startPoint x: 300, startPoint y: 292, endPoint x: 370, endPoint y: 281, distance: 70.6
click at [211, 203] on td "Rich Text Area. Press ALT-0 for help." at bounding box center [219, 205] width 57 height 11
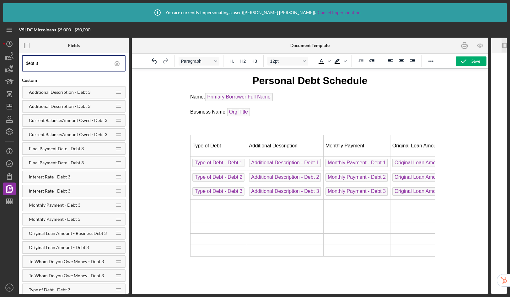
click at [77, 63] on input "debt 3" at bounding box center [75, 63] width 99 height 15
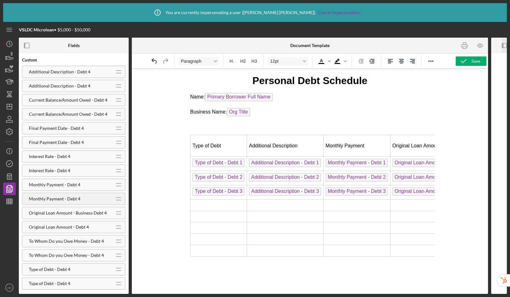
scroll to position [22, 0]
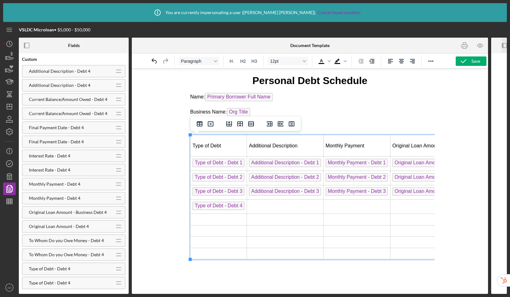
click at [262, 207] on td "Rich Text Area. Press ALT-0 for help." at bounding box center [285, 207] width 77 height 14
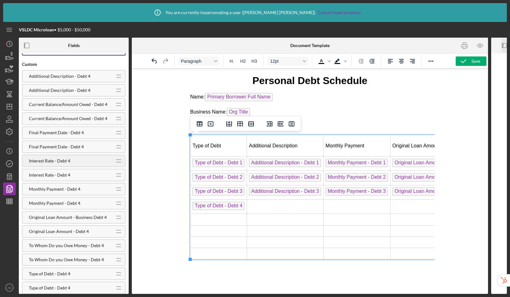
scroll to position [8, 0]
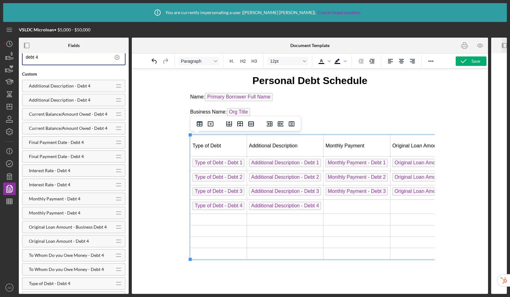
click at [348, 209] on td "Rich Text Area. Press ALT-0 for help." at bounding box center [356, 207] width 67 height 14
click at [413, 208] on td "Rich Text Area. Press ALT-0 for help." at bounding box center [428, 207] width 76 height 14
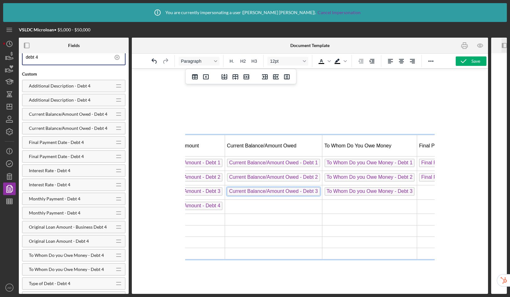
scroll to position [0, 273]
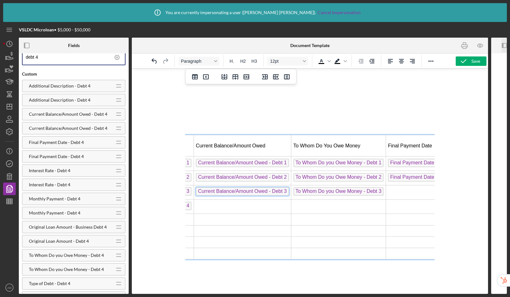
click at [224, 209] on td "Rich Text Area. Press ALT-0 for help." at bounding box center [243, 207] width 98 height 14
click at [321, 208] on td "Rich Text Area. Press ALT-0 for help." at bounding box center [338, 207] width 95 height 14
click at [408, 190] on td "Rich Text Area. Press ALT-0 for help." at bounding box center [422, 192] width 72 height 14
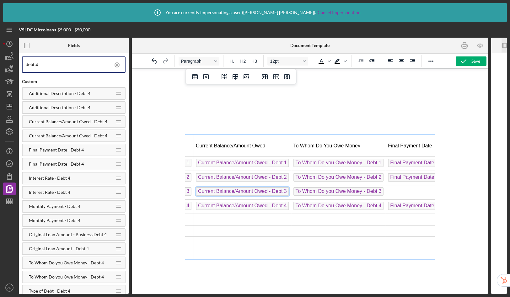
scroll to position [0, 368]
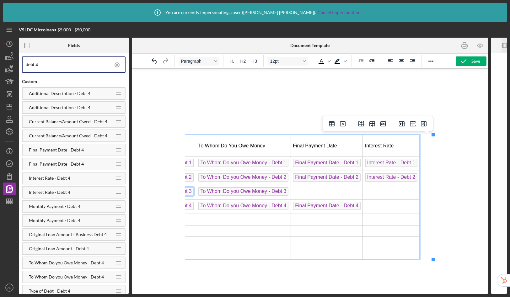
drag, startPoint x: 364, startPoint y: 291, endPoint x: 622, endPoint y: 324, distance: 260.1
drag, startPoint x: 395, startPoint y: 207, endPoint x: 328, endPoint y: 229, distance: 70.0
click at [395, 207] on td "Rich Text Area. Press ALT-0 for help." at bounding box center [391, 207] width 57 height 14
click at [72, 65] on input "debt 4" at bounding box center [75, 64] width 99 height 15
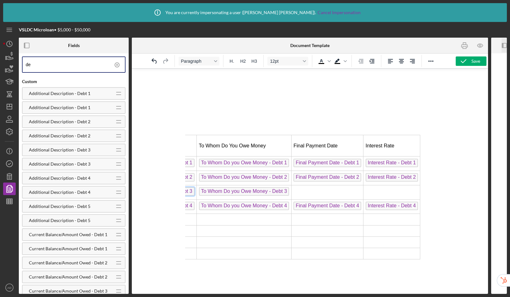
type input "d"
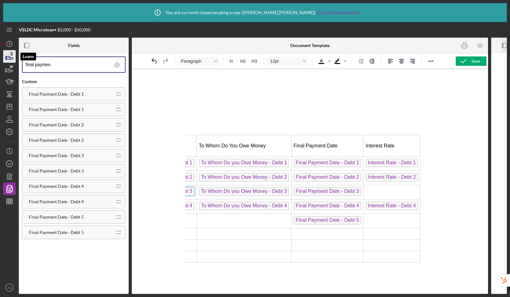
drag, startPoint x: 79, startPoint y: 64, endPoint x: 13, endPoint y: 57, distance: 65.9
click at [13, 57] on div "VSLDC Microloan • $5,000 - $50,000 Fields final paymen Custom Final Payment Dat…" at bounding box center [255, 158] width 504 height 272
type input "interest rate"
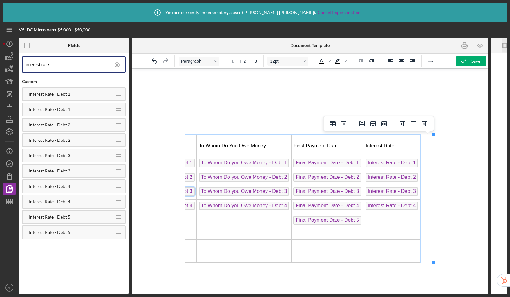
click at [384, 222] on td "Rich Text Area. Press ALT-0 for help." at bounding box center [392, 221] width 57 height 14
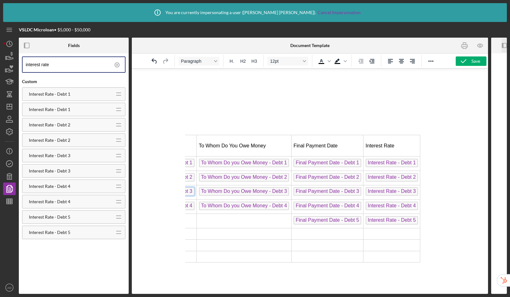
click at [116, 63] on icon at bounding box center [117, 65] width 16 height 16
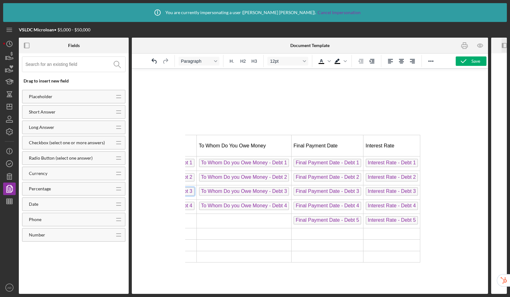
click at [89, 66] on input at bounding box center [75, 64] width 100 height 15
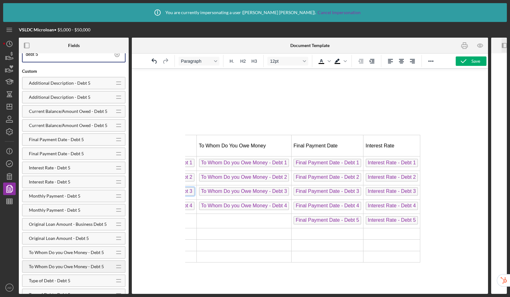
scroll to position [22, 0]
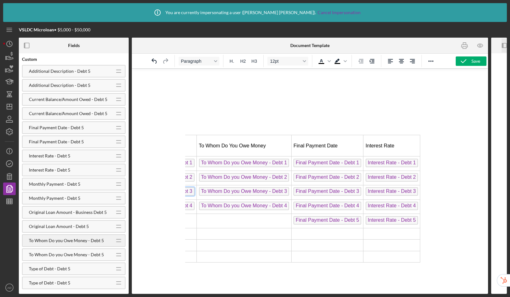
type input "debt 5"
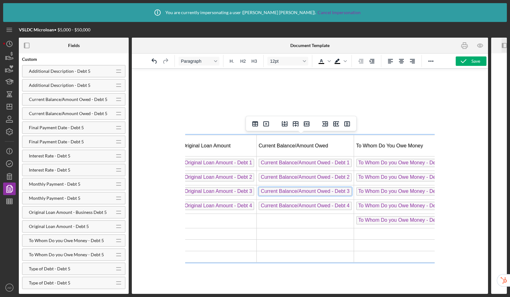
scroll to position [0, 192]
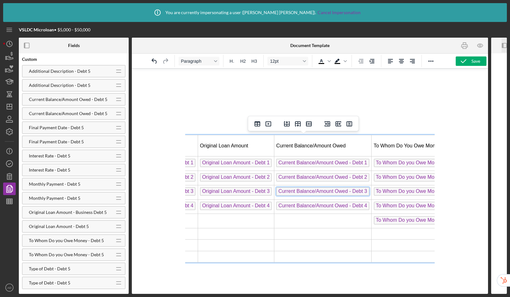
click at [294, 220] on td "Rich Text Area. Press ALT-0 for help." at bounding box center [323, 221] width 98 height 14
click at [215, 223] on td "Rich Text Area. Press ALT-0 for help." at bounding box center [236, 221] width 76 height 14
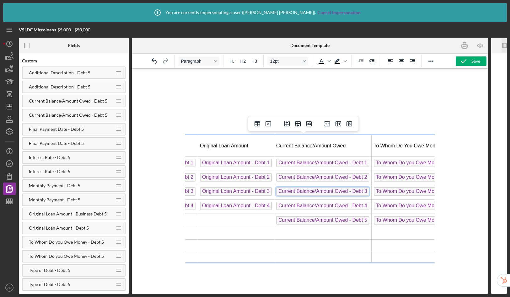
scroll to position [22, 0]
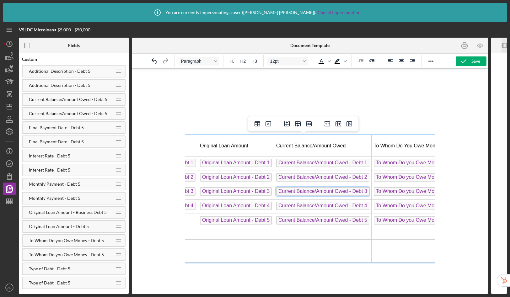
click at [196, 220] on td "Rich Text Area. Press ALT-0 for help." at bounding box center [164, 221] width 67 height 14
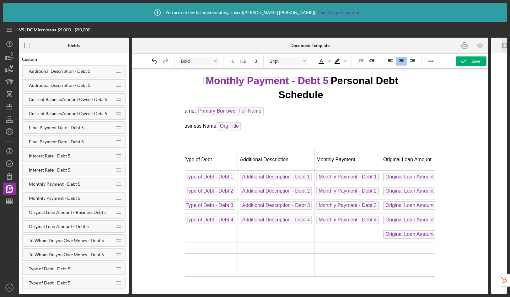
scroll to position [0, 0]
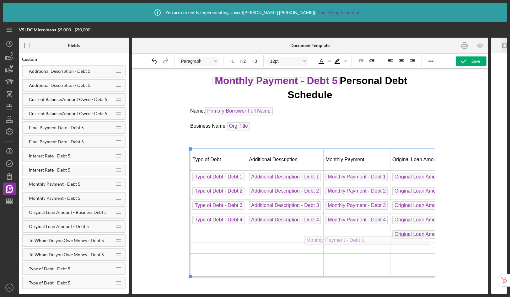
drag, startPoint x: 272, startPoint y: 80, endPoint x: 362, endPoint y: 235, distance: 178.8
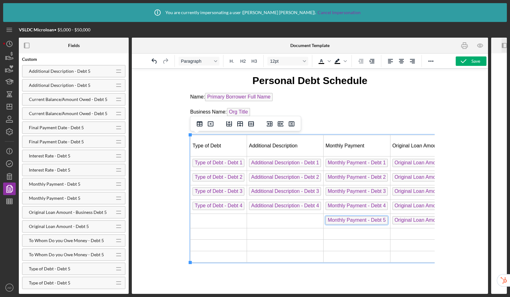
click at [276, 225] on td "Rich Text Area. Press ALT-0 for help." at bounding box center [285, 221] width 77 height 14
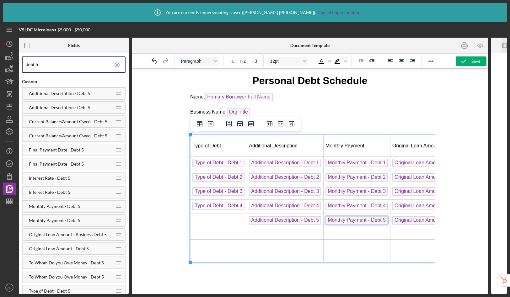
click at [216, 221] on td "Rich Text Area. Press ALT-0 for help." at bounding box center [219, 221] width 57 height 14
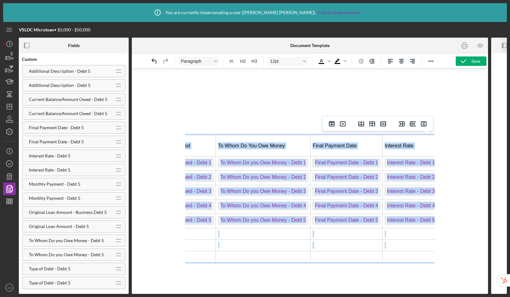
scroll to position [0, 368]
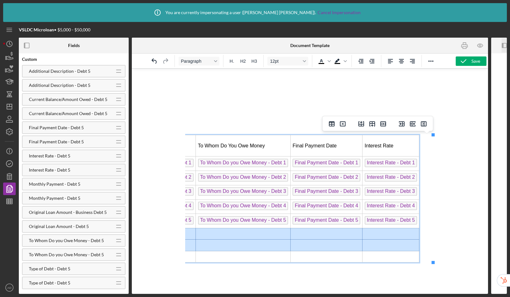
drag, startPoint x: 210, startPoint y: 237, endPoint x: 406, endPoint y: 249, distance: 196.9
click at [406, 249] on tbody "Type of Debt Additional Description Monthly Payment Original Loan Amount Curren…" at bounding box center [120, 198] width 597 height 127
click at [374, 125] on icon "Insert row after" at bounding box center [373, 124] width 8 height 8
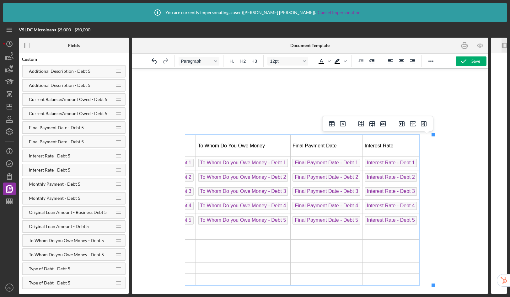
click at [329, 237] on td "Rich Text Area. Press ALT-0 for help." at bounding box center [326, 234] width 72 height 11
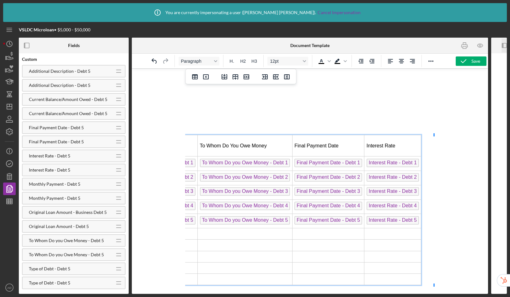
scroll to position [1, 373]
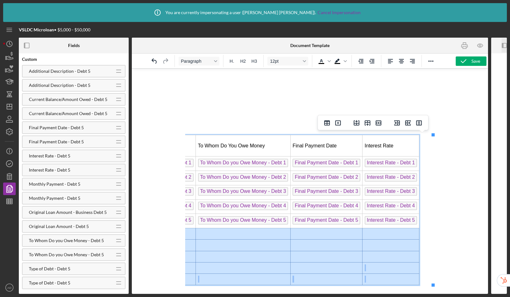
drag, startPoint x: 197, startPoint y: 235, endPoint x: 409, endPoint y: 274, distance: 216.1
click at [419, 122] on icon "Delete column" at bounding box center [419, 123] width 8 height 8
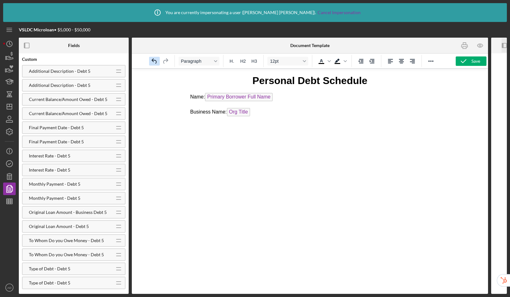
click at [154, 62] on icon "Undo" at bounding box center [155, 61] width 8 height 8
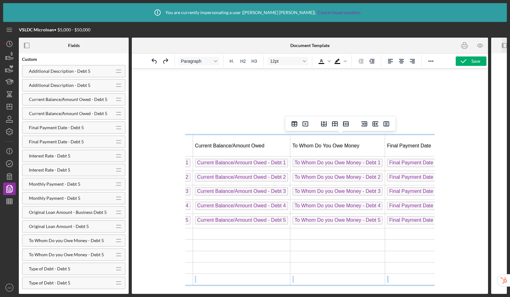
scroll to position [0, 373]
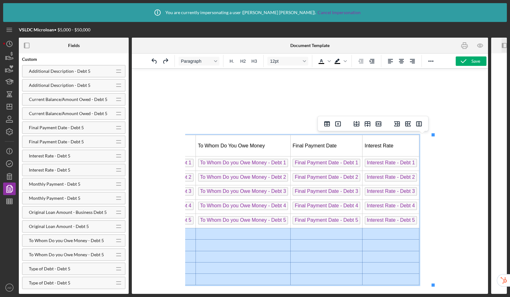
drag, startPoint x: 200, startPoint y: 235, endPoint x: 406, endPoint y: 275, distance: 209.3
click at [406, 275] on tbody "Type of Debt Additional Description Monthly Payment Original Loan Amount Curren…" at bounding box center [120, 210] width 597 height 150
click at [378, 125] on icon "Delete row" at bounding box center [379, 124] width 8 height 8
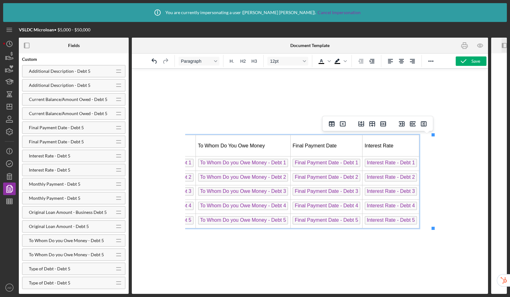
scroll to position [0, 368]
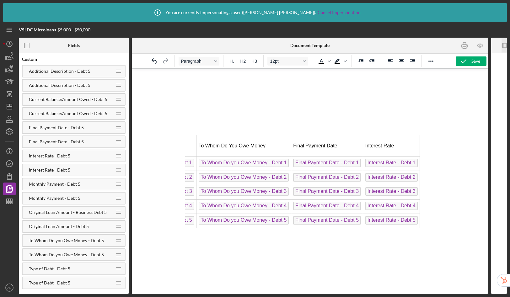
scroll to position [0, 0]
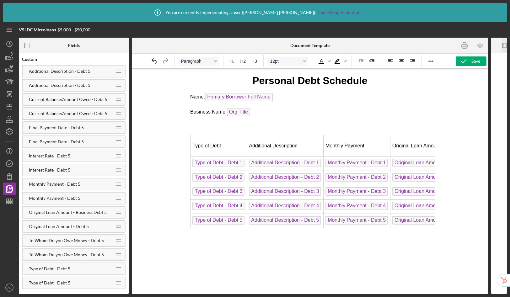
click at [208, 127] on p "Rich Text Area. Press ALT-0 for help." at bounding box center [310, 126] width 240 height 7
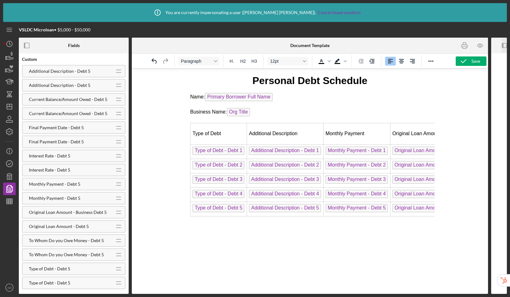
click at [198, 75] on p "Personal Debt Schedule" at bounding box center [310, 81] width 240 height 14
click at [212, 222] on html "Personal Debt Schedule Name: Primary Borrower Full Name Business Name: Org Titl…" at bounding box center [310, 145] width 250 height 153
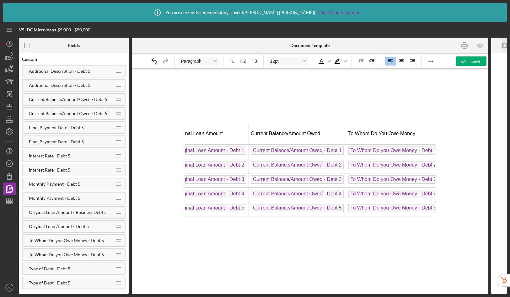
scroll to position [0, 368]
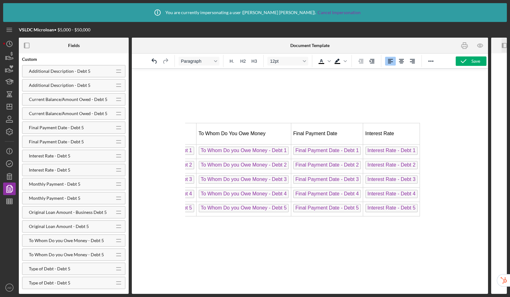
drag, startPoint x: 243, startPoint y: 292, endPoint x: 635, endPoint y: 351, distance: 396.6
drag, startPoint x: 438, startPoint y: 213, endPoint x: 438, endPoint y: 216, distance: 3.2
click at [438, 213] on div at bounding box center [310, 181] width 356 height 226
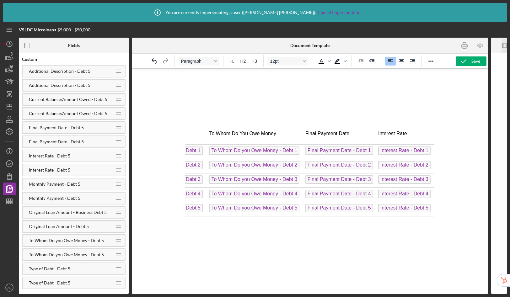
scroll to position [0, 367]
click at [435, 214] on div at bounding box center [310, 181] width 356 height 226
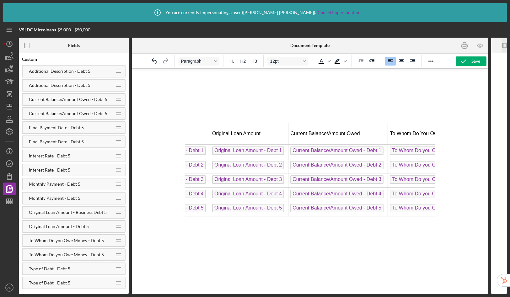
scroll to position [0, 24]
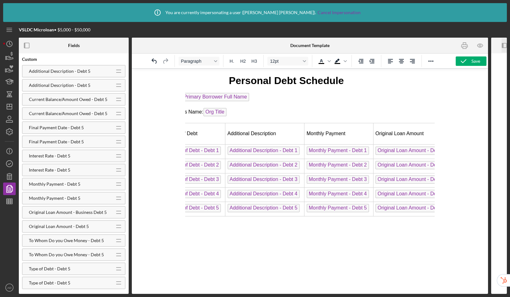
drag, startPoint x: 342, startPoint y: 291, endPoint x: 192, endPoint y: 289, distance: 149.8
click at [192, 222] on html "Personal Debt Schedule Name: Primary Borrower Full Name Business Name: Org Titl…" at bounding box center [287, 145] width 250 height 153
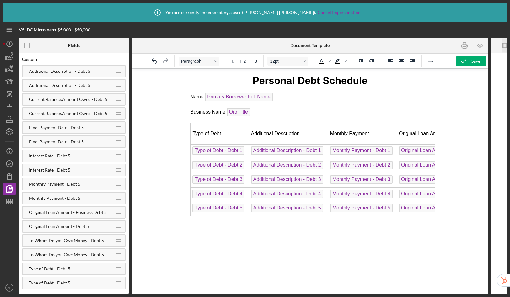
drag, startPoint x: 205, startPoint y: 292, endPoint x: 350, endPoint y: 351, distance: 157.0
click at [204, 222] on html "Personal Debt Schedule Name: Primary Borrower Full Name Business Name: Org Titl…" at bounding box center [310, 145] width 250 height 153
click at [191, 221] on html "Personal Debt Schedule Name: Primary Borrower Full Name Business Name: Org Titl…" at bounding box center [310, 145] width 250 height 153
click at [189, 222] on html "Personal Debt Schedule Name: Primary Borrower Full Name Business Name: Org Titl…" at bounding box center [310, 145] width 250 height 153
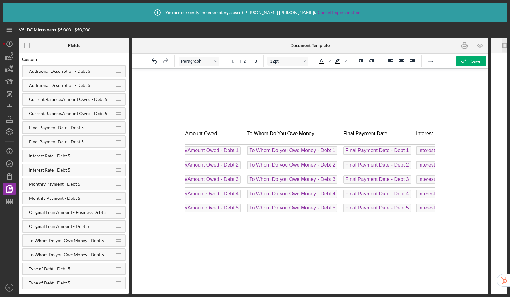
scroll to position [0, 368]
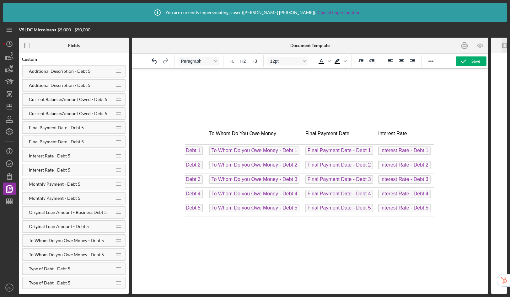
click at [441, 205] on div at bounding box center [310, 181] width 356 height 226
click at [436, 213] on div at bounding box center [310, 181] width 356 height 226
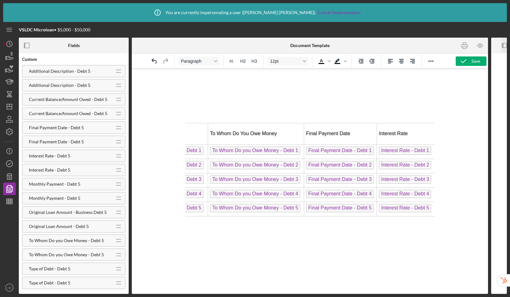
click at [437, 215] on div at bounding box center [310, 181] width 356 height 226
click at [439, 212] on div at bounding box center [310, 181] width 356 height 226
click at [478, 48] on icon "button" at bounding box center [480, 46] width 14 height 14
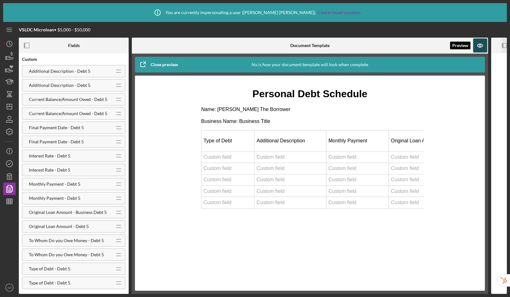
click at [478, 48] on icon "button" at bounding box center [480, 46] width 14 height 14
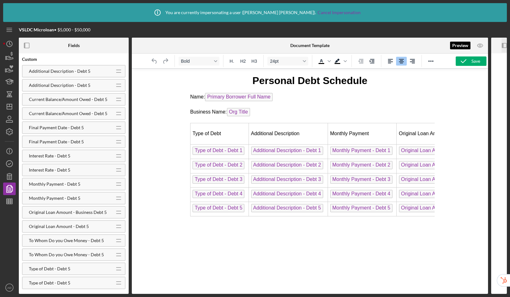
scroll to position [0, 0]
click at [29, 44] on rect "button" at bounding box center [26, 45] width 5 height 5
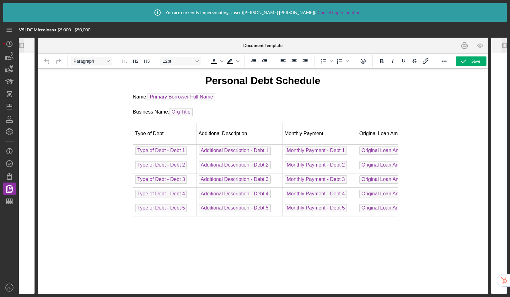
click at [128, 222] on html "Personal Debt Schedule Name: Primary Borrower Full Name Business Name: Org Titl…" at bounding box center [263, 145] width 270 height 153
click at [134, 222] on html "Personal Debt Schedule Name: Primary Borrower Full Name Business Name: Org Titl…" at bounding box center [263, 145] width 270 height 153
click at [133, 222] on html "Personal Debt Schedule Name: Primary Borrower Full Name Business Name: Org Titl…" at bounding box center [263, 145] width 270 height 153
click at [445, 64] on icon "Reveal or hide additional toolbar items" at bounding box center [444, 61] width 8 height 8
click at [352, 90] on body "Personal Debt Schedule Name: Primary Borrower Full Name Business Name: Org Titl…" at bounding box center [263, 145] width 260 height 143
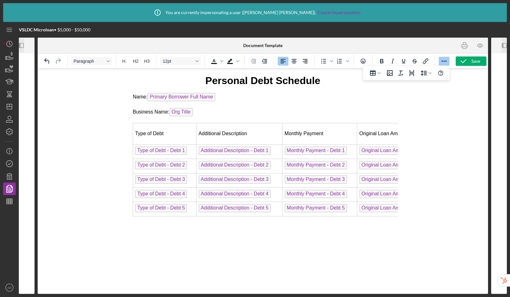
click at [200, 80] on p "Personal Debt Schedule" at bounding box center [263, 81] width 260 height 14
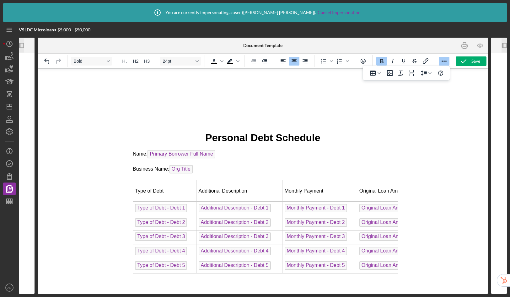
click at [175, 101] on p "Rich Text Area. Press ALT-0 for help." at bounding box center [263, 100] width 260 height 14
click at [444, 63] on icon "Reveal or hide additional toolbar items" at bounding box center [444, 61] width 8 height 8
click at [443, 62] on icon "Reveal or hide additional toolbar items" at bounding box center [444, 61] width 8 height 8
click at [411, 75] on icon "Page Break" at bounding box center [412, 73] width 8 height 8
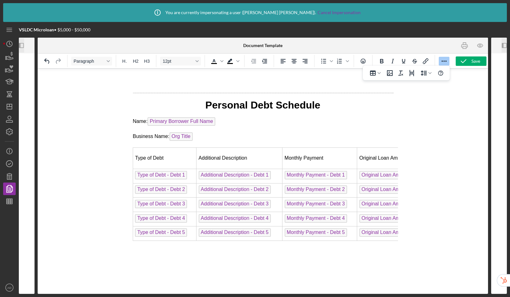
click at [202, 83] on p "Rich Text Area. Press ALT-0 for help." at bounding box center [263, 81] width 260 height 14
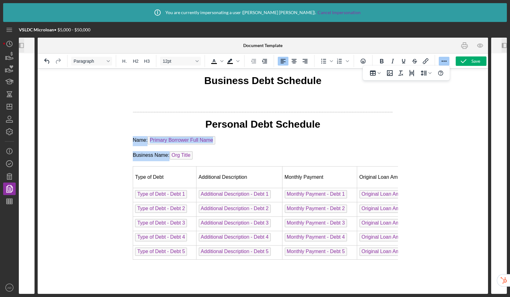
drag, startPoint x: 133, startPoint y: 141, endPoint x: 209, endPoint y: 160, distance: 78.1
click at [209, 160] on body "Business Debt Schedule Personal Debt Schedule Name: Primary Borrower Full Name …" at bounding box center [263, 167] width 260 height 186
copy body "Name: Primary Borrower Full Name Business Name:"
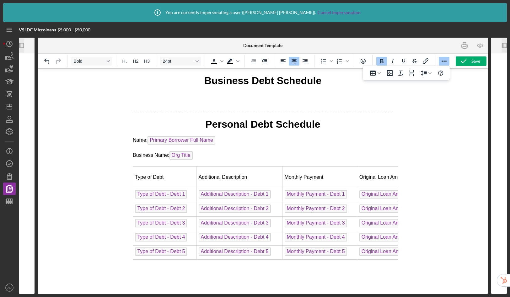
click at [164, 101] on p "Rich Text Area. Press ALT-0 for help." at bounding box center [263, 100] width 260 height 14
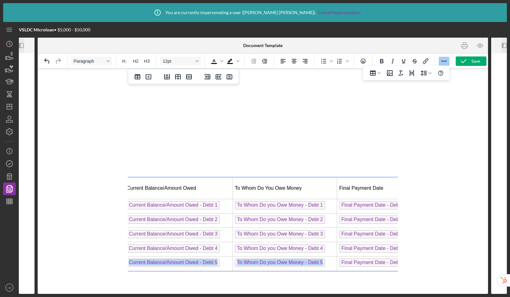
scroll to position [0, 401]
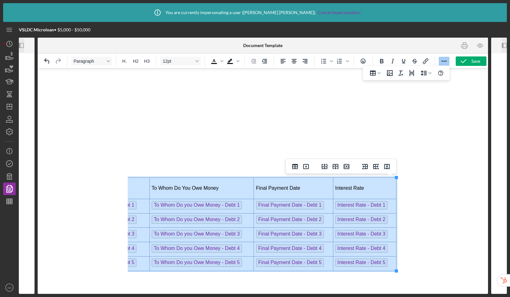
drag, startPoint x: 138, startPoint y: 184, endPoint x: 392, endPoint y: 270, distance: 268.2
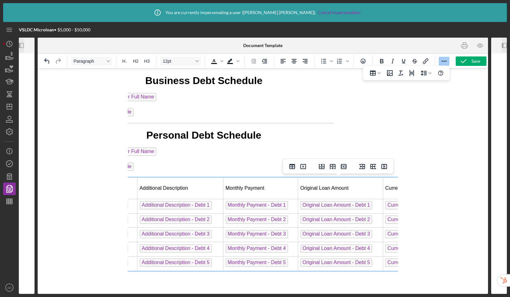
scroll to position [0, 0]
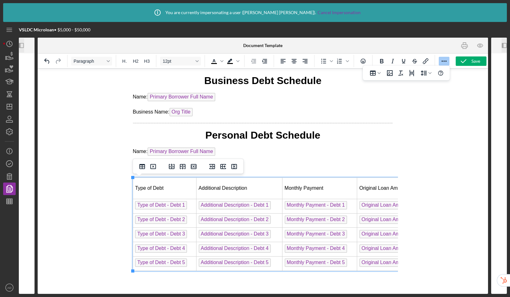
drag, startPoint x: 311, startPoint y: 292, endPoint x: 255, endPoint y: 220, distance: 91.1
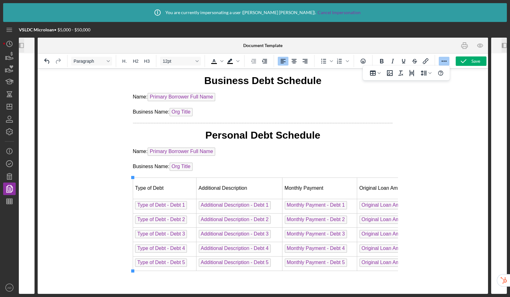
click at [202, 117] on p "Business Name: Org Title ﻿" at bounding box center [263, 113] width 260 height 10
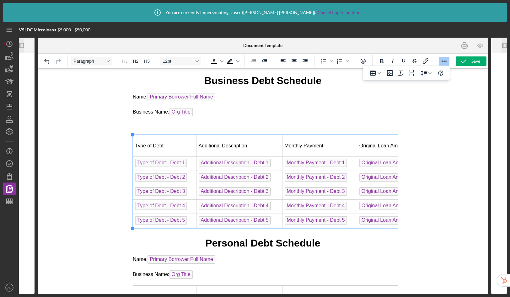
click at [115, 240] on div at bounding box center [263, 181] width 451 height 226
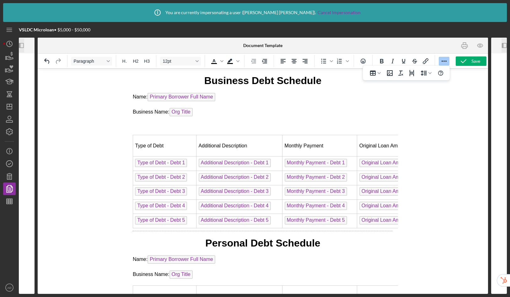
click at [130, 229] on html "Business Debt Schedule Name: Primary Borrower Full Name Business Name: Org Titl…" at bounding box center [263, 227] width 270 height 316
click at [152, 128] on p "Rich Text Area. Press ALT-0 for help." at bounding box center [263, 126] width 260 height 7
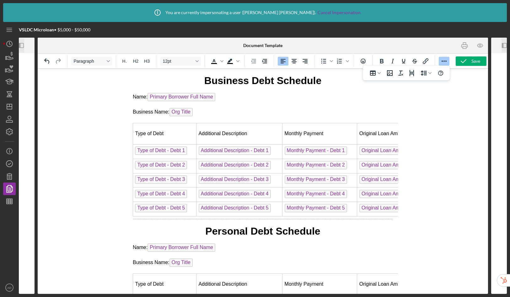
click at [134, 219] on body "Business Debt Schedule Name: Primary Borrower Full Name Business Name: Org Titl…" at bounding box center [263, 221] width 260 height 294
click at [134, 220] on body "Business Debt Schedule Name: Primary Borrower Full Name Business Name: Org Titl…" at bounding box center [263, 221] width 260 height 294
click at [129, 219] on html "Business Debt Schedule Name: Primary Borrower Full Name Business Name: Org Titl…" at bounding box center [263, 221] width 270 height 304
click at [134, 220] on body "Business Debt Schedule Name: Primary Borrower Full Name Business Name: Org Titl…" at bounding box center [263, 221] width 260 height 294
click at [200, 223] on body "Business Debt Schedule Name: Primary Borrower Full Name Business Name: Org Titl…" at bounding box center [263, 221] width 260 height 294
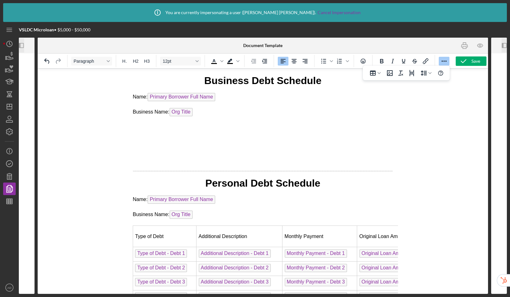
click at [135, 136] on p "Rich Text Area. Press ALT-0 for help." at bounding box center [263, 138] width 260 height 7
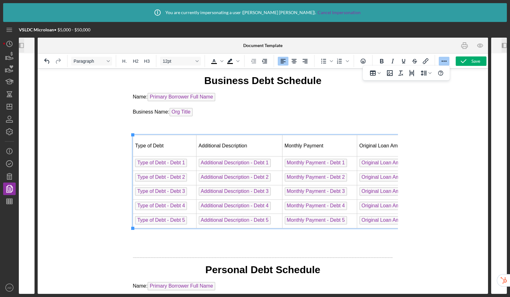
click at [146, 247] on p "Rich Text Area. Press ALT-0 for help." at bounding box center [263, 249] width 260 height 7
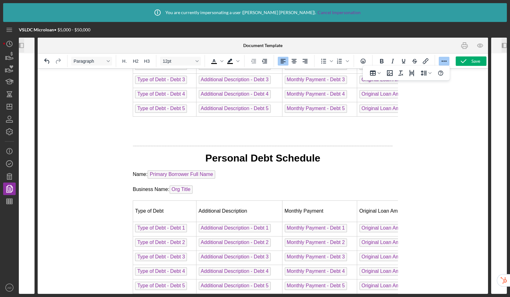
scroll to position [121, 0]
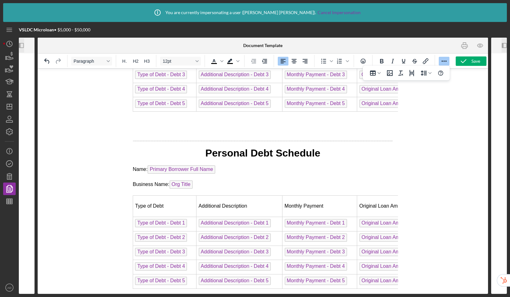
click at [129, 285] on html "Business Debt Schedule Name: Primary Borrower Full Name Business Name: Org Titl…" at bounding box center [263, 123] width 270 height 342
click at [173, 129] on p "Rich Text Area. Press ALT-0 for help." at bounding box center [263, 132] width 260 height 7
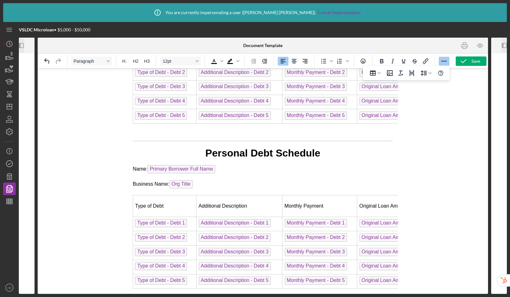
click at [141, 287] on html "Business Debt Schedule Name: Primary Borrower Full Name Business Name: Org Titl…" at bounding box center [263, 129] width 270 height 330
click at [144, 287] on html "Business Debt Schedule Name: Primary Borrower Full Name Business Name: Org Titl…" at bounding box center [263, 129] width 270 height 330
click at [485, 46] on icon "button" at bounding box center [480, 46] width 14 height 14
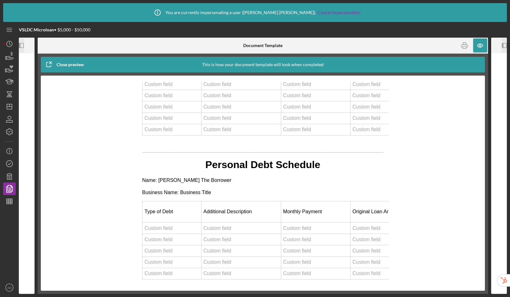
scroll to position [90, 0]
click at [479, 46] on icon "button" at bounding box center [480, 46] width 2 height 2
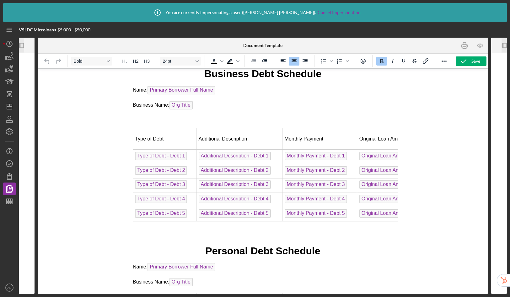
scroll to position [0, 0]
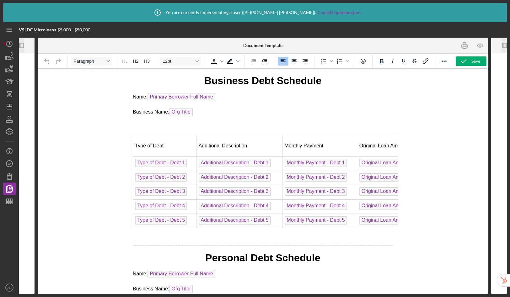
click at [141, 123] on p "Rich Text Area. Press ALT-0 for help." at bounding box center [263, 126] width 260 height 7
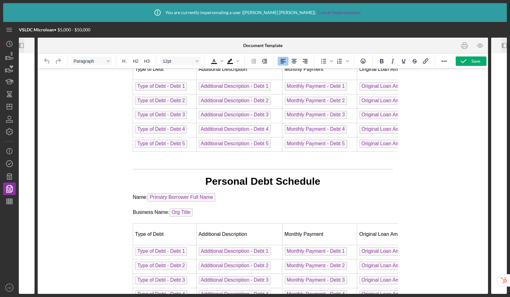
scroll to position [51, 0]
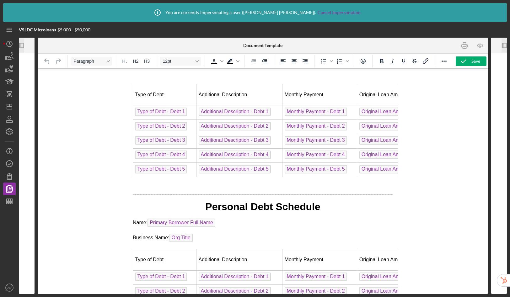
click at [157, 111] on span "Type of Debt - Debt 1" at bounding box center [161, 112] width 52 height 8
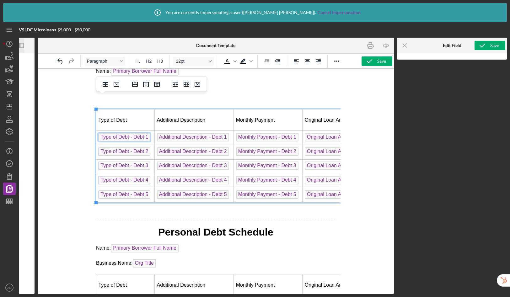
scroll to position [0, 0]
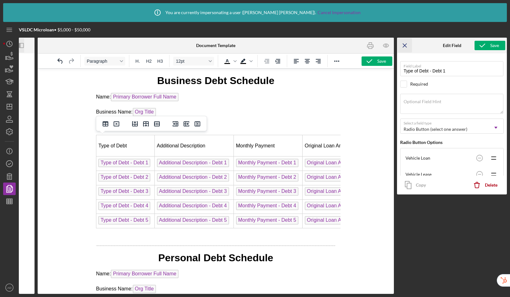
click at [403, 45] on icon "Icon/Menu Close" at bounding box center [405, 46] width 14 height 14
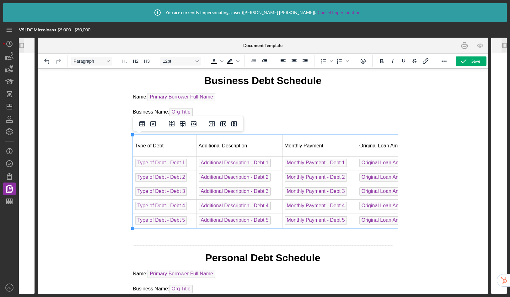
click at [191, 223] on td "Type of Debt - Debt 5 ﻿" at bounding box center [164, 221] width 63 height 14
click at [175, 161] on span "Type of Debt - Debt 1" at bounding box center [161, 163] width 52 height 8
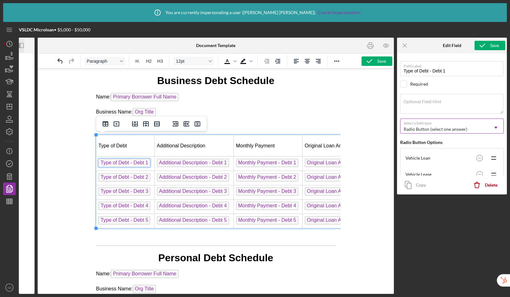
scroll to position [118, 0]
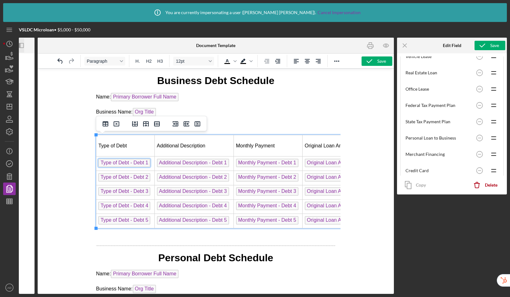
click at [121, 164] on span "Type of Debt - Debt 1" at bounding box center [124, 163] width 52 height 8
click at [126, 178] on span "Type of Debt - Debt 2" at bounding box center [124, 177] width 52 height 8
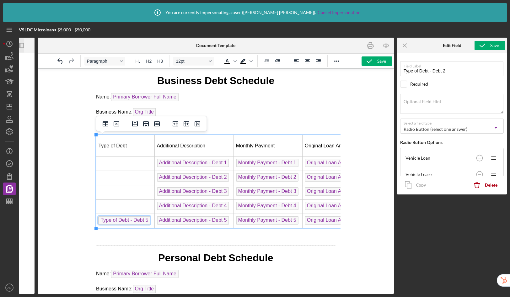
click at [132, 221] on span "Type of Debt - Debt 5" at bounding box center [124, 220] width 52 height 8
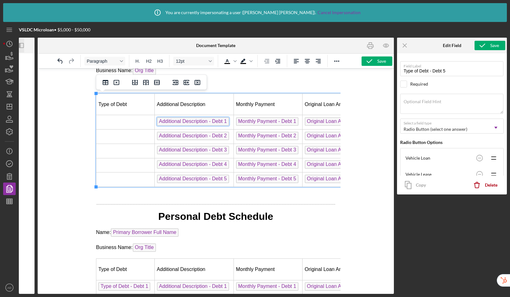
click at [186, 121] on span "Additional Description - Debt 1" at bounding box center [193, 121] width 72 height 8
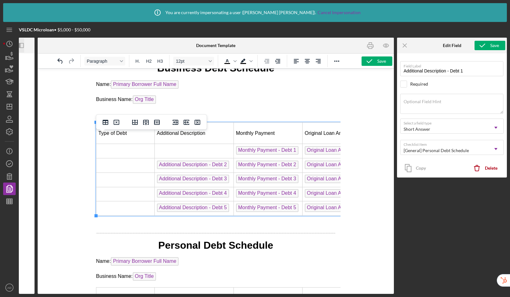
scroll to position [0, 0]
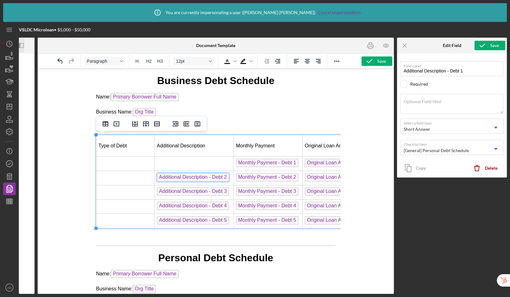
click at [181, 179] on span "Additional Description - Debt 2" at bounding box center [193, 177] width 72 height 8
click at [184, 193] on span "Additional Description - Debt 3" at bounding box center [193, 191] width 72 height 8
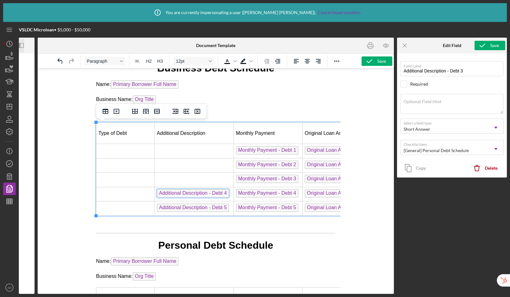
click at [185, 195] on span "Additional Description - Debt 4" at bounding box center [193, 193] width 72 height 8
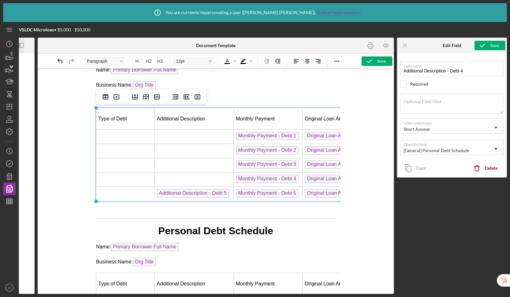
click at [181, 193] on span "Additional Description - Debt 5" at bounding box center [193, 193] width 72 height 8
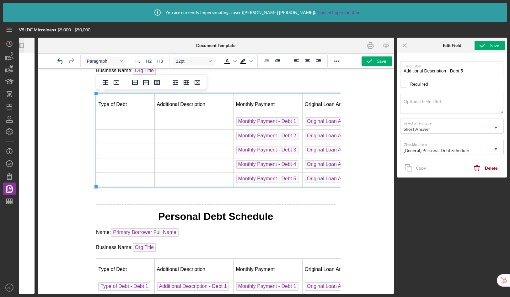
click at [256, 123] on span "Monthly Payment - Debt 1" at bounding box center [267, 121] width 62 height 8
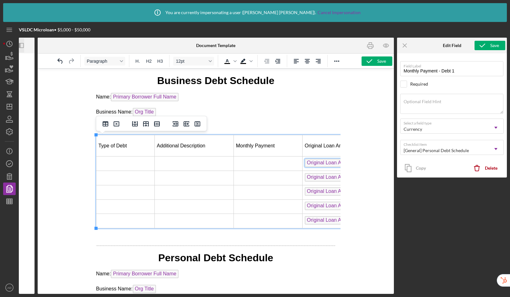
click at [317, 160] on span "Original Loan Amount - Debt 1" at bounding box center [341, 163] width 72 height 8
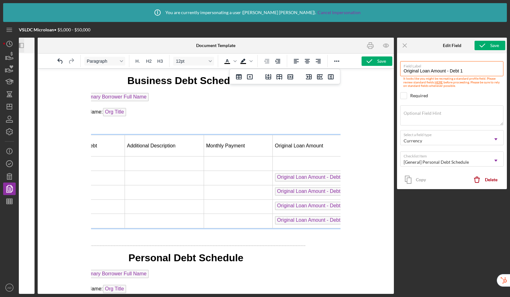
click at [304, 178] on span "Original Loan Amount - Debt 2" at bounding box center [311, 177] width 72 height 8
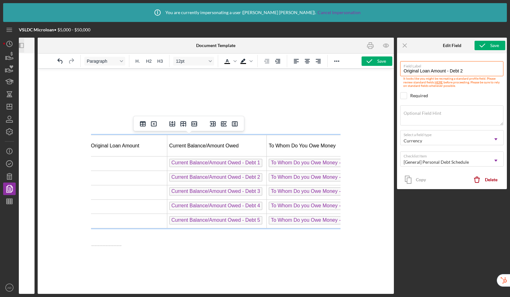
scroll to position [0, 244]
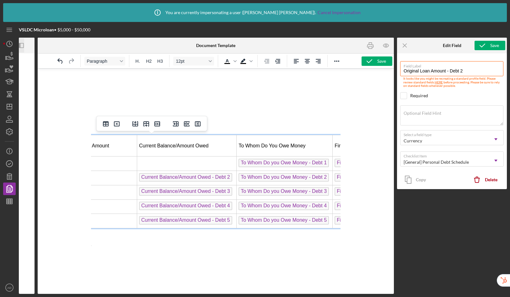
click at [210, 174] on span "Current Balance/Amount Owed - Debt 2" at bounding box center [185, 177] width 93 height 8
click at [211, 192] on span "Current Balance/Amount Owed - Debt 3" at bounding box center [185, 191] width 93 height 8
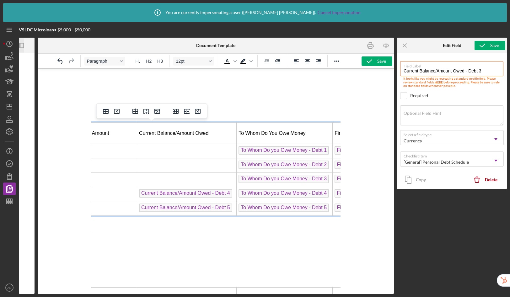
click at [212, 195] on span "Current Balance/Amount Owed - Debt 4" at bounding box center [185, 193] width 93 height 8
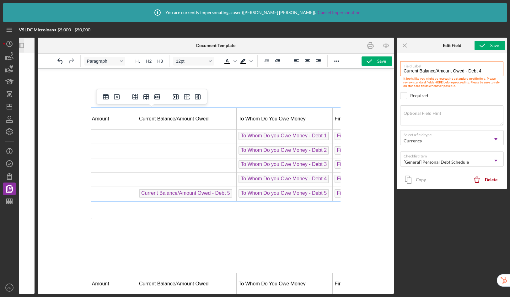
click at [210, 192] on span "Current Balance/Amount Owed - Debt 5" at bounding box center [185, 193] width 93 height 8
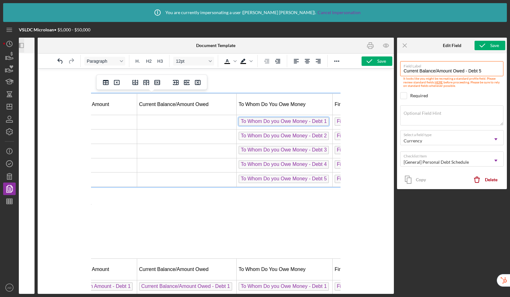
click at [252, 120] on span "To Whom Do you Owe Money - Debt 1" at bounding box center [284, 121] width 90 height 8
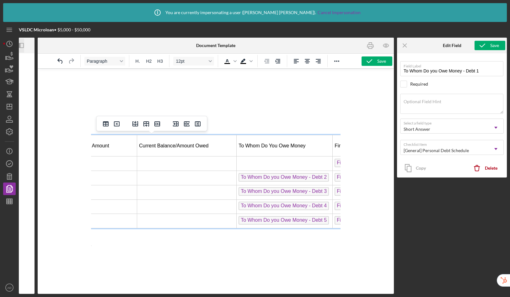
click at [249, 174] on span "To Whom Do you Owe Money - Debt 2" at bounding box center [284, 177] width 90 height 8
click at [248, 191] on span "To Whom Do you Owe Money - Debt 3" at bounding box center [284, 191] width 90 height 8
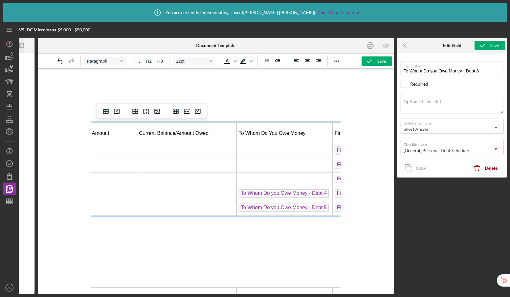
click at [249, 193] on span "To Whom Do you Owe Money - Debt 4" at bounding box center [284, 193] width 90 height 8
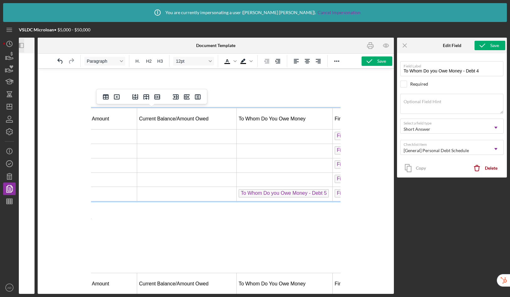
click at [245, 191] on span "To Whom Do you Owe Money - Debt 5" at bounding box center [284, 193] width 90 height 8
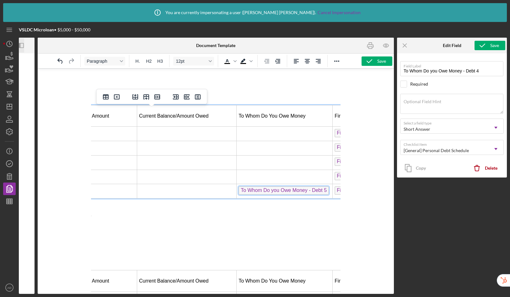
scroll to position [41, 244]
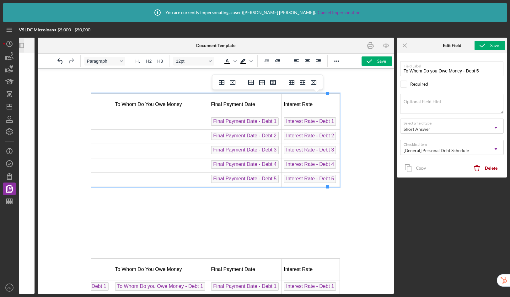
drag, startPoint x: 264, startPoint y: 291, endPoint x: 450, endPoint y: 358, distance: 196.8
click at [247, 122] on span "Final Payment Date - Debt 1" at bounding box center [246, 121] width 68 height 8
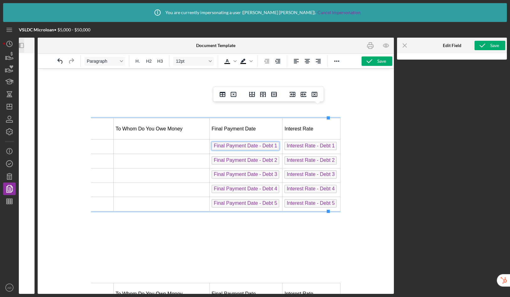
scroll to position [0, 371]
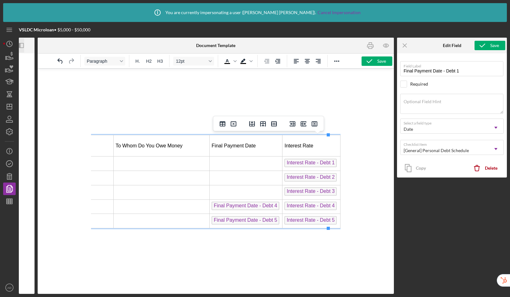
drag, startPoint x: 251, startPoint y: 206, endPoint x: 252, endPoint y: 211, distance: 4.6
click at [252, 219] on span "Final Payment Date - Debt 5" at bounding box center [246, 220] width 68 height 8
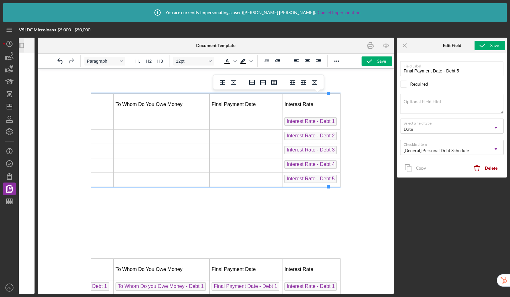
click at [300, 126] on span "Interest Rate - Debt 1" at bounding box center [310, 121] width 52 height 8
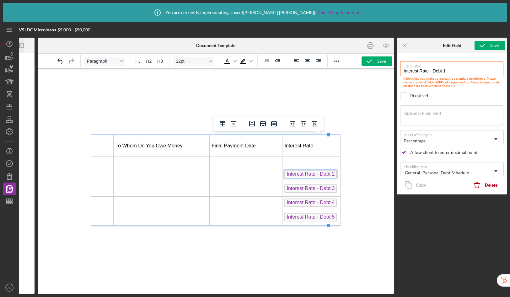
click at [305, 174] on span "Interest Rate - Debt 2" at bounding box center [310, 174] width 52 height 8
click at [303, 187] on span "Interest Rate - Debt 3" at bounding box center [310, 189] width 52 height 8
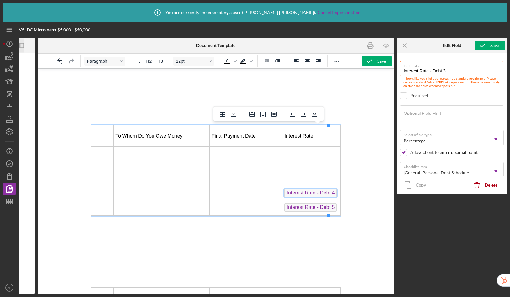
click at [305, 197] on span "Interest Rate - Debt 4" at bounding box center [310, 193] width 52 height 8
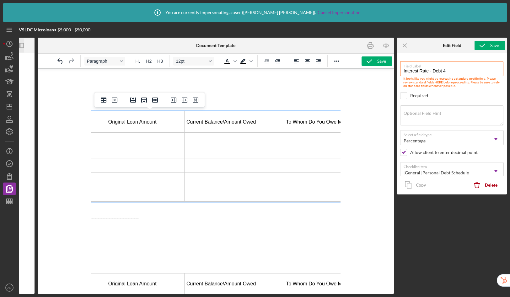
scroll to position [24, 0]
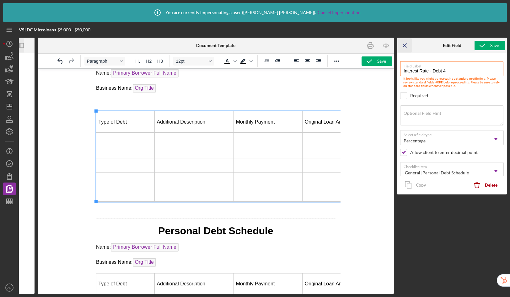
click at [406, 45] on icon "Icon/Menu Close" at bounding box center [405, 46] width 14 height 14
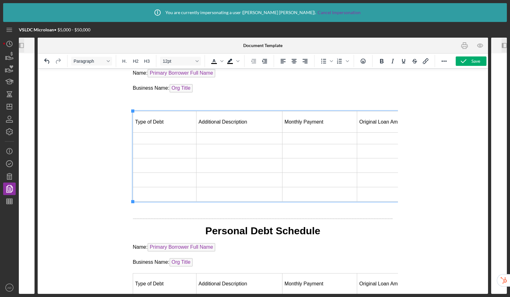
click at [157, 135] on td "Rich Text Area. Press ALT-0 for help." at bounding box center [164, 138] width 63 height 11
drag, startPoint x: 178, startPoint y: 295, endPoint x: 114, endPoint y: 287, distance: 64.3
click at [114, 287] on div "Icon/Info You are currently impersonating a user ( Adam Dominguez ). Cancel Imp…" at bounding box center [255, 148] width 510 height 297
click at [23, 45] on icon "Icon/Panel Side Expand" at bounding box center [21, 46] width 14 height 14
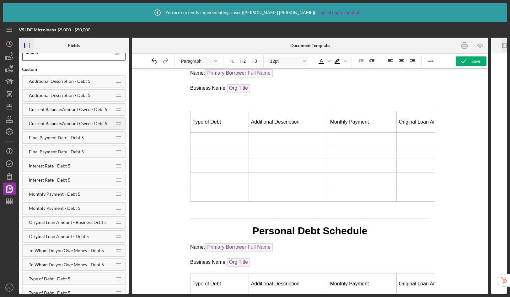
scroll to position [0, 0]
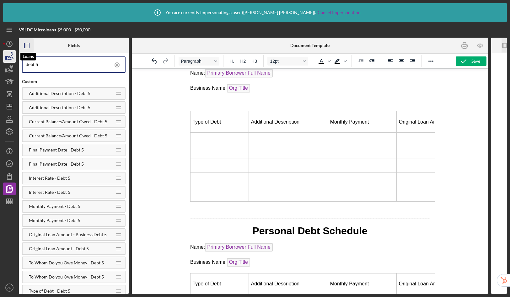
drag, startPoint x: 49, startPoint y: 67, endPoint x: 12, endPoint y: 59, distance: 37.7
click at [12, 59] on div "VSLDC Microloan • $5,000 - $50,000 Fields debt 5 Custom Additional Description …" at bounding box center [255, 158] width 504 height 272
drag, startPoint x: 42, startPoint y: 65, endPoint x: 20, endPoint y: 60, distance: 22.9
click at [20, 60] on div "debt 1 Custom Additional Description - Debt 1 Icon/Drag Additional Description …" at bounding box center [74, 173] width 110 height 241
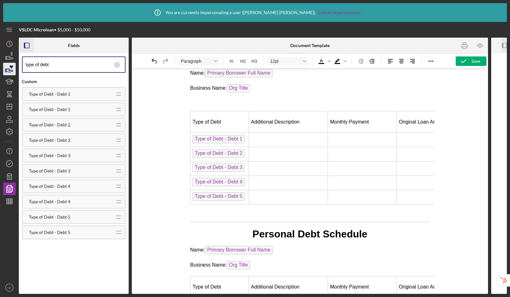
drag, startPoint x: 59, startPoint y: 66, endPoint x: 15, endPoint y: 64, distance: 43.4
click at [15, 64] on div "VSLDC Microloan • $5,000 - $50,000 Fields type of debt Custom Type of Debt - De…" at bounding box center [255, 158] width 504 height 272
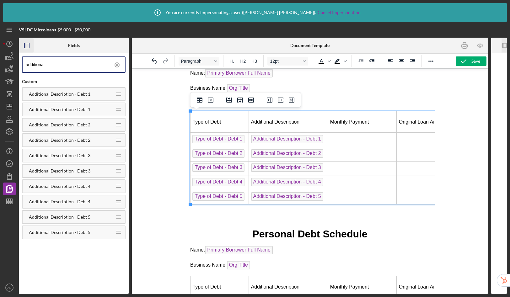
click at [348, 141] on td "Rich Text Area. Press ALT-0 for help." at bounding box center [362, 140] width 69 height 14
drag, startPoint x: 57, startPoint y: 65, endPoint x: -6, endPoint y: 54, distance: 63.7
click at [0, 54] on html "Icon/Info You are currently impersonating a user ( Adam Dominguez ). Cancel Imp…" at bounding box center [255, 148] width 510 height 297
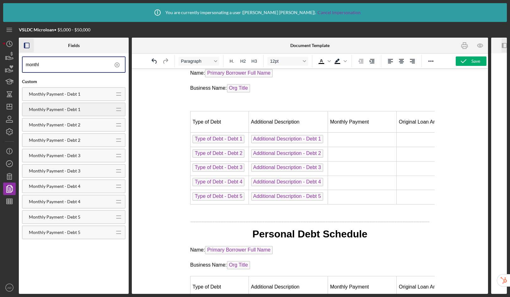
type input "monthl"
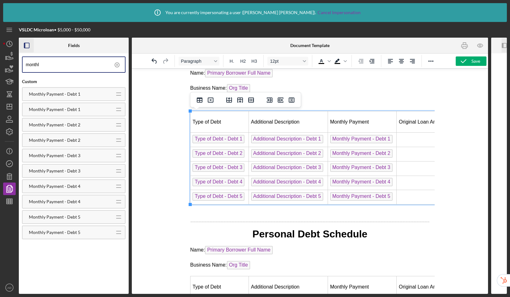
click at [414, 137] on td "Rich Text Area. Press ALT-0 for help." at bounding box center [436, 140] width 78 height 14
click at [116, 65] on icon at bounding box center [117, 65] width 16 height 16
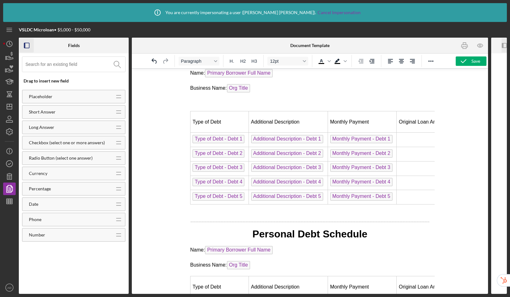
click at [94, 67] on input at bounding box center [75, 64] width 100 height 15
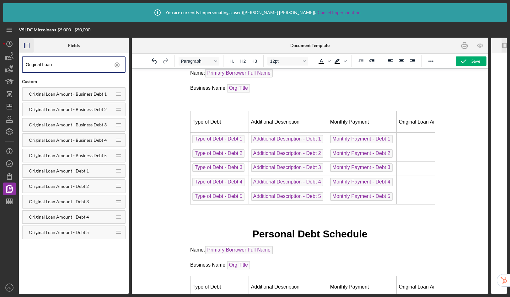
type input "Original Loan"
click at [409, 142] on td "Rich Text Area. Press ALT-0 for help." at bounding box center [436, 140] width 78 height 14
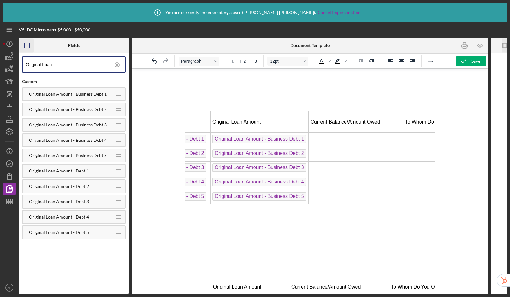
click at [119, 64] on circle at bounding box center [117, 65] width 4 height 4
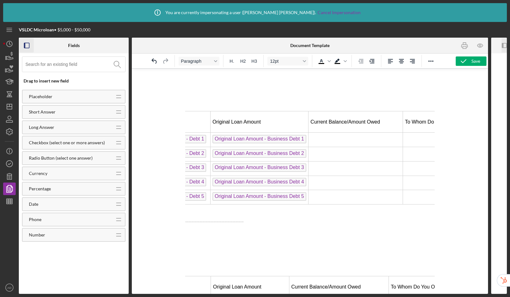
click at [101, 67] on input at bounding box center [75, 64] width 100 height 15
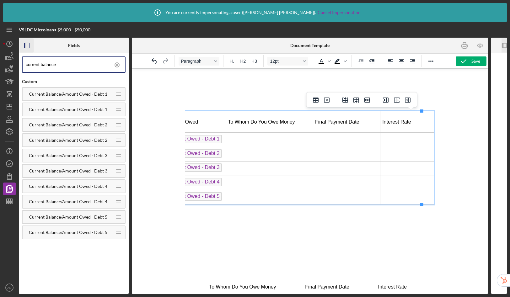
scroll to position [24, 371]
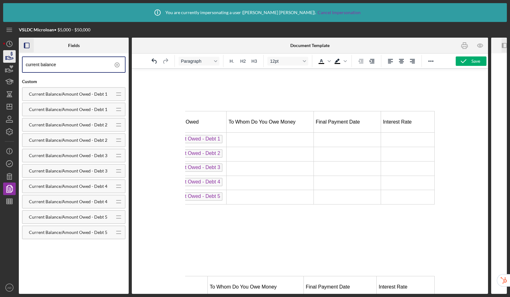
drag, startPoint x: 72, startPoint y: 66, endPoint x: 4, endPoint y: 54, distance: 69.1
click at [4, 54] on div "VSLDC Microloan • $5,000 - $50,000 Fields current balance Custom Current Balanc…" at bounding box center [255, 158] width 504 height 272
type input "money"
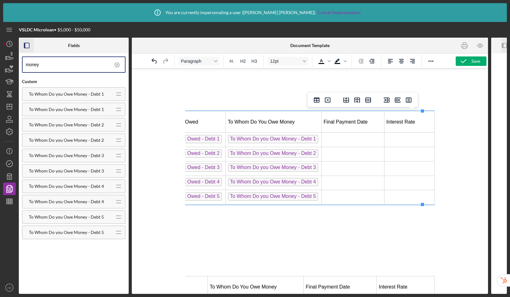
click at [341, 135] on td "Rich Text Area. Press ALT-0 for help." at bounding box center [352, 140] width 63 height 14
click at [117, 65] on icon at bounding box center [116, 64] width 1 height 1
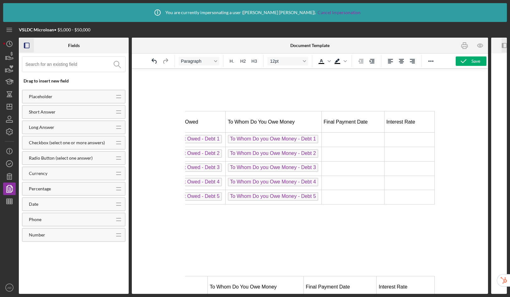
click at [71, 62] on input at bounding box center [75, 64] width 100 height 15
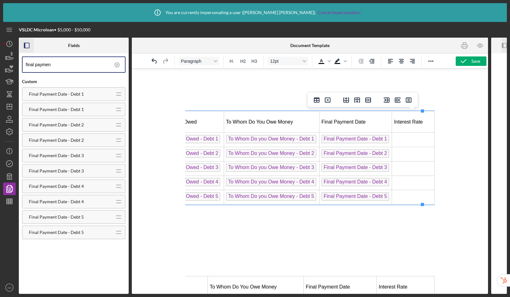
click at [402, 141] on td "Rich Text Area. Press ALT-0 for help." at bounding box center [413, 140] width 43 height 14
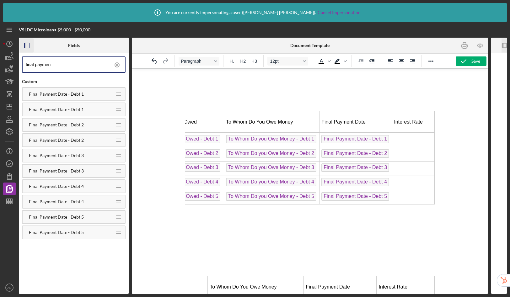
drag, startPoint x: 69, startPoint y: 66, endPoint x: 25, endPoint y: 58, distance: 45.0
click at [25, 58] on div "final paymen" at bounding box center [74, 65] width 104 height 16
type input "interest rate"
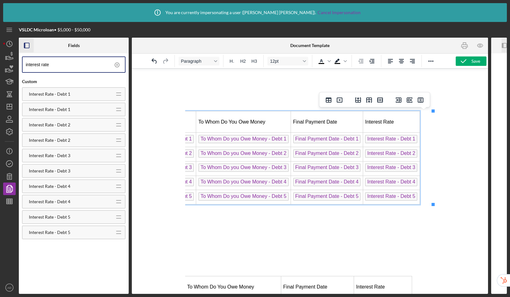
scroll to position [24, 395]
click at [117, 65] on icon at bounding box center [116, 64] width 1 height 1
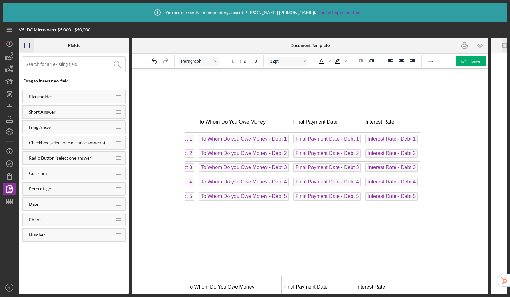
click at [26, 47] on icon "button" at bounding box center [27, 46] width 14 height 14
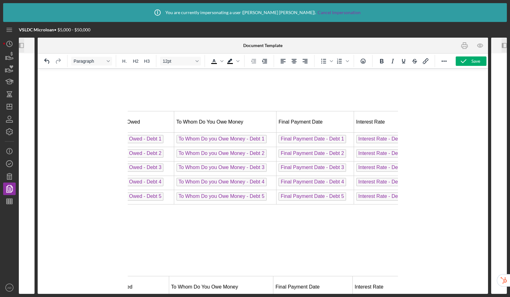
scroll to position [24, 393]
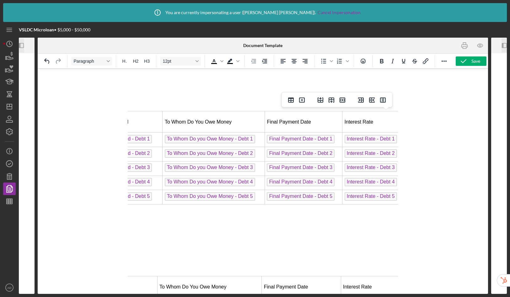
click at [502, 45] on icon "button" at bounding box center [503, 45] width 2 height 5
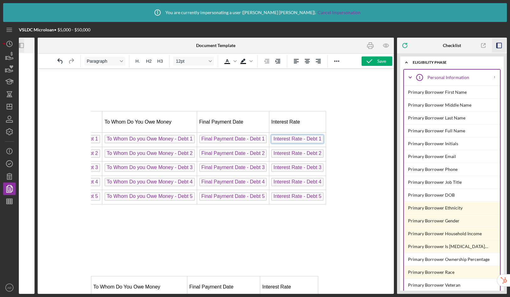
click at [321, 138] on span "Interest Rate - Debt 1" at bounding box center [297, 139] width 52 height 8
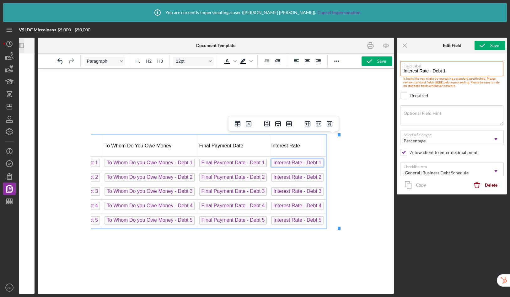
scroll to position [0, 390]
click at [311, 179] on span "Interest Rate - Debt 2" at bounding box center [297, 177] width 52 height 8
click at [308, 193] on span "Interest Rate - Debt 3" at bounding box center [297, 191] width 52 height 8
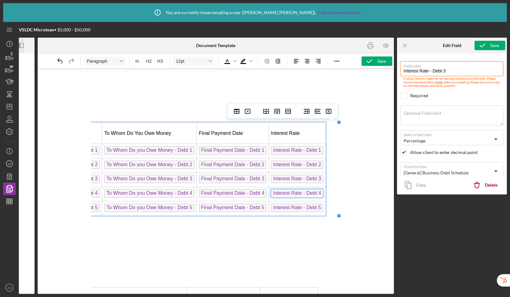
click at [306, 197] on span "Interest Rate - Debt 4" at bounding box center [297, 193] width 52 height 8
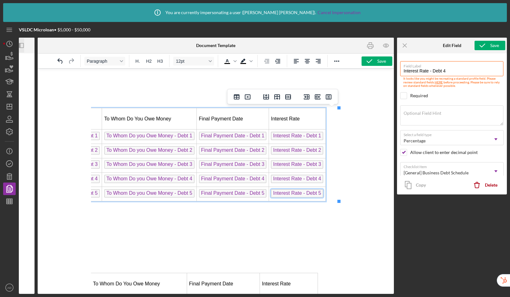
click at [302, 194] on span "Interest Rate - Debt 5" at bounding box center [297, 193] width 52 height 8
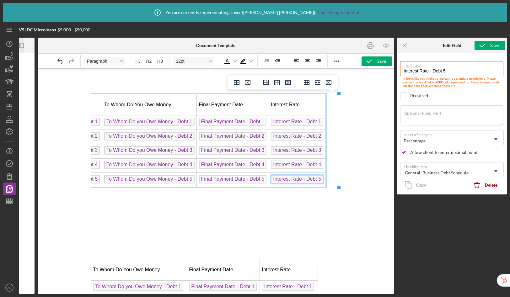
scroll to position [41, 391]
click at [236, 180] on span "Final Payment Date - Debt 5" at bounding box center [233, 179] width 68 height 8
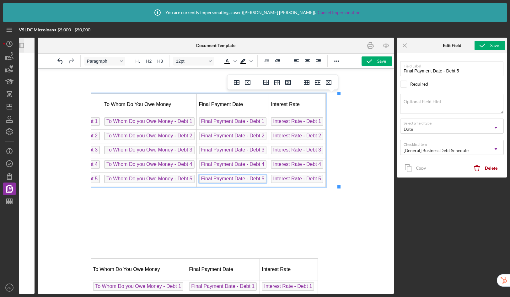
click at [234, 163] on span "Final Payment Date - Debt 4" at bounding box center [233, 164] width 68 height 8
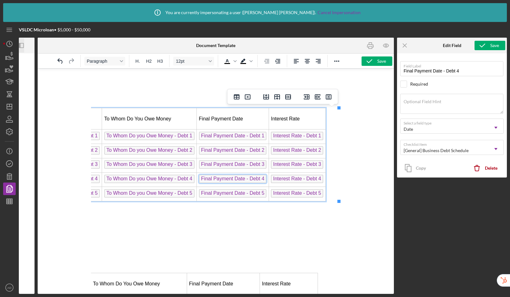
click at [227, 160] on span "Final Payment Date - Debt 3" at bounding box center [233, 164] width 68 height 8
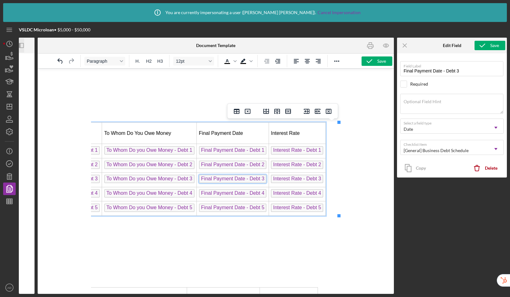
click at [226, 164] on span "Final Payment Date - Debt 2" at bounding box center [233, 165] width 68 height 8
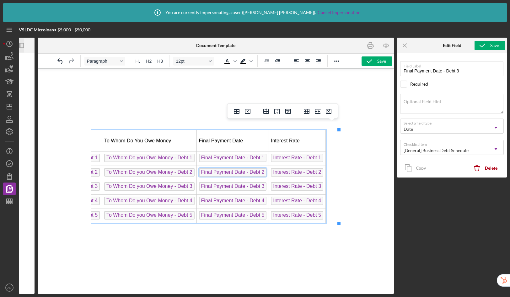
scroll to position [0, 391]
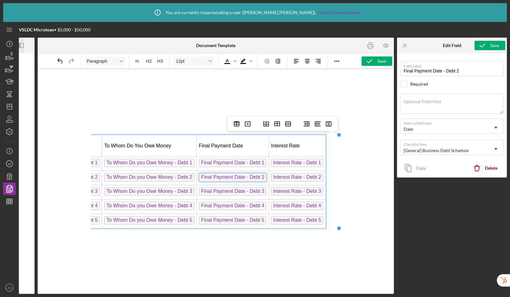
click at [222, 162] on span "Final Payment Date - Debt 1" at bounding box center [233, 163] width 68 height 8
click at [179, 165] on span "To Whom Do you Owe Money - Debt 1" at bounding box center [149, 163] width 90 height 8
click at [175, 173] on td "To Whom Do you Owe Money - Debt 2" at bounding box center [149, 178] width 95 height 14
click at [166, 179] on span "To Whom Do you Owe Money - Debt 2" at bounding box center [149, 177] width 90 height 8
click at [164, 191] on span "To Whom Do you Owe Money - Debt 3" at bounding box center [149, 191] width 90 height 8
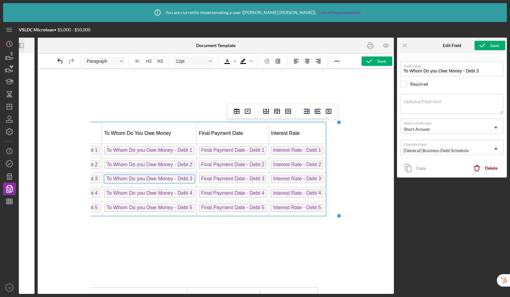
click at [163, 192] on span "To Whom Do you Owe Money - Debt 4" at bounding box center [149, 193] width 90 height 8
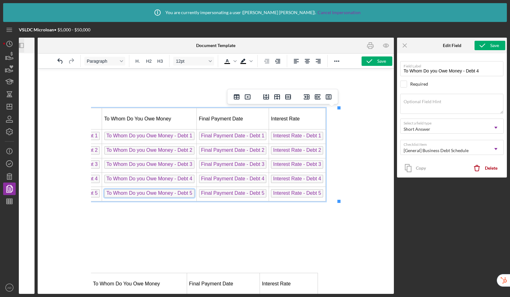
click at [158, 192] on span "To Whom Do you Owe Money - Debt 5" at bounding box center [149, 193] width 90 height 8
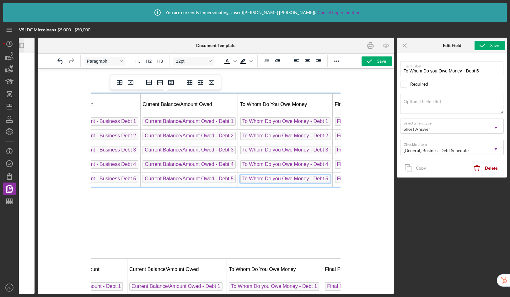
scroll to position [41, 240]
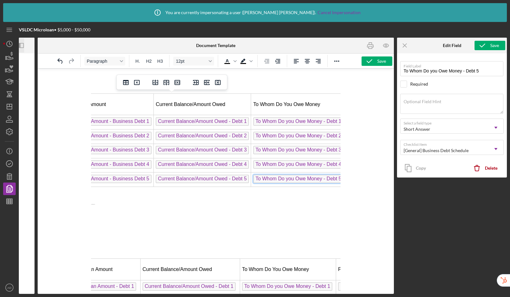
click at [207, 178] on span "Current Balance/Amount Owed - Debt 5" at bounding box center [202, 179] width 93 height 8
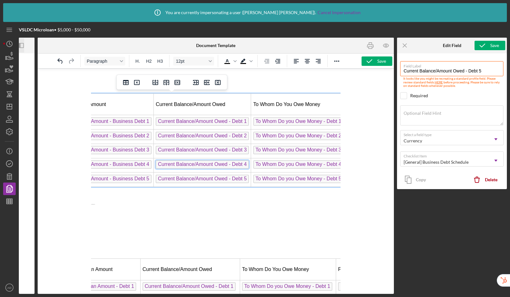
click at [208, 162] on span "Current Balance/Amount Owed - Debt 4" at bounding box center [202, 164] width 93 height 8
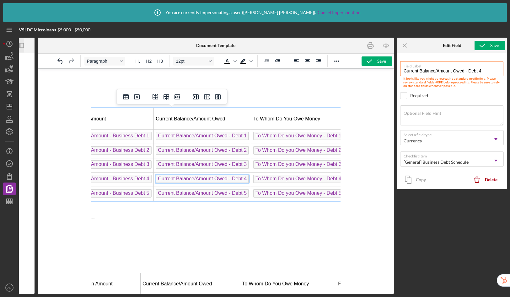
click at [207, 164] on span "Current Balance/Amount Owed - Debt 3" at bounding box center [202, 164] width 93 height 8
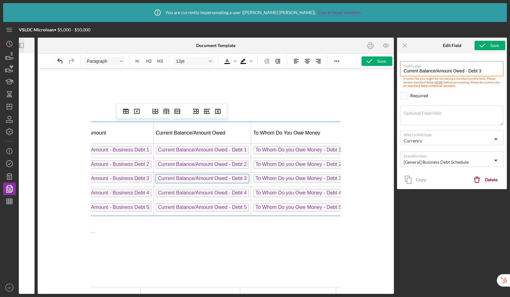
scroll to position [13, 240]
click at [206, 148] on span "Current Balance/Amount Owed - Debt 1" at bounding box center [202, 150] width 93 height 8
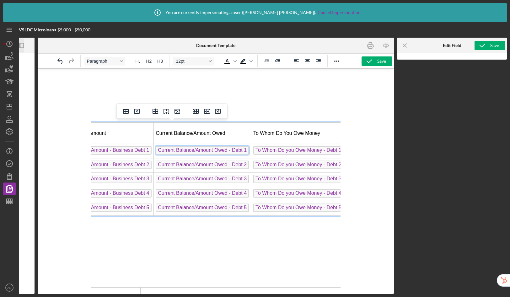
scroll to position [0, 240]
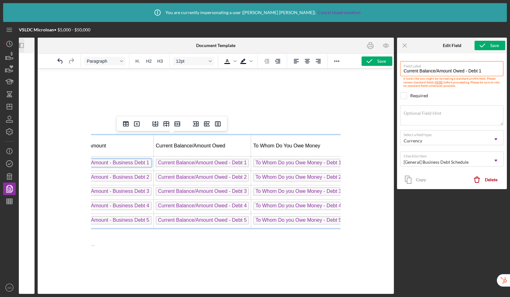
click at [135, 166] on span "Original Loan Amount - Business Debt 1" at bounding box center [105, 163] width 94 height 8
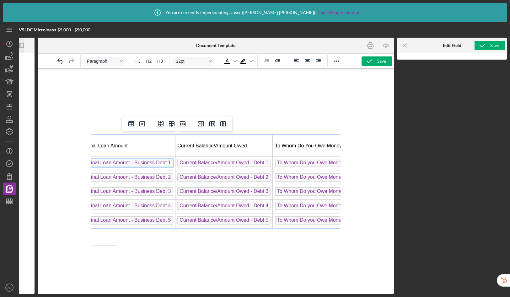
scroll to position [0, 213]
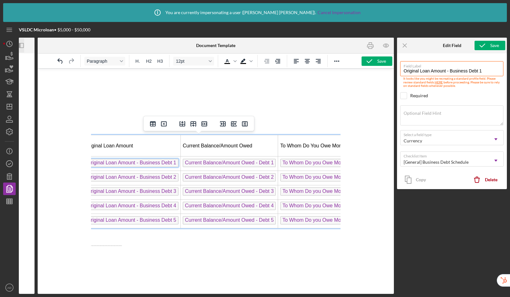
click at [164, 178] on span "Original Loan Amount - Business Debt 2" at bounding box center [132, 177] width 94 height 8
click at [161, 194] on span "Original Loan Amount - Business Debt 3" at bounding box center [132, 191] width 94 height 8
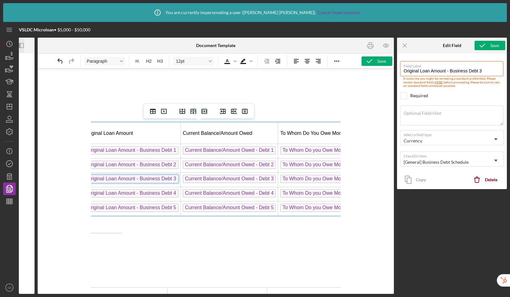
click at [167, 191] on span "Original Loan Amount - Business Debt 4" at bounding box center [132, 193] width 94 height 8
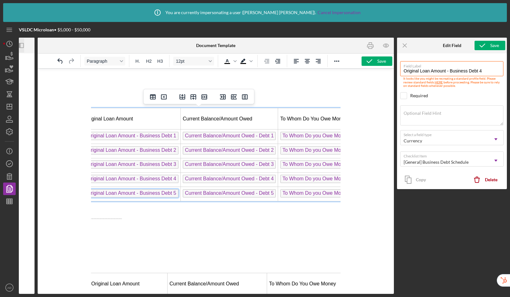
click at [164, 193] on span "Original Loan Amount - Business Debt 5" at bounding box center [132, 193] width 94 height 8
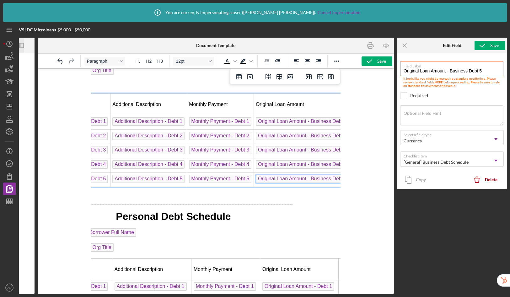
scroll to position [41, 0]
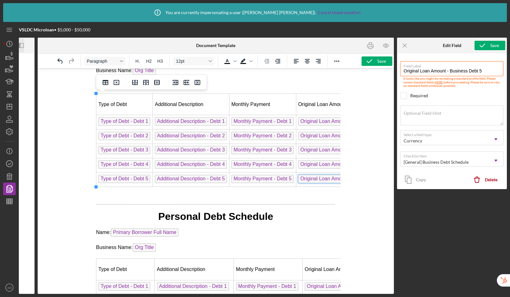
click at [253, 180] on span "Monthly Payment - Debt 5" at bounding box center [262, 179] width 62 height 8
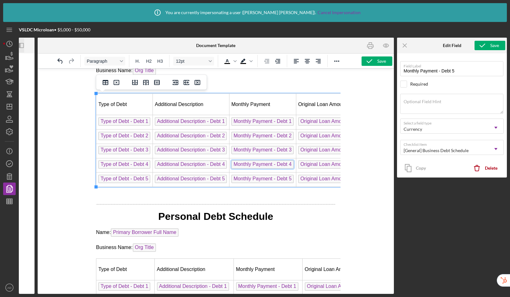
click at [258, 167] on span "Monthly Payment - Debt 4" at bounding box center [262, 164] width 62 height 8
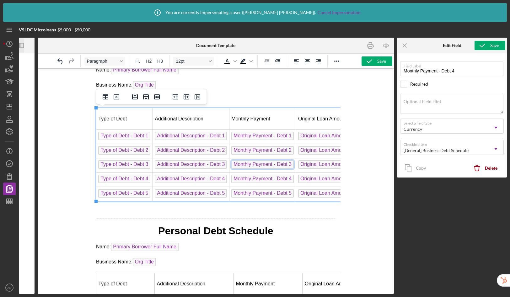
click at [256, 164] on span "Monthly Payment - Debt 3" at bounding box center [262, 164] width 62 height 8
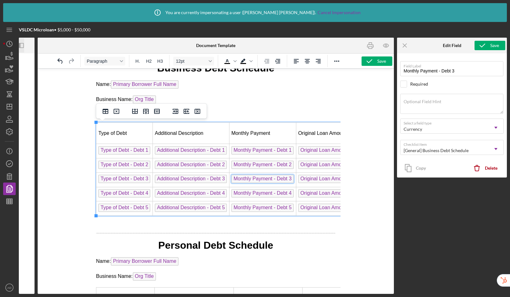
click at [256, 161] on span "Monthly Payment - Debt 2" at bounding box center [262, 165] width 62 height 8
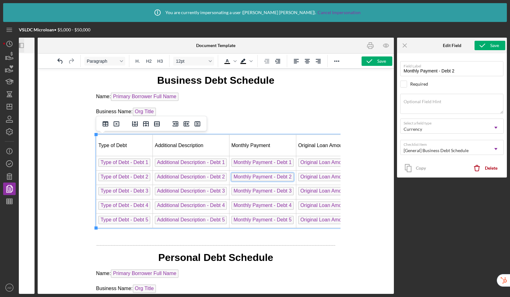
scroll to position [0, 0]
click at [258, 153] on td "Monthly Payment" at bounding box center [262, 145] width 67 height 21
click at [205, 166] on span "Additional Description - Debt 1" at bounding box center [191, 163] width 72 height 8
click at [204, 176] on span "Additional Description - Debt 2" at bounding box center [191, 177] width 72 height 8
click at [199, 190] on span "Additional Description - Debt 3" at bounding box center [191, 191] width 72 height 8
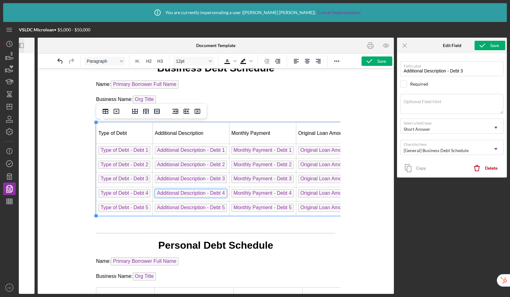
click at [197, 195] on span "Additional Description - Debt 4" at bounding box center [191, 193] width 72 height 8
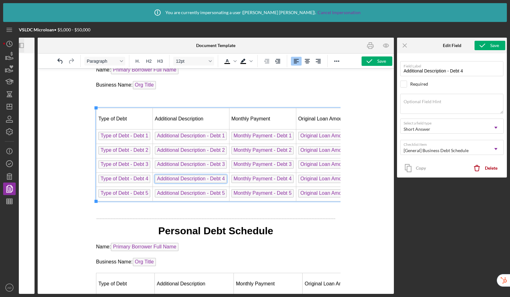
click at [196, 204] on body "Business Debt Schedule Name: Primary Borrower Full Name Business Name: Org Titl…" at bounding box center [216, 207] width 240 height 320
click at [188, 195] on span "Additional Description - Debt 5" at bounding box center [191, 193] width 72 height 8
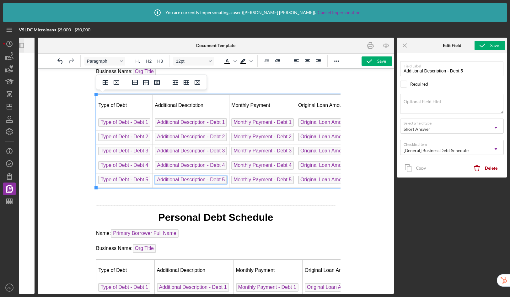
scroll to position [41, 0]
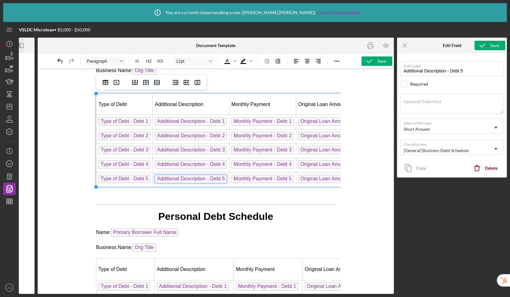
click at [131, 179] on span "Type of Debt - Debt 5" at bounding box center [124, 179] width 52 height 8
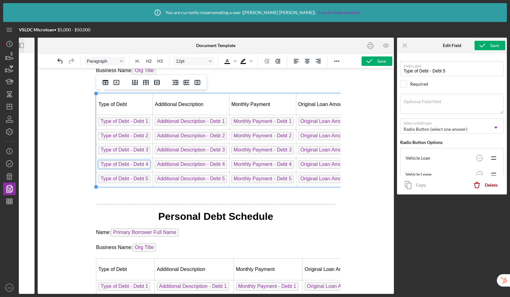
click at [133, 167] on span "Type of Debt - Debt 4" at bounding box center [124, 164] width 52 height 8
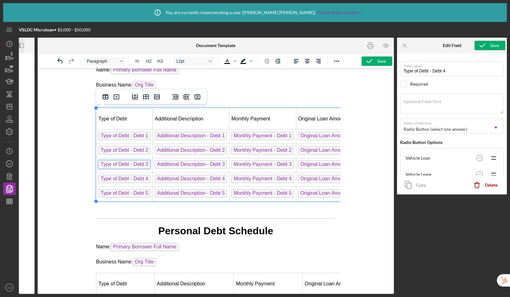
click at [136, 165] on span "Type of Debt - Debt 3" at bounding box center [124, 164] width 52 height 8
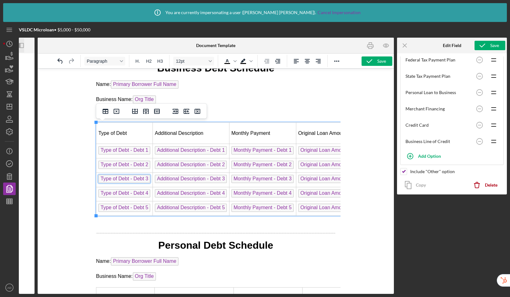
scroll to position [188, 0]
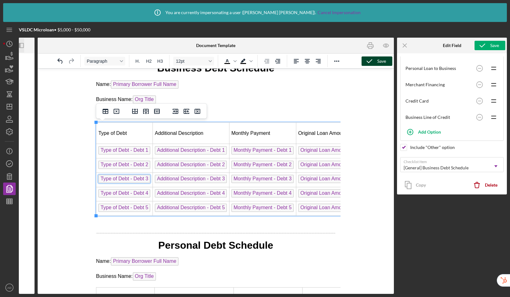
click at [370, 61] on icon "button" at bounding box center [370, 61] width 16 height 16
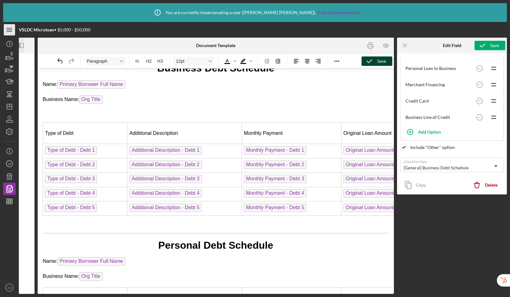
click at [10, 29] on icon "Icon/Menu" at bounding box center [10, 30] width 14 height 14
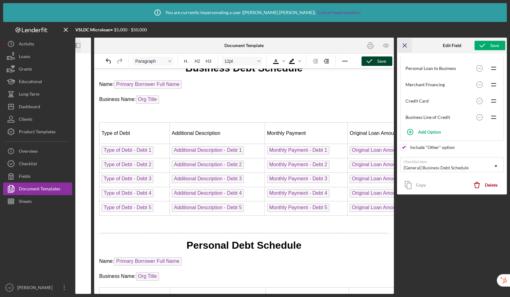
click at [406, 46] on icon "Icon/Menu Close" at bounding box center [405, 46] width 14 height 14
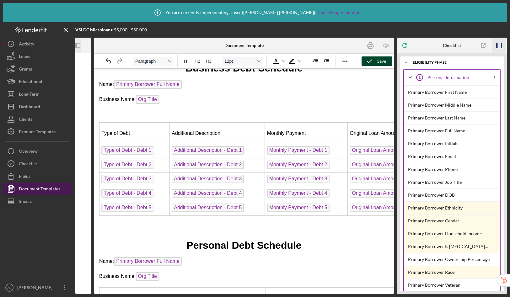
click at [26, 190] on div "Document Templates" at bounding box center [39, 190] width 41 height 14
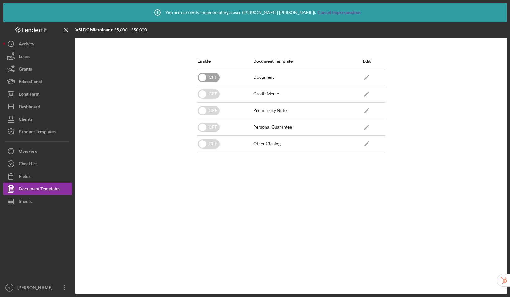
click at [205, 77] on input "checkbox" at bounding box center [209, 77] width 22 height 9
checkbox input "true"
click at [41, 107] on button "Icon/Dashboard Dashboard" at bounding box center [37, 106] width 69 height 13
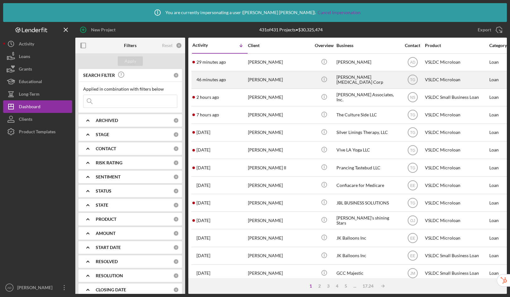
click at [296, 81] on div "[PERSON_NAME]" at bounding box center [279, 80] width 63 height 17
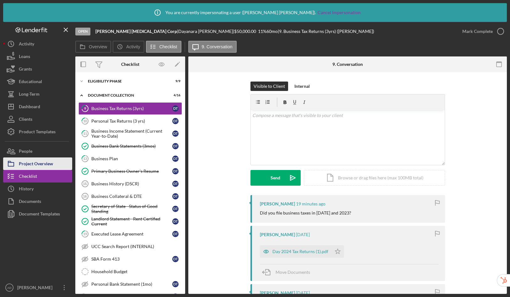
click at [45, 161] on div "Project Overview" at bounding box center [36, 165] width 34 height 14
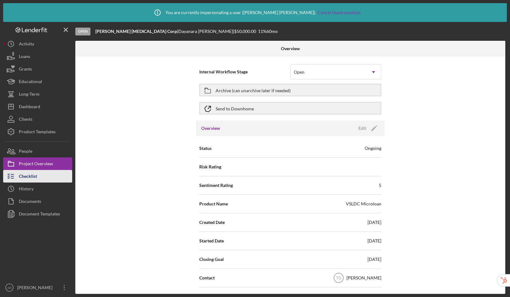
click at [39, 180] on button "Checklist" at bounding box center [37, 176] width 69 height 13
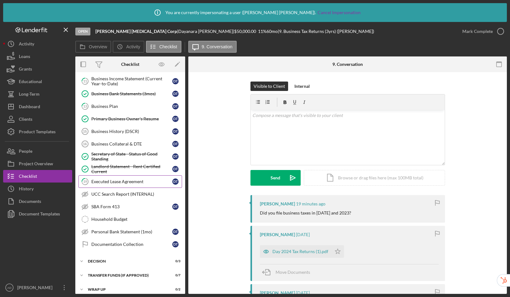
scroll to position [58, 0]
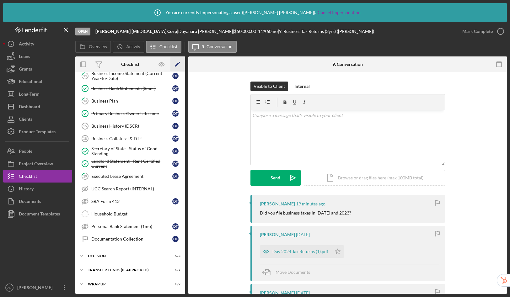
click at [181, 65] on icon "Icon/Edit" at bounding box center [177, 64] width 14 height 14
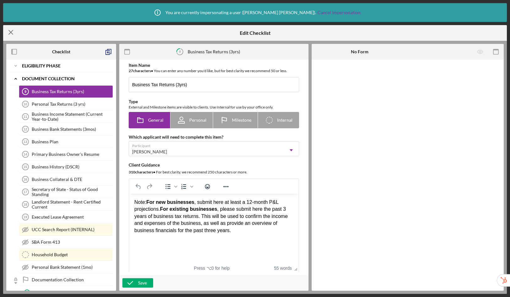
click at [14, 34] on icon "Icon/Menu Close" at bounding box center [11, 32] width 16 height 16
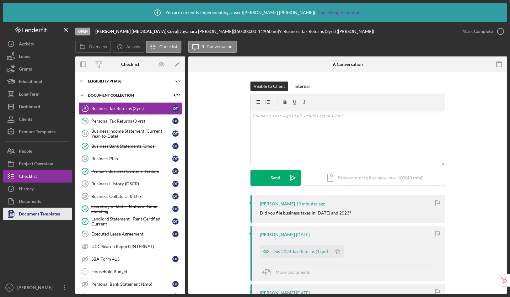
click at [43, 213] on div "Document Templates" at bounding box center [39, 215] width 41 height 14
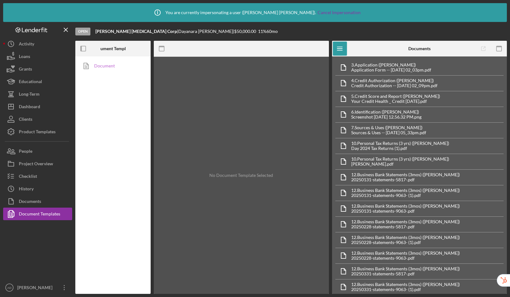
click at [110, 69] on link "Document" at bounding box center [111, 66] width 66 height 13
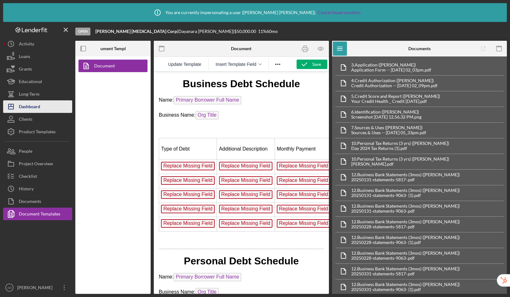
click at [26, 109] on div "Dashboard" at bounding box center [29, 107] width 21 height 14
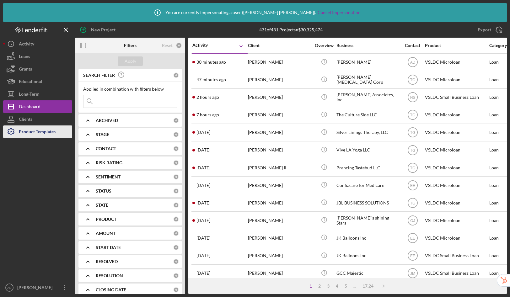
click at [22, 130] on div "Product Templates" at bounding box center [37, 133] width 37 height 14
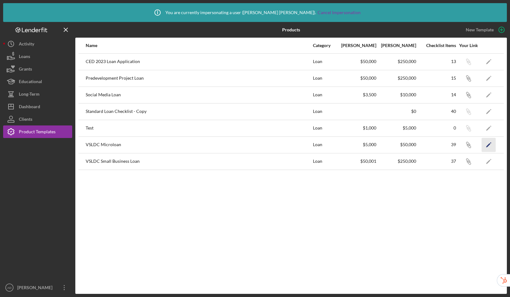
click at [490, 144] on polygon "button" at bounding box center [488, 145] width 4 height 4
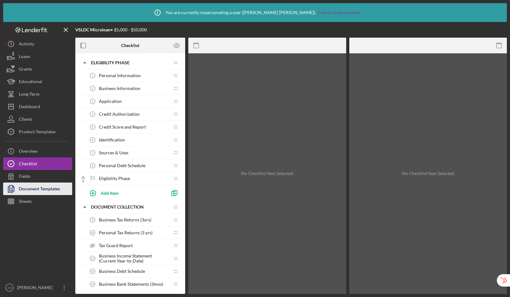
click at [34, 194] on div "Document Templates" at bounding box center [39, 190] width 41 height 14
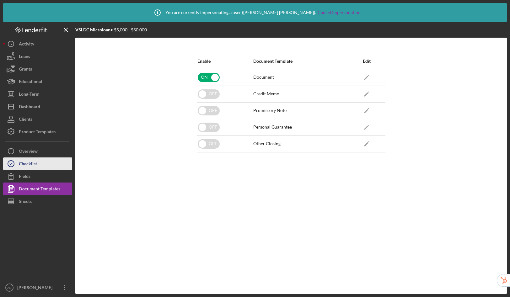
click at [27, 164] on div "Checklist" at bounding box center [28, 165] width 18 height 14
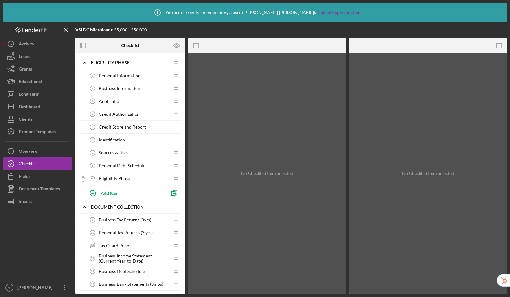
click at [139, 165] on span "Personal Debt Schedule" at bounding box center [122, 165] width 46 height 5
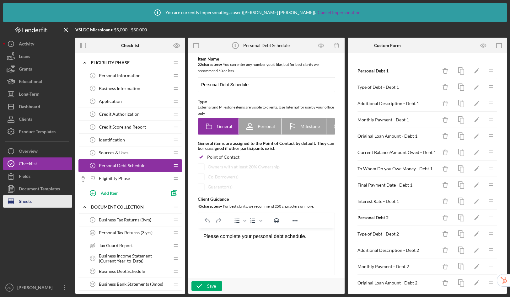
click at [36, 206] on button "Sheets" at bounding box center [37, 201] width 69 height 13
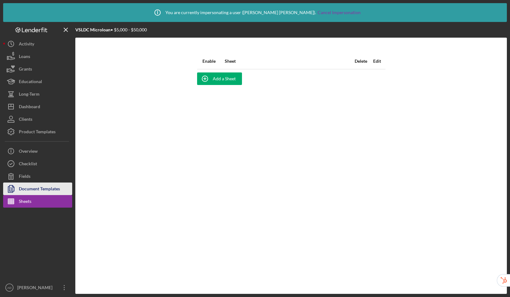
click at [42, 188] on div "Document Templates" at bounding box center [39, 190] width 41 height 14
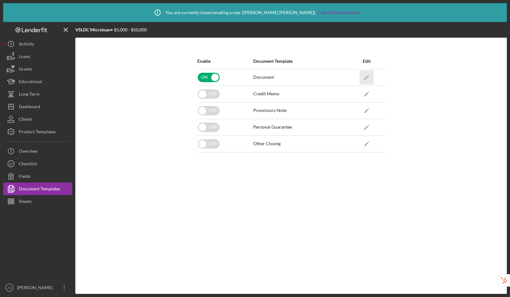
click at [362, 75] on icon "Icon/Edit" at bounding box center [367, 77] width 14 height 14
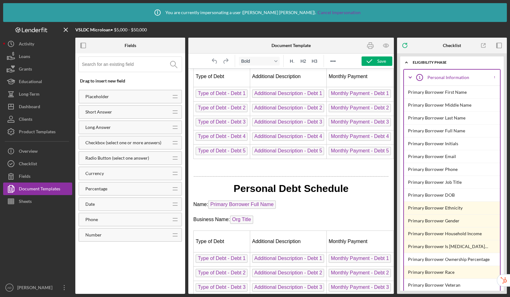
scroll to position [110, 0]
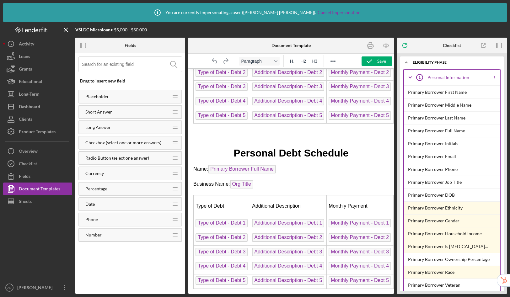
click at [264, 182] on p "Business Name: Org Title ﻿" at bounding box center [291, 185] width 196 height 10
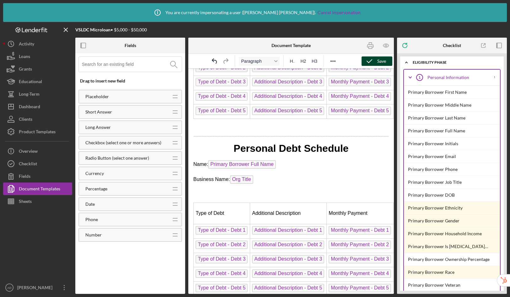
click at [380, 61] on div "Save" at bounding box center [381, 61] width 9 height 9
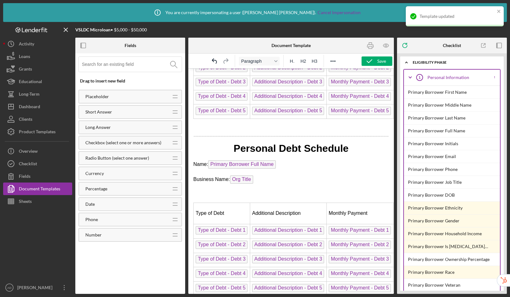
scroll to position [0, 0]
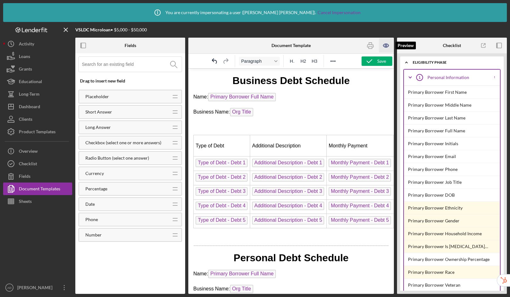
click at [384, 47] on icon "button" at bounding box center [385, 45] width 5 height 3
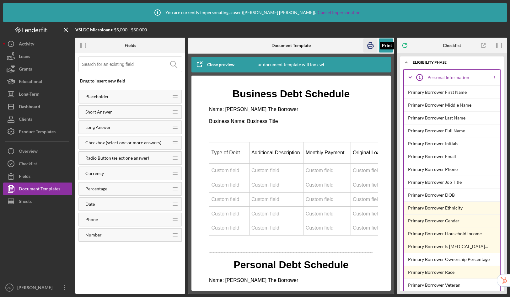
click at [368, 46] on icon "button" at bounding box center [370, 46] width 14 height 14
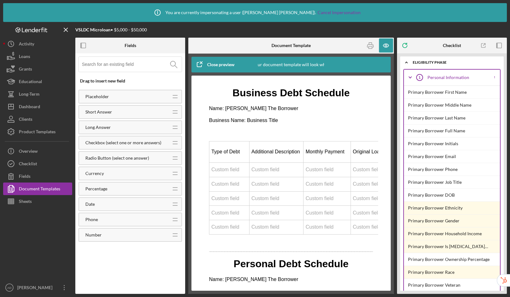
scroll to position [1, 0]
click at [224, 63] on div "Close preview" at bounding box center [220, 64] width 27 height 13
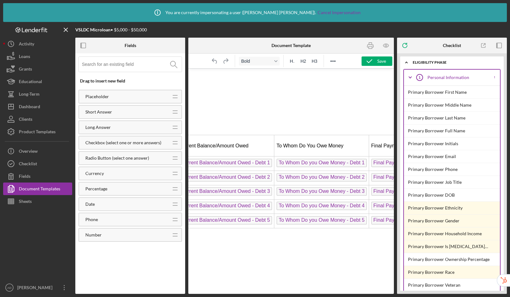
scroll to position [0, 437]
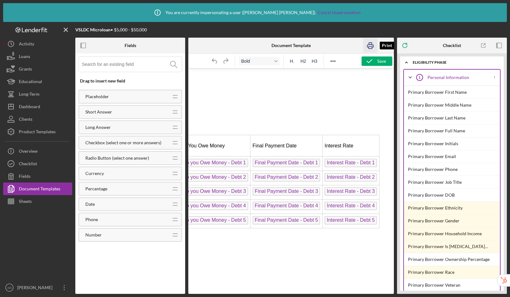
click at [373, 47] on icon "button" at bounding box center [370, 46] width 6 height 3
click at [500, 44] on icon "button" at bounding box center [499, 46] width 14 height 14
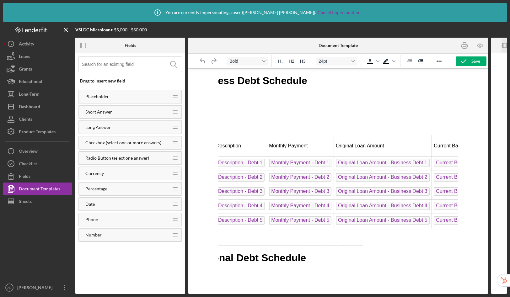
scroll to position [0, 0]
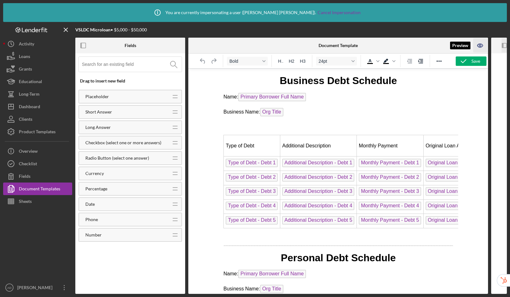
click at [478, 45] on icon "button" at bounding box center [480, 46] width 14 height 14
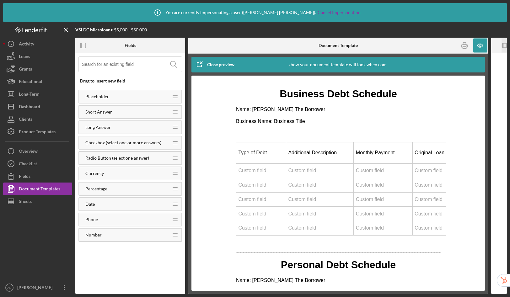
drag, startPoint x: 282, startPoint y: 283, endPoint x: 453, endPoint y: 323, distance: 175.4
click at [464, 47] on icon "button" at bounding box center [464, 46] width 14 height 14
click at [220, 64] on div "Close preview" at bounding box center [220, 64] width 27 height 13
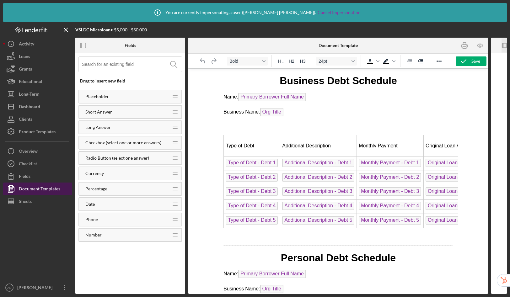
click at [42, 192] on div "Document Templates" at bounding box center [39, 190] width 41 height 14
